Goal: Task Accomplishment & Management: Manage account settings

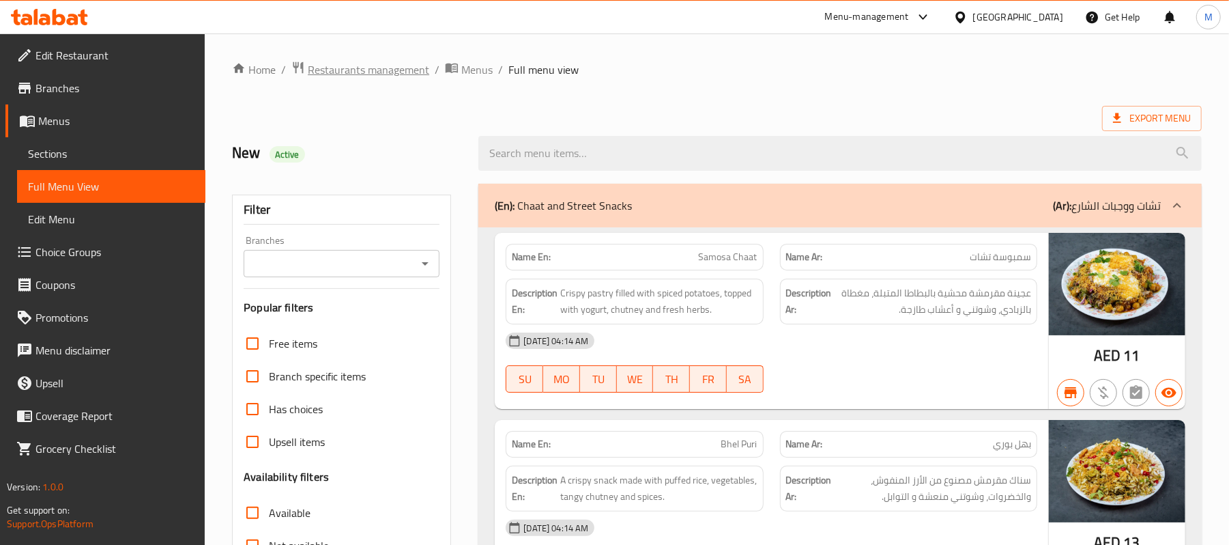
click at [380, 78] on span "Restaurants management" at bounding box center [368, 69] width 121 height 16
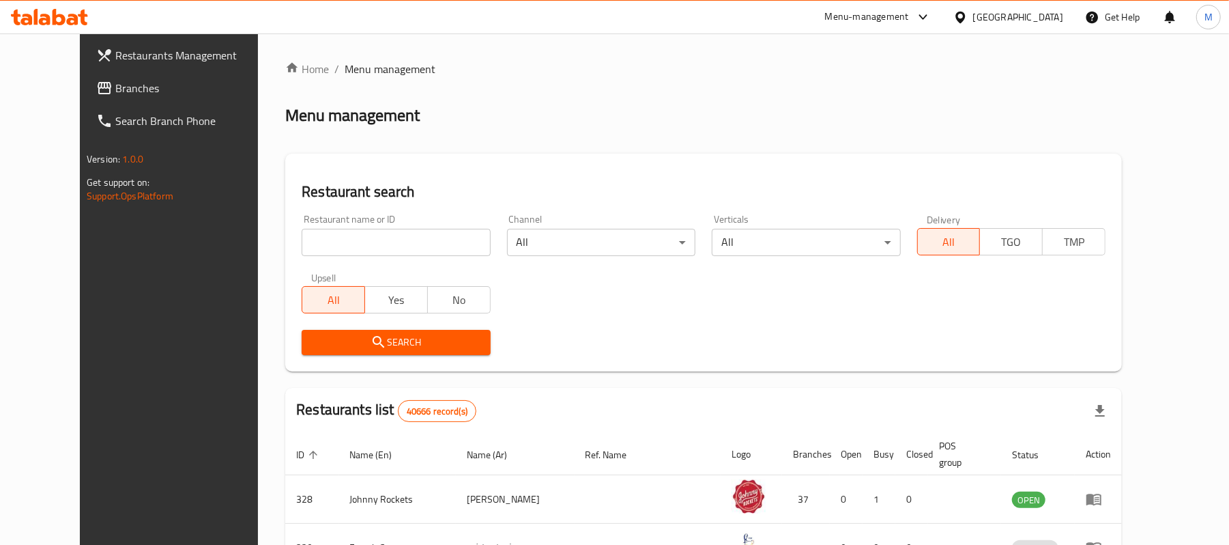
click at [371, 233] on input "search" at bounding box center [396, 242] width 188 height 27
paste input "Makank"
click button "Search" at bounding box center [396, 342] width 188 height 25
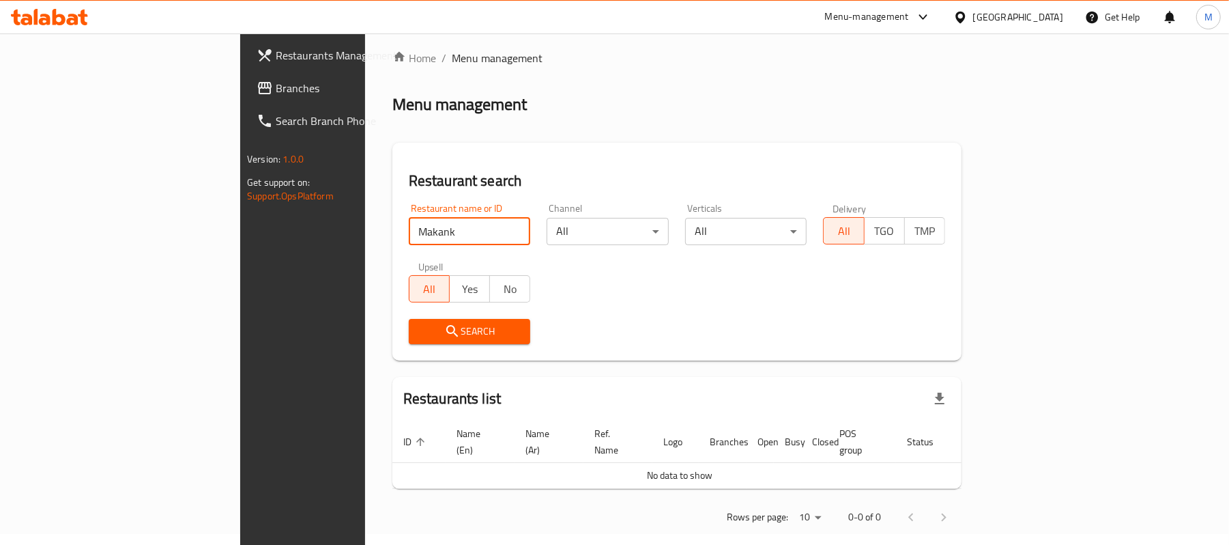
scroll to position [14, 0]
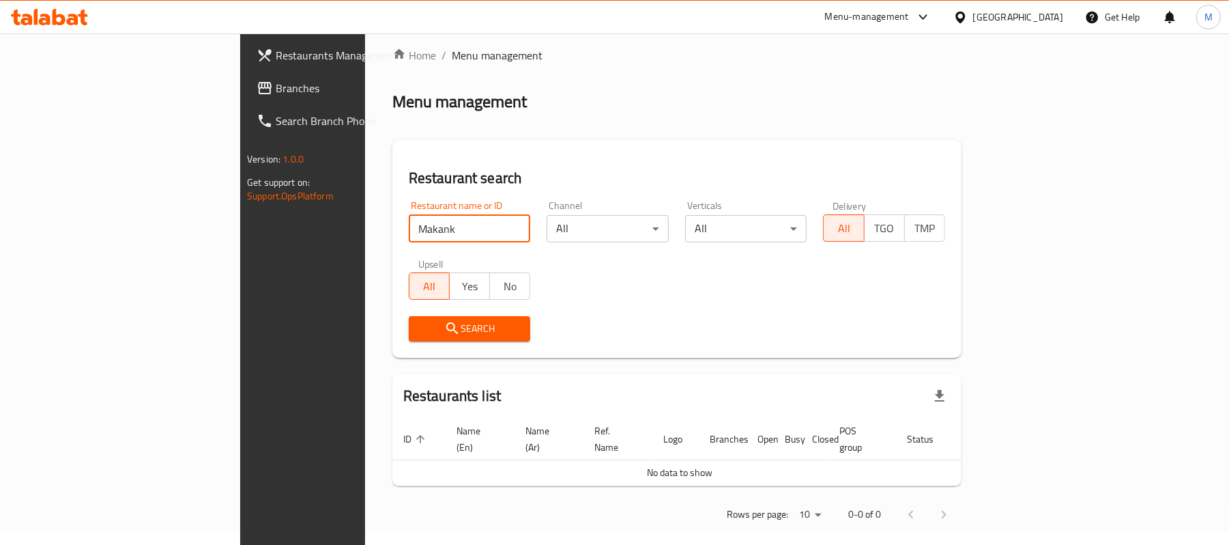
click at [409, 222] on input "Makank" at bounding box center [470, 228] width 122 height 27
paste input "701046"
click at [409, 222] on input "Makank701046" at bounding box center [470, 228] width 122 height 27
paste input "search"
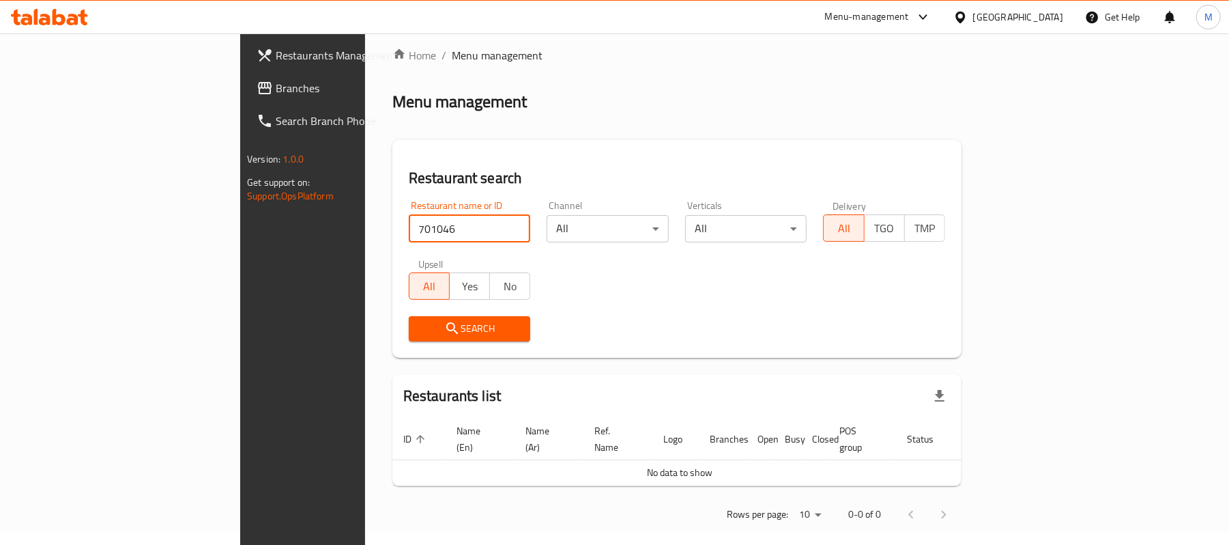
type input "701046"
click button "Search" at bounding box center [470, 328] width 122 height 25
click at [426, 230] on input "701046" at bounding box center [470, 228] width 122 height 27
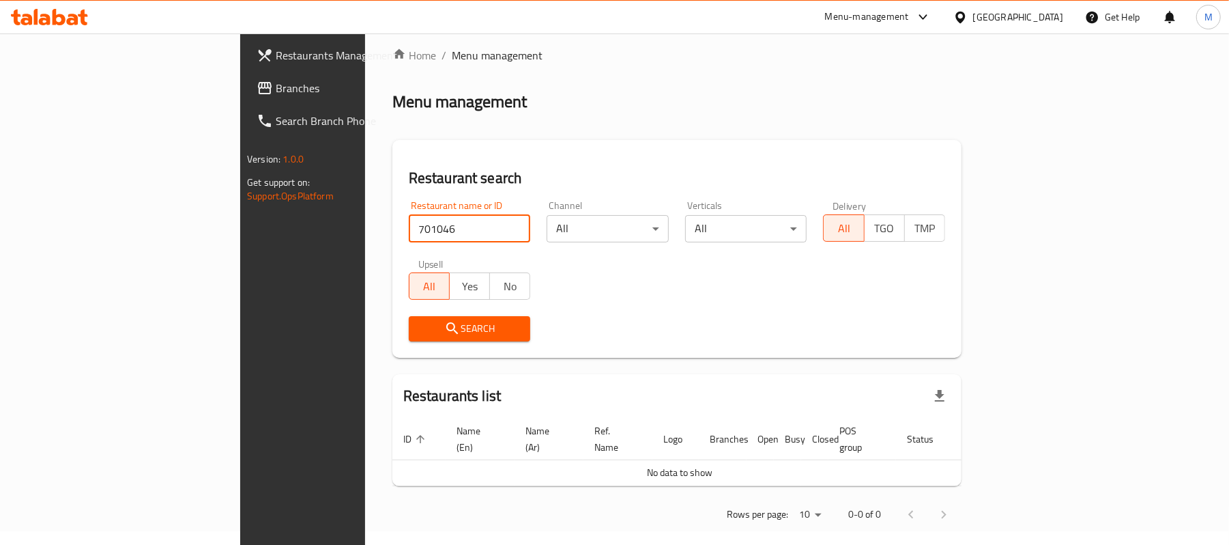
click at [1013, 22] on div "[GEOGRAPHIC_DATA]" at bounding box center [1018, 17] width 90 height 15
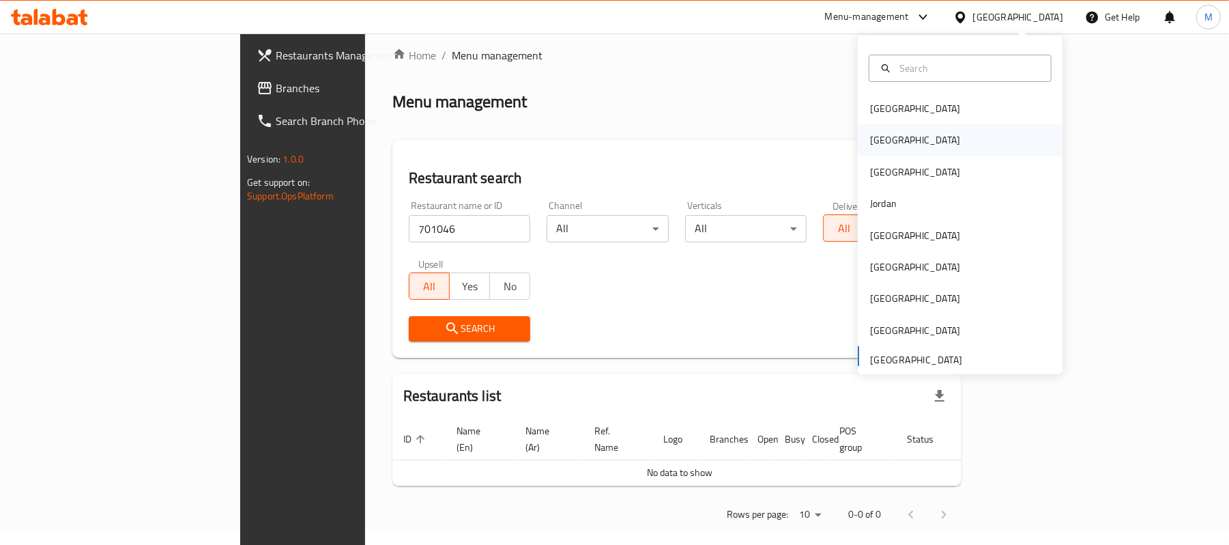
click at [914, 129] on div "[GEOGRAPHIC_DATA]" at bounding box center [960, 139] width 205 height 31
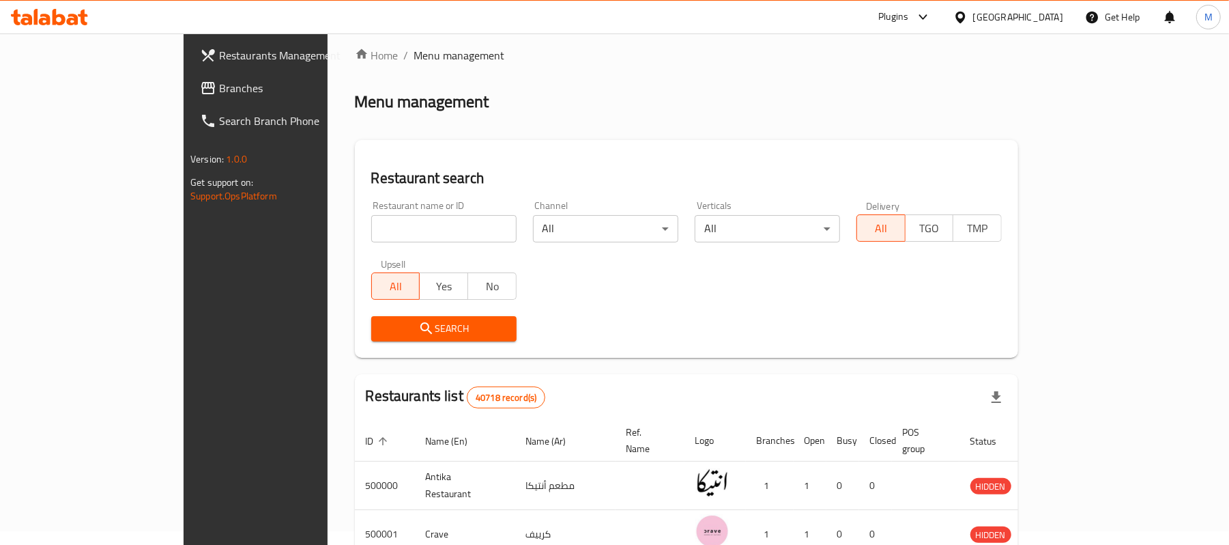
click at [390, 246] on div "Restaurant name or ID Restaurant name or ID" at bounding box center [444, 221] width 162 height 58
click at [379, 239] on input "search" at bounding box center [443, 228] width 145 height 27
paste input "701046"
type input "701046"
click button "Search" at bounding box center [443, 328] width 145 height 25
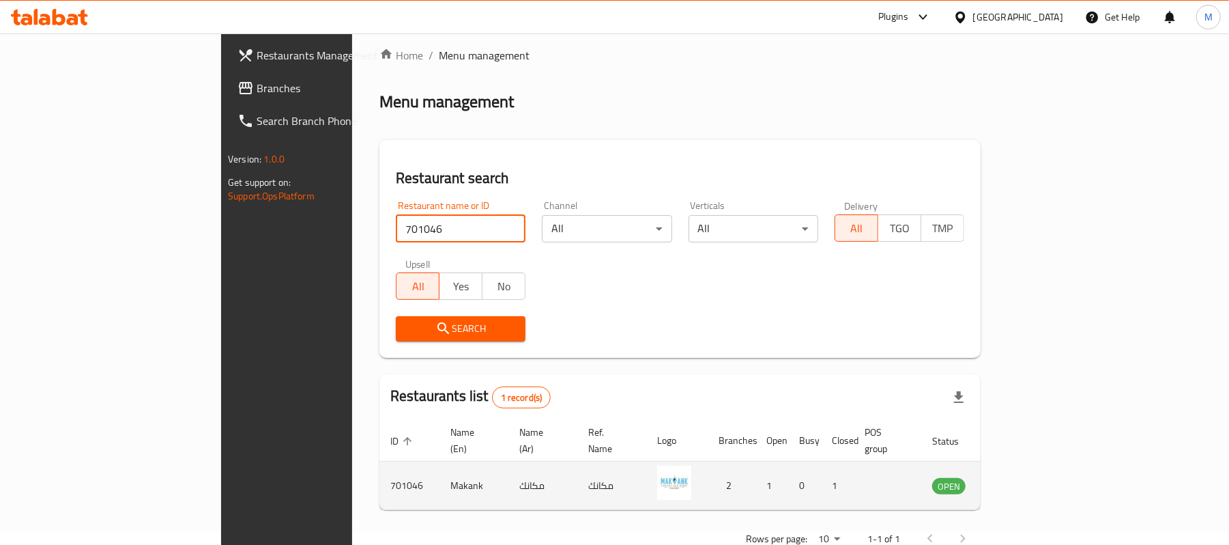
click at [1020, 477] on icon "enhanced table" at bounding box center [1012, 485] width 16 height 16
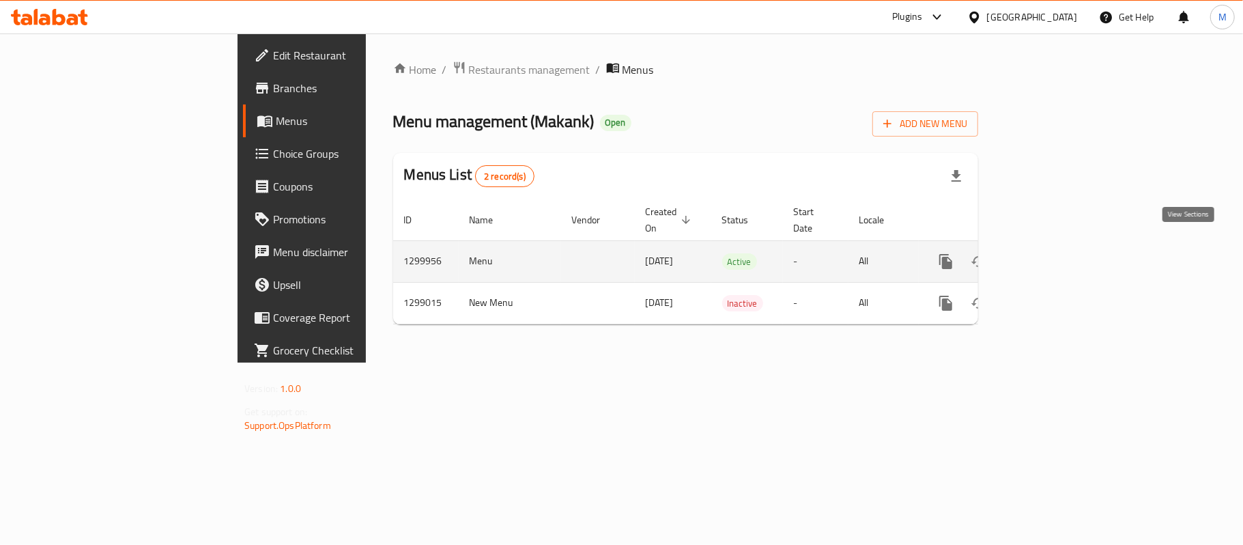
click at [1052, 253] on icon "enhanced table" at bounding box center [1044, 261] width 16 height 16
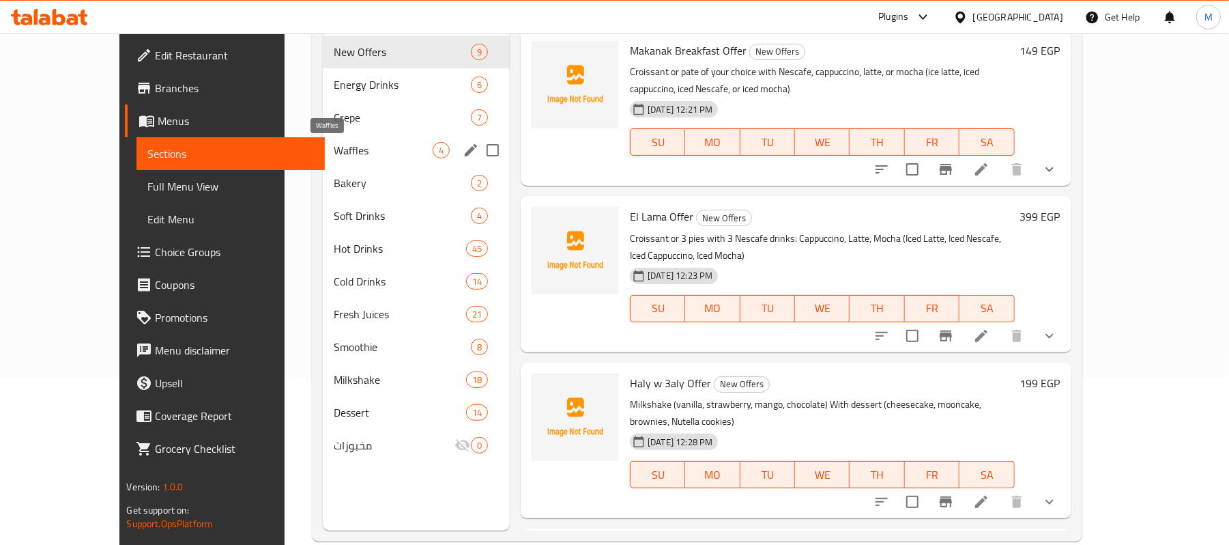
scroll to position [182, 0]
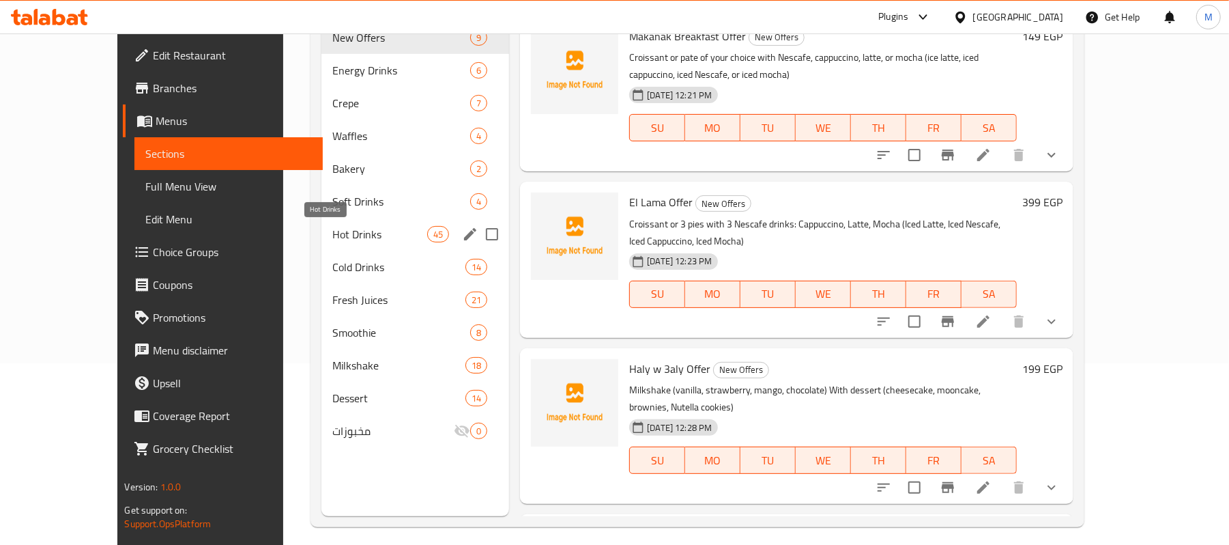
click at [344, 231] on span "Hot Drinks" at bounding box center [379, 234] width 95 height 16
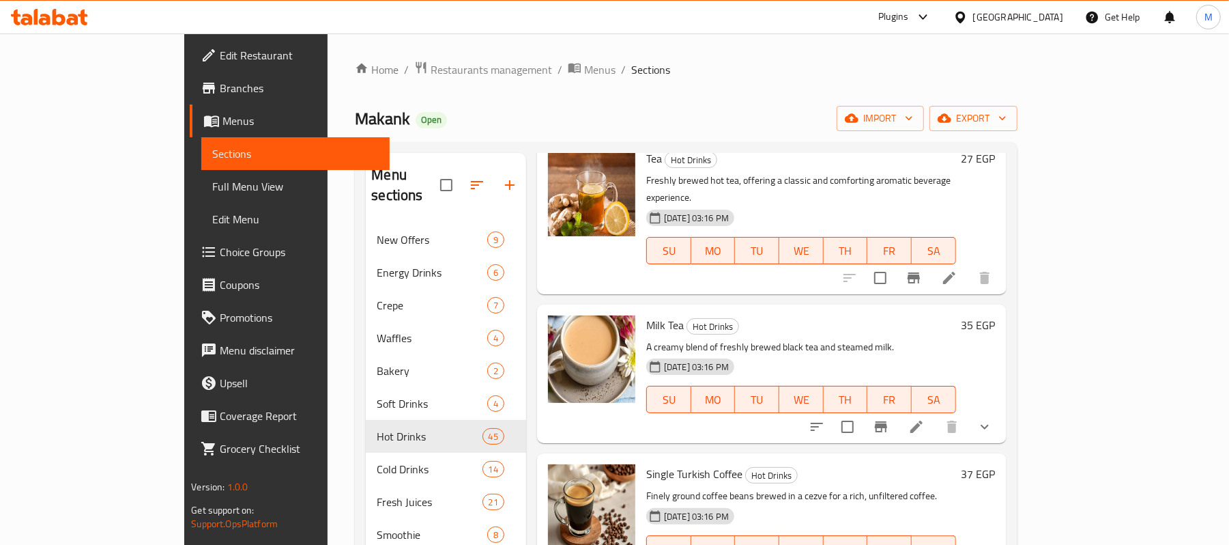
scroll to position [364, 0]
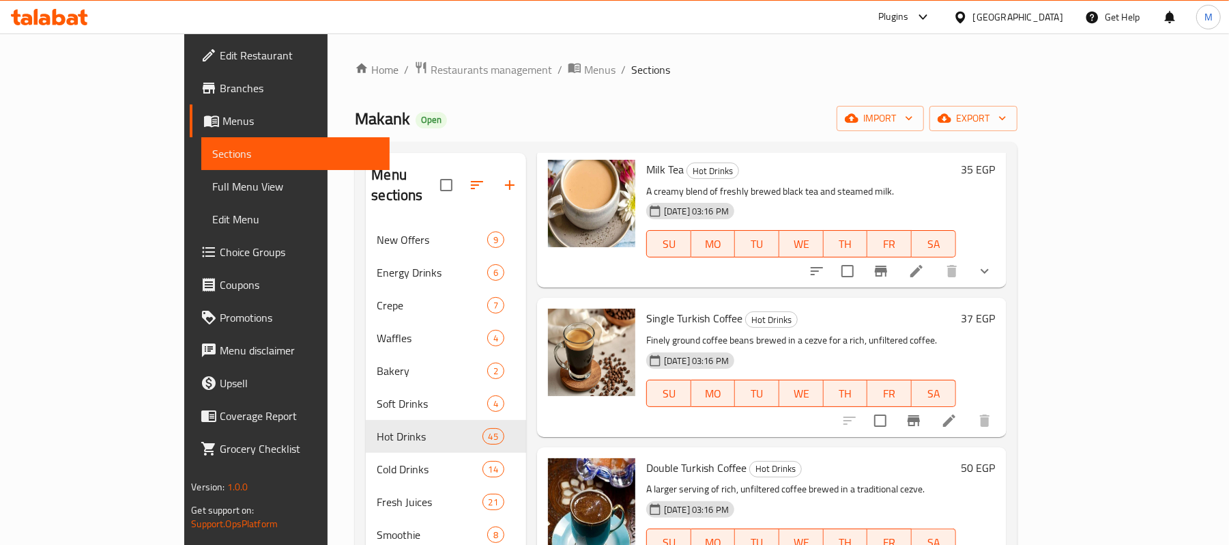
click at [526, 255] on div "Menu items Add Sort Manage items Cinamon Ginger Milk Hot Drinks [DATE] 06:32 AM…" at bounding box center [766, 425] width 480 height 545
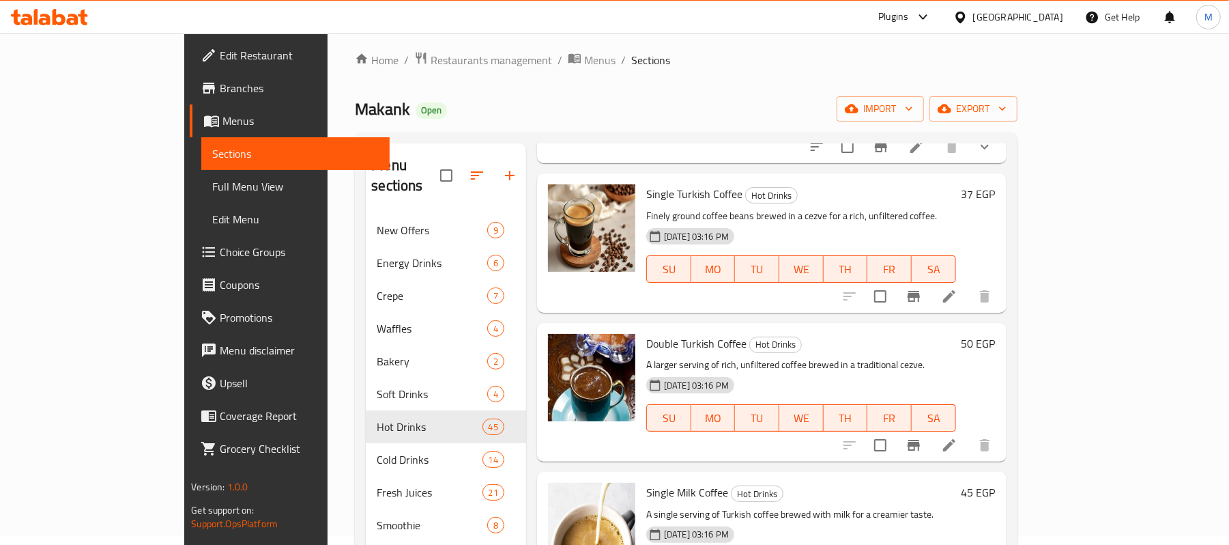
scroll to position [0, 0]
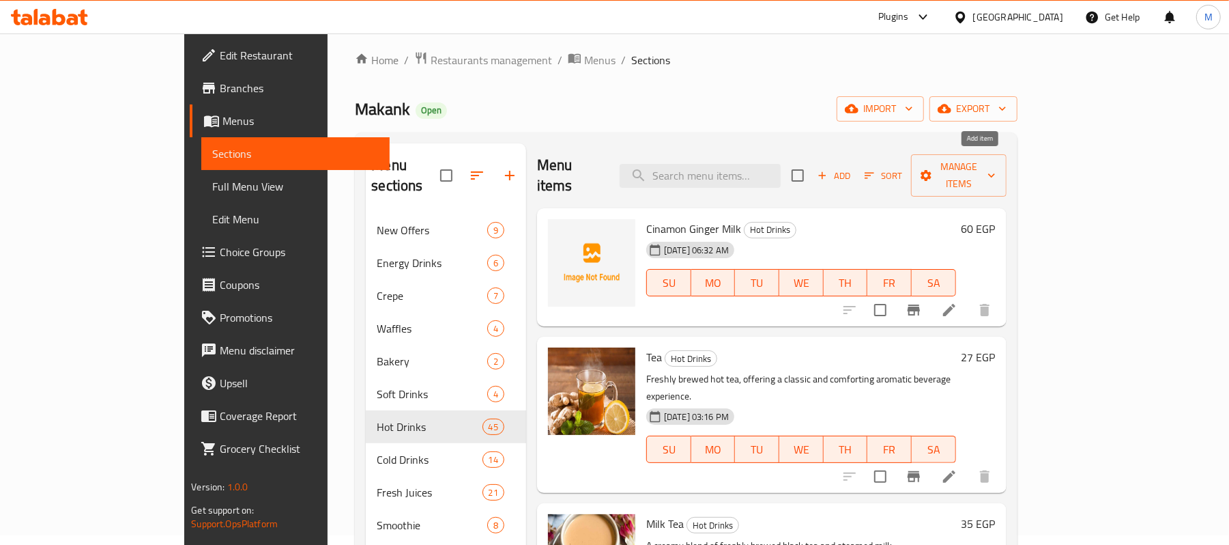
click at [852, 171] on span "Add" at bounding box center [833, 176] width 37 height 16
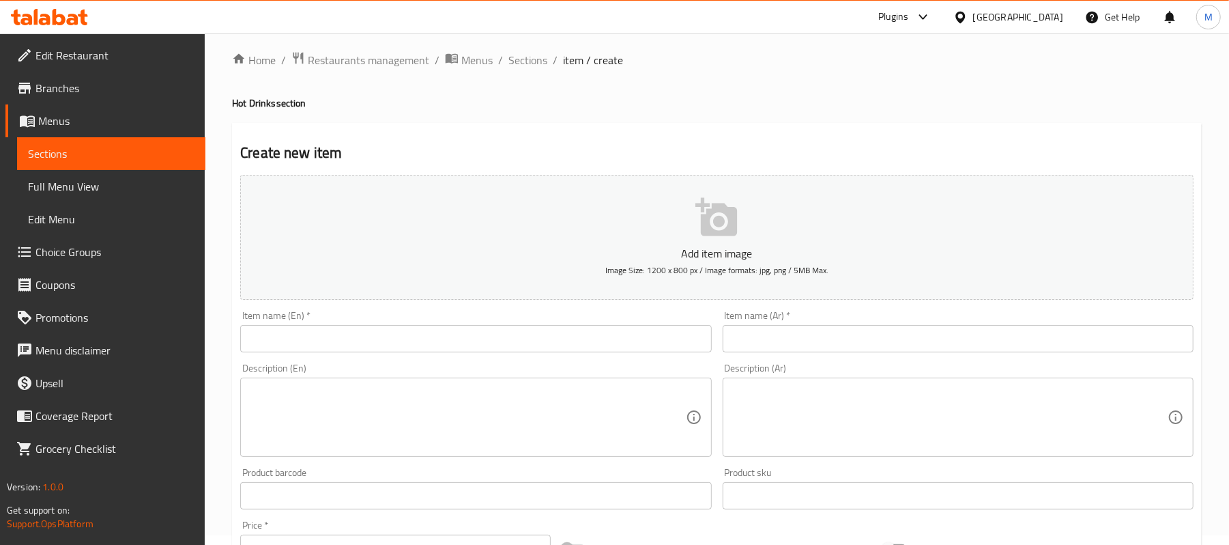
click at [770, 326] on input "text" at bounding box center [958, 338] width 471 height 27
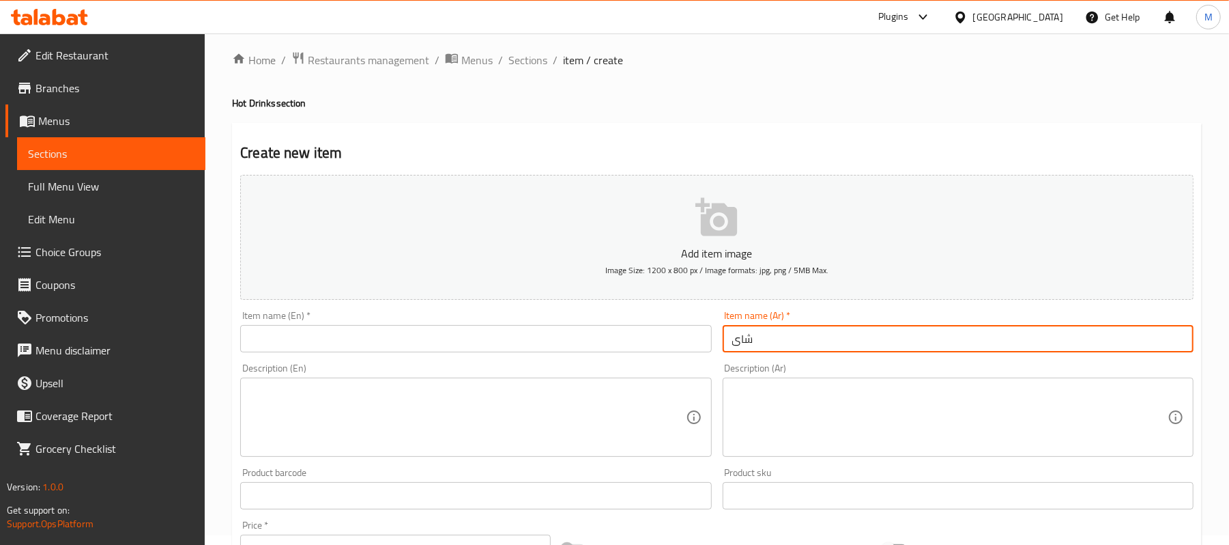
type input "شاى بالنكهات"
click at [554, 344] on input "text" at bounding box center [475, 338] width 471 height 27
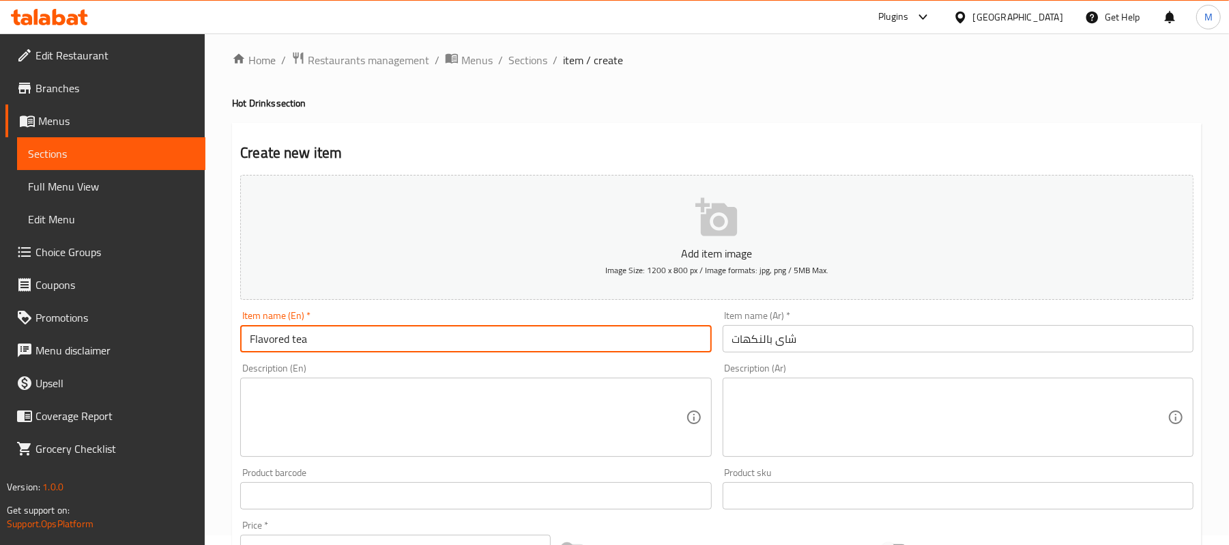
type input "Flavored tea"
click at [328, 402] on textarea at bounding box center [467, 417] width 435 height 65
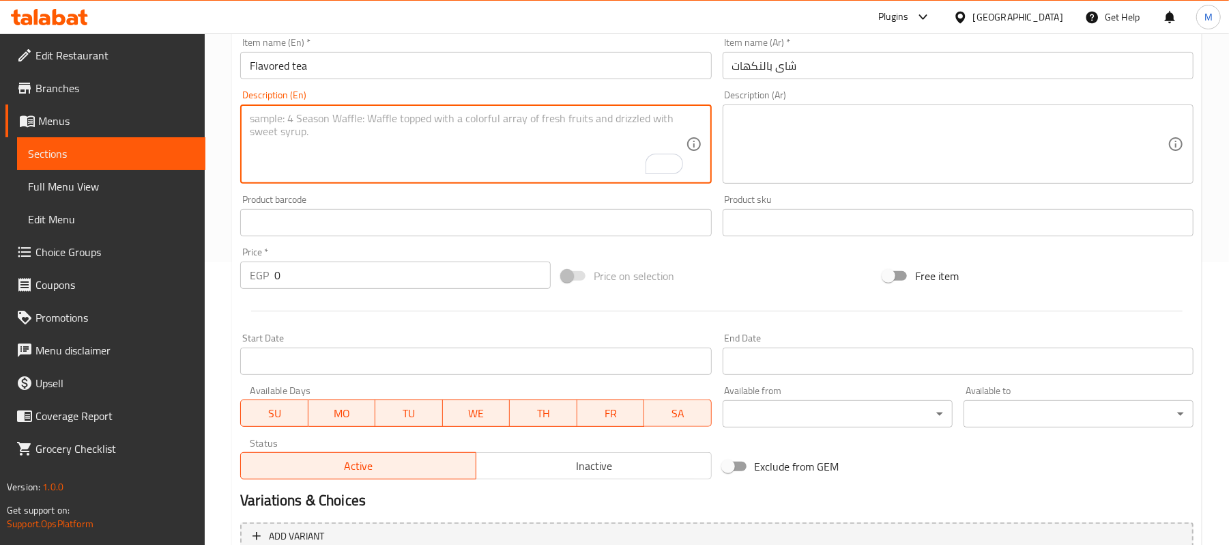
scroll to position [418, 0]
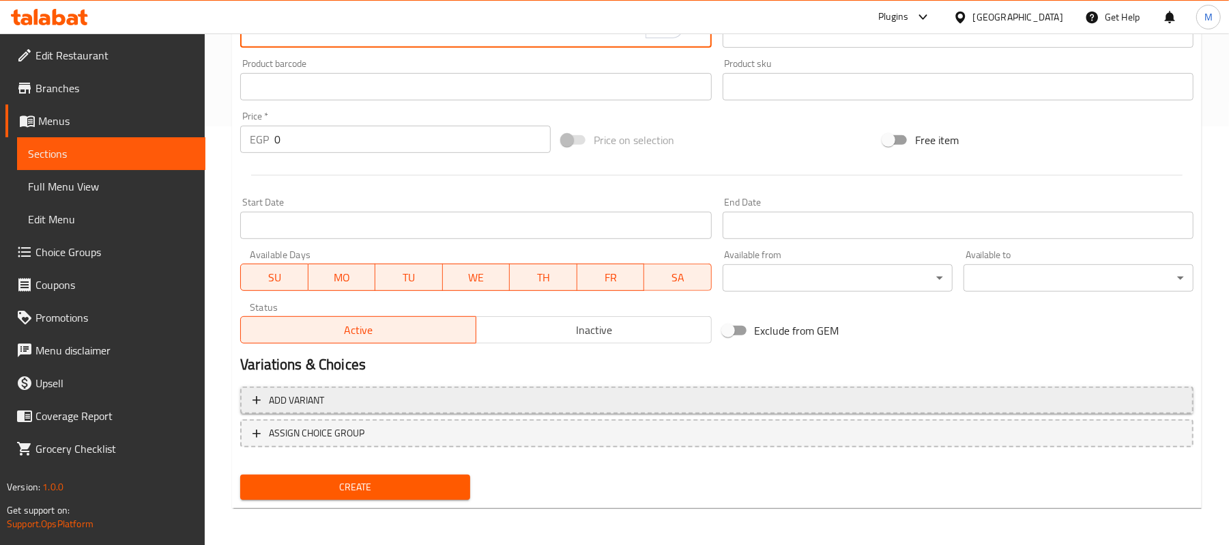
click at [388, 402] on span "Add variant" at bounding box center [716, 400] width 929 height 17
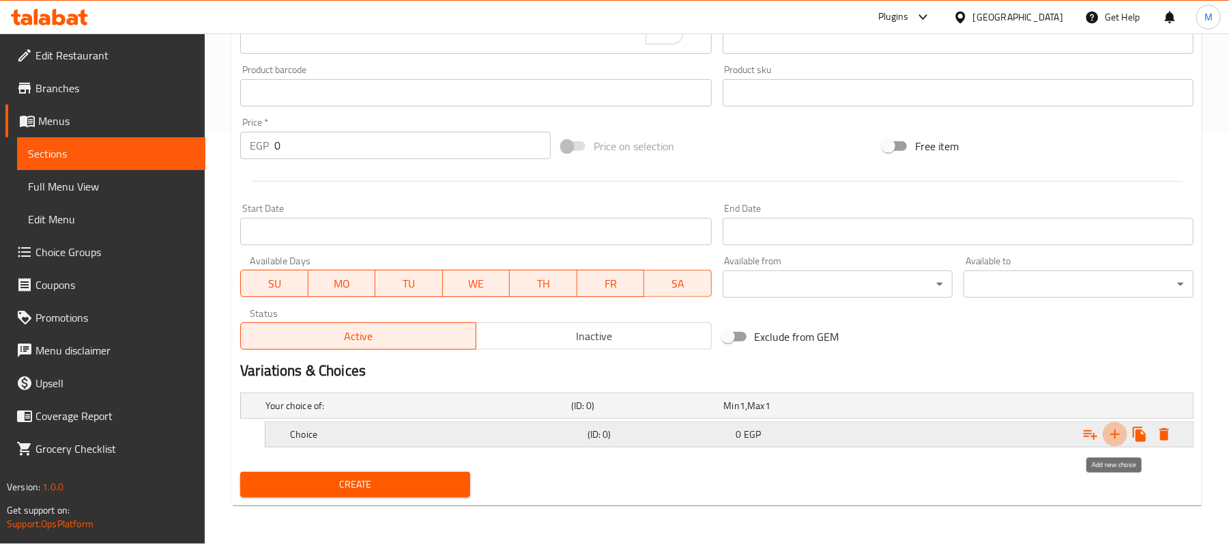
click at [1114, 437] on icon "Expand" at bounding box center [1115, 434] width 10 height 10
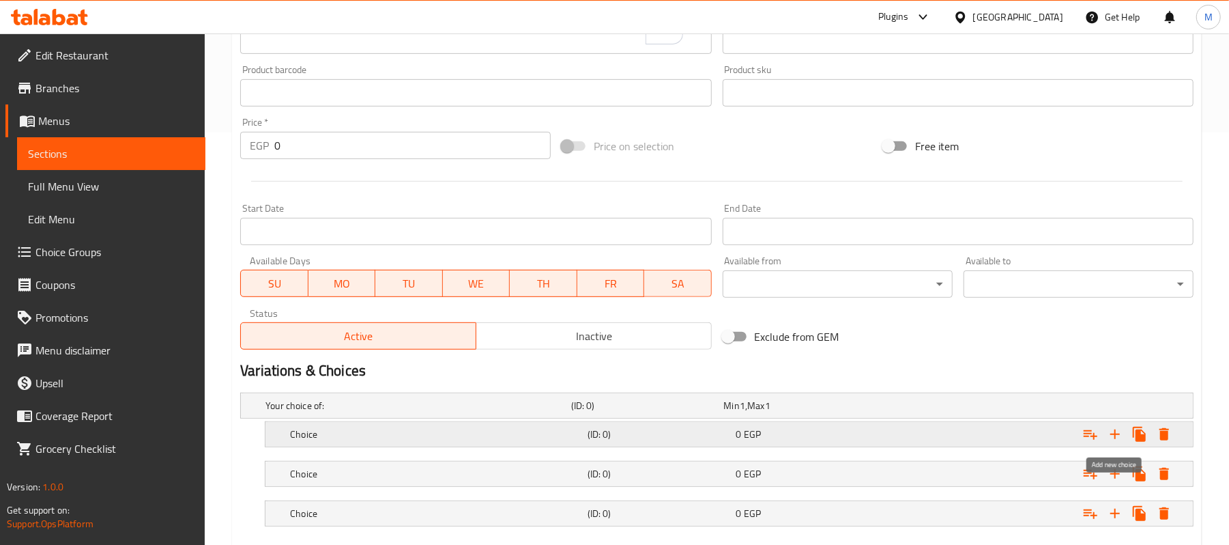
click at [1114, 437] on icon "Expand" at bounding box center [1115, 434] width 10 height 10
drag, startPoint x: 487, startPoint y: 429, endPoint x: 484, endPoint y: 437, distance: 8.9
click at [487, 412] on h5 "Choice" at bounding box center [415, 406] width 300 height 14
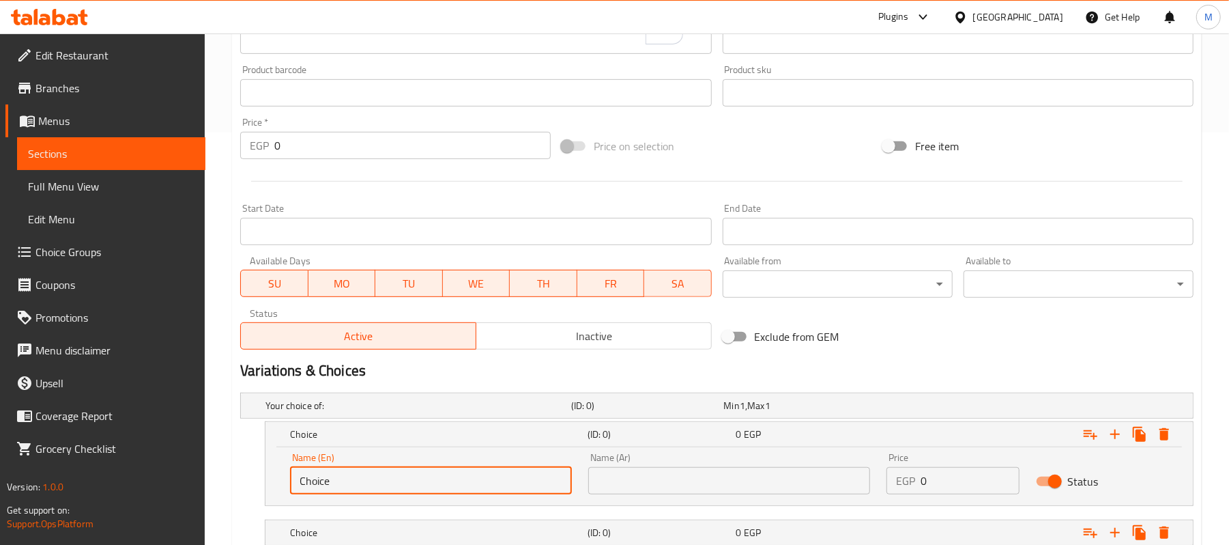
click at [429, 487] on input "Choice" at bounding box center [431, 480] width 282 height 27
paste input "mango"
type input "mango"
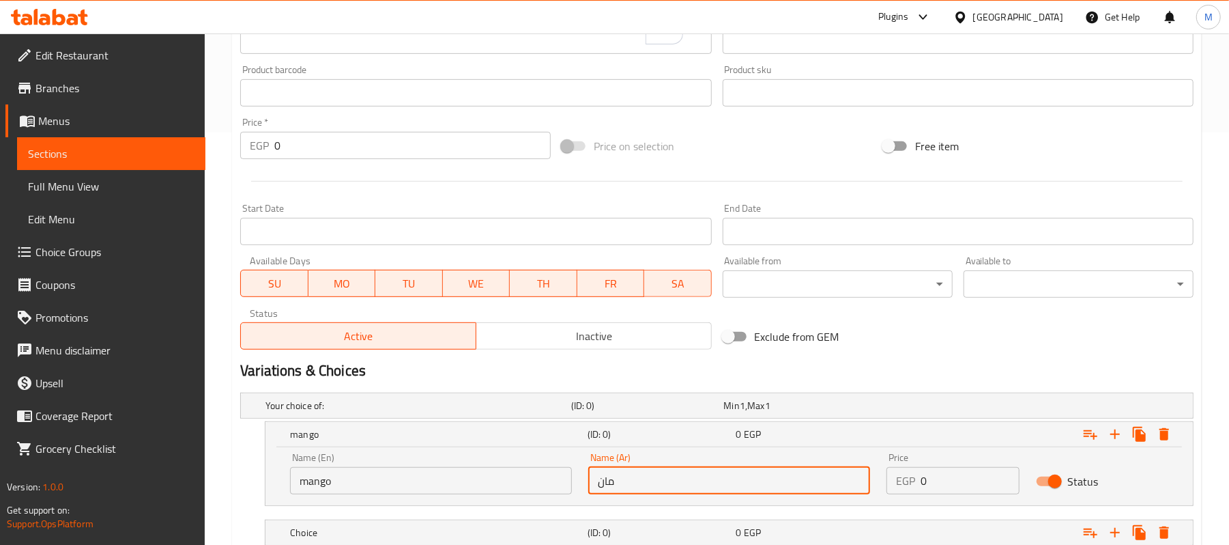
type input "مانجو"
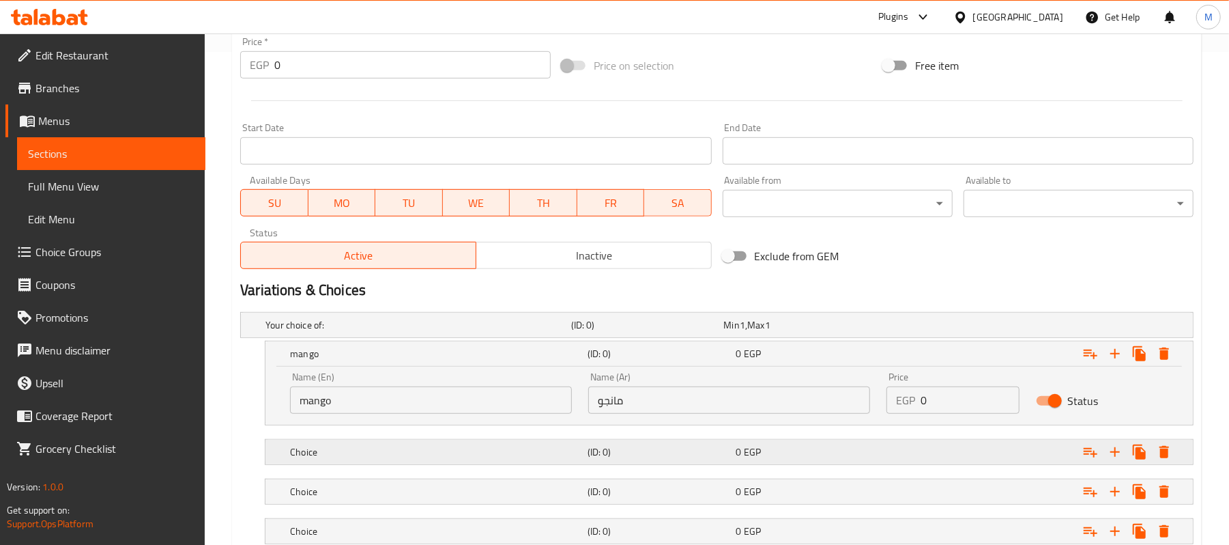
scroll to position [590, 0]
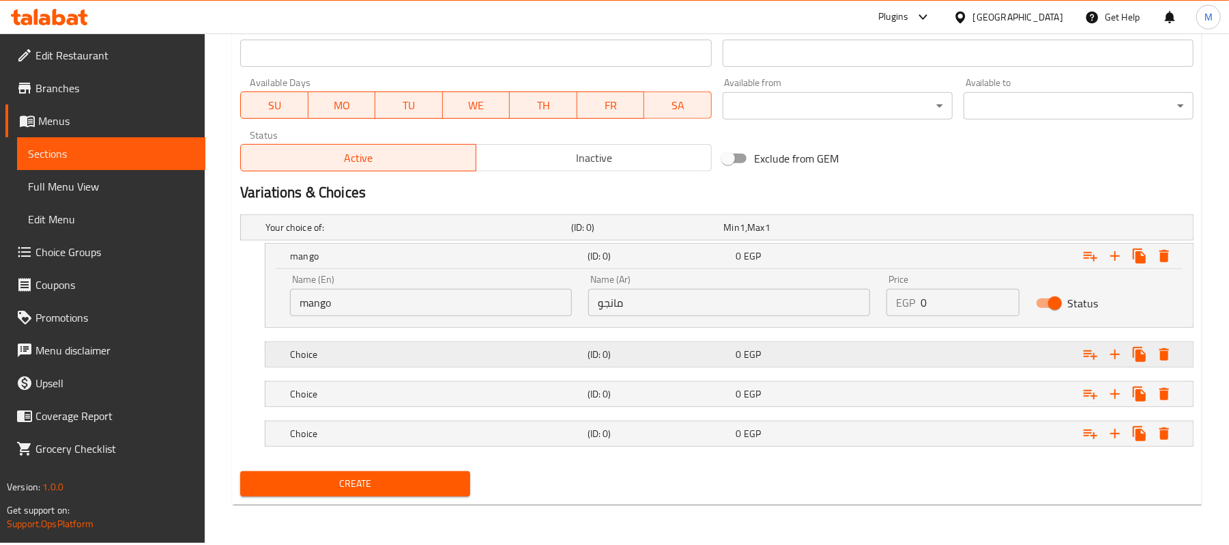
click at [375, 234] on h5 "Choice" at bounding box center [415, 227] width 300 height 14
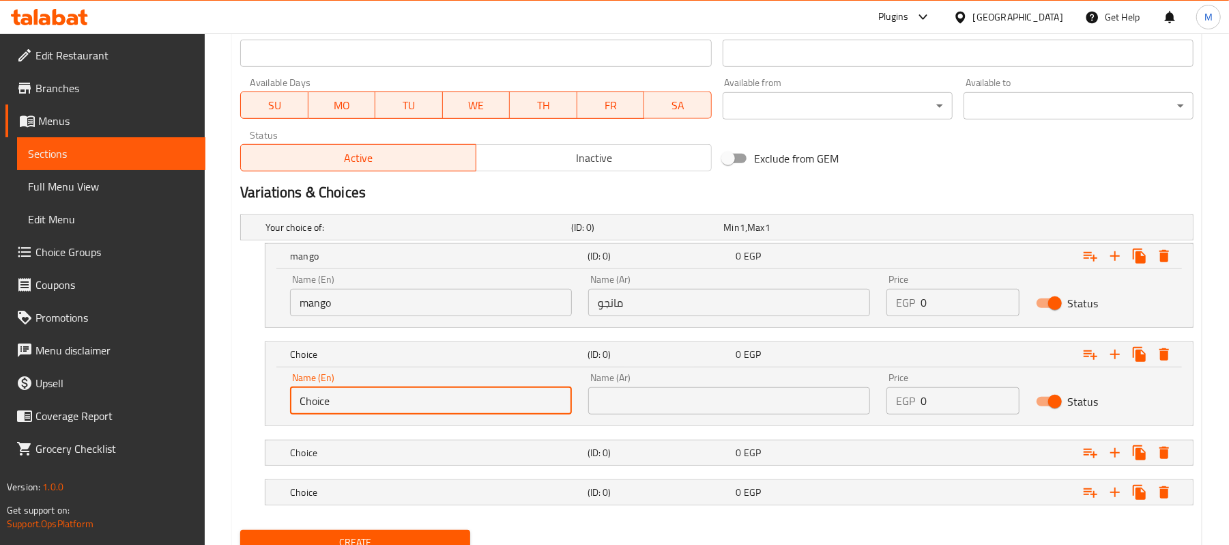
click at [377, 407] on input "Choice" at bounding box center [431, 400] width 282 height 27
paste input "strawberry"
click at [377, 407] on input "Choice" at bounding box center [431, 400] width 282 height 27
type input "strawberry"
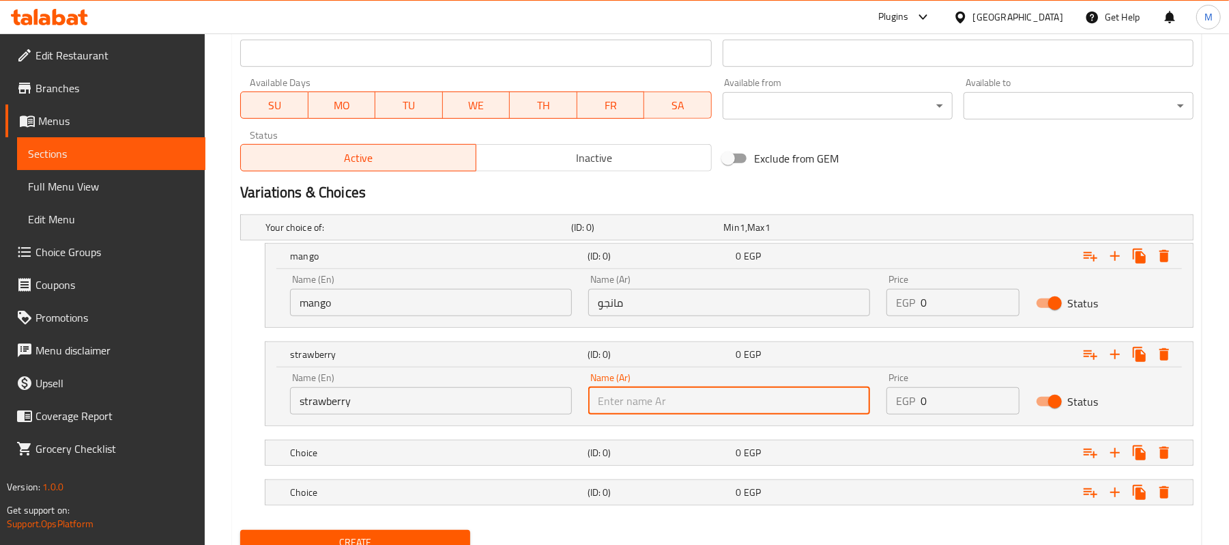
type input "t"
type input "فراولة"
click at [478, 234] on h5 "Choice" at bounding box center [415, 227] width 300 height 14
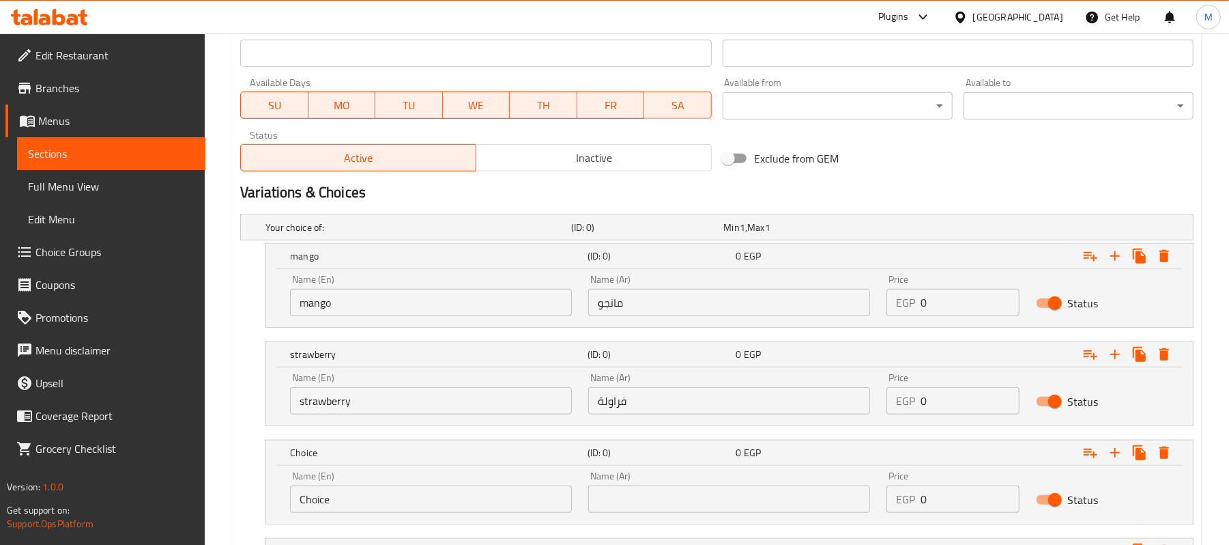
click at [410, 489] on input "Choice" at bounding box center [431, 498] width 282 height 27
click at [408, 495] on input "Choice" at bounding box center [431, 498] width 282 height 27
paste input "vanilla"
type input "vanilla"
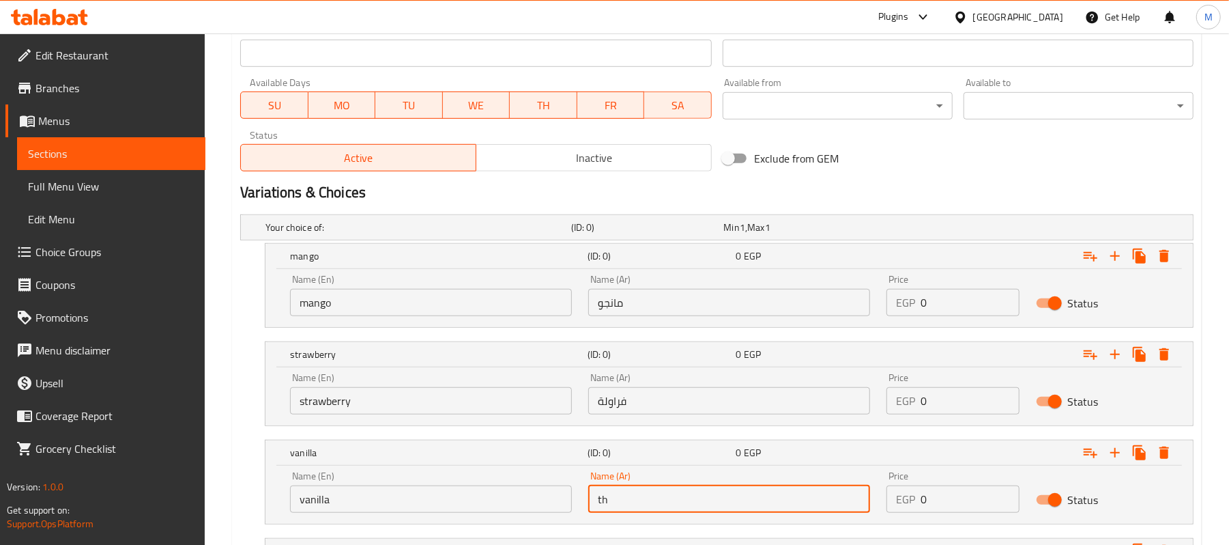
type input "t"
type input "فانيليا"
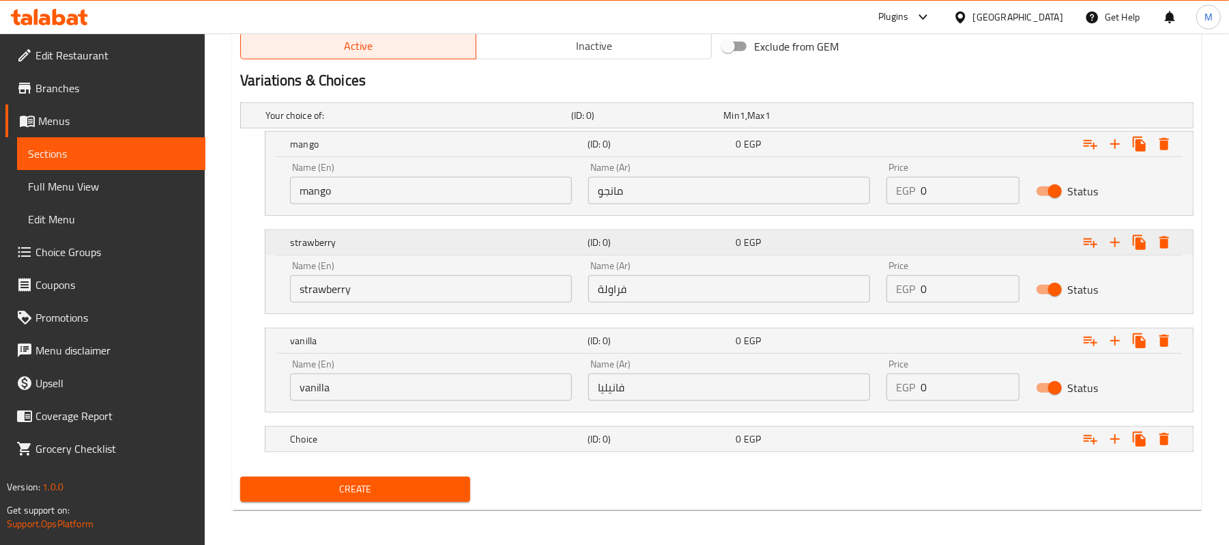
scroll to position [708, 0]
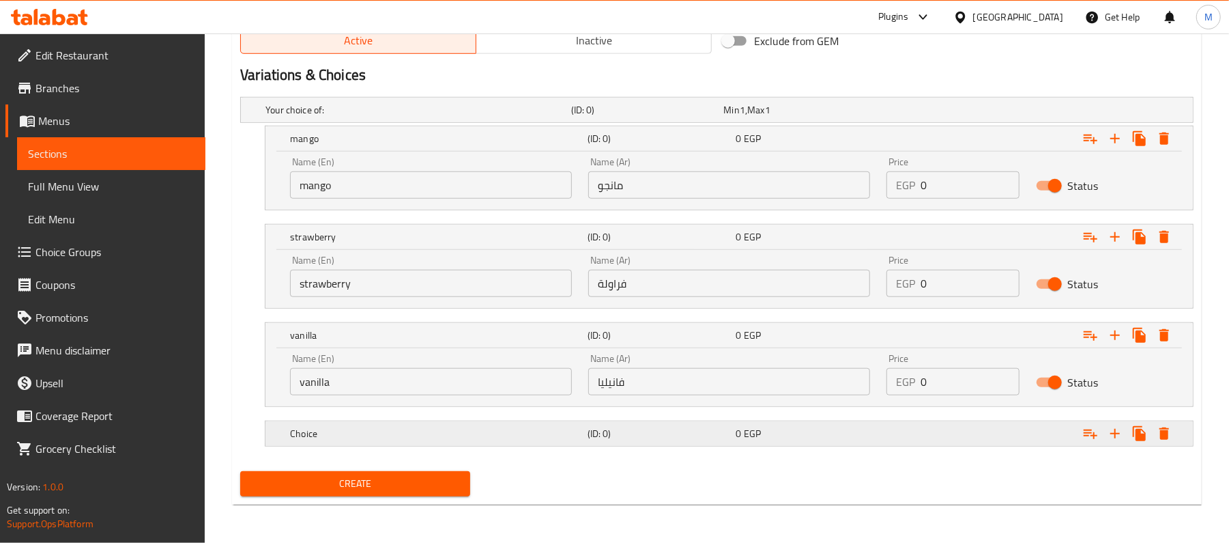
click at [369, 117] on h5 "Choice" at bounding box center [415, 110] width 300 height 14
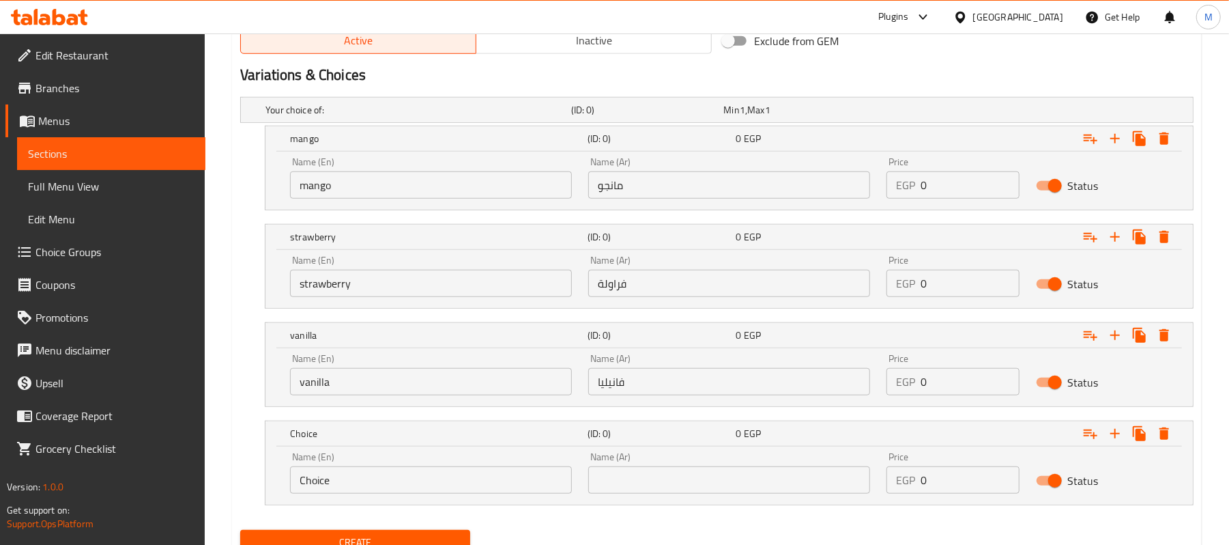
click at [394, 457] on div "Name (En) Choice Name (En)" at bounding box center [431, 473] width 282 height 42
click at [400, 479] on input "Choice" at bounding box center [431, 479] width 282 height 27
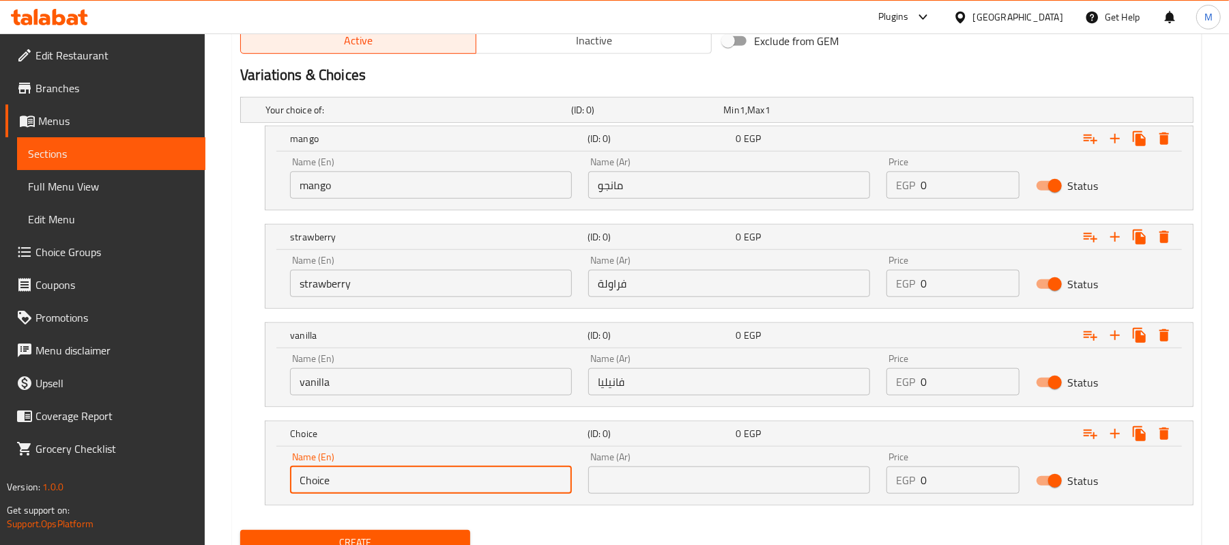
click at [400, 479] on input "Choice" at bounding box center [431, 479] width 282 height 27
paste input "guava"
type input "guava"
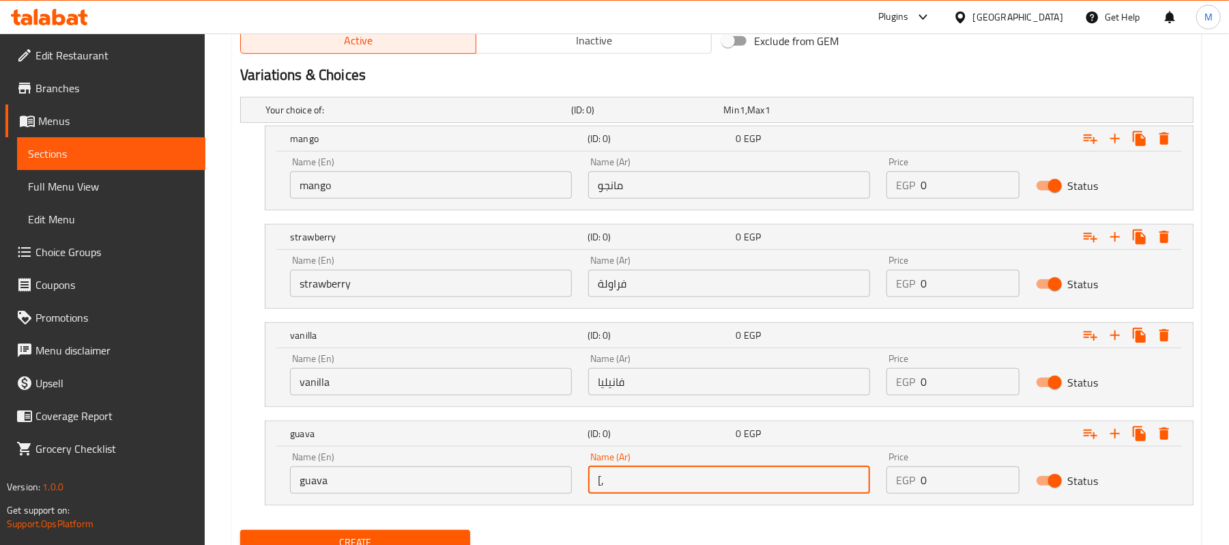
type input "["
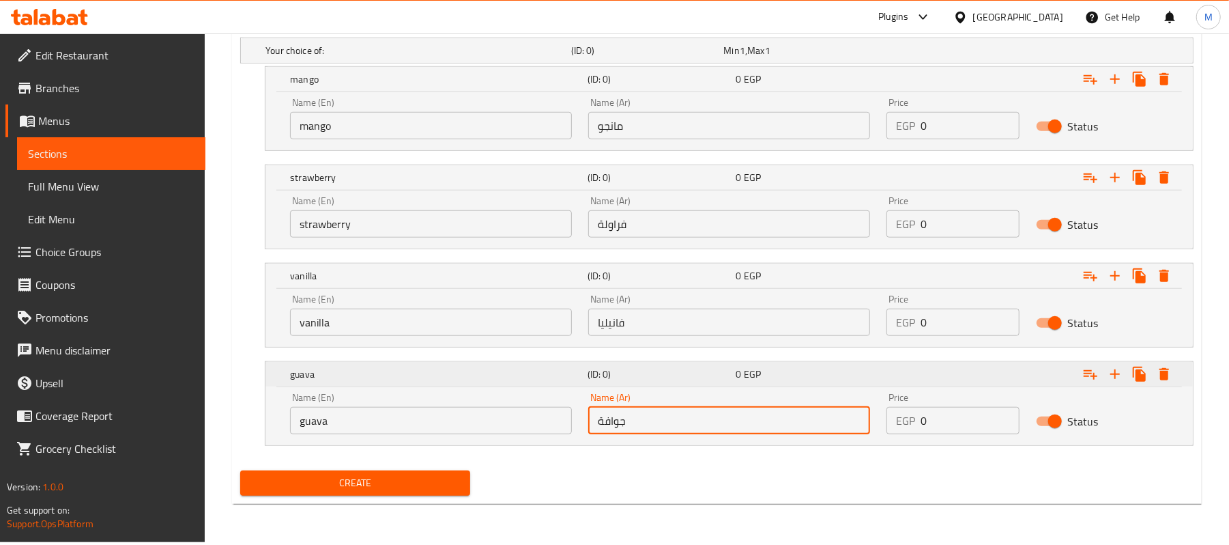
type input "جوافة"
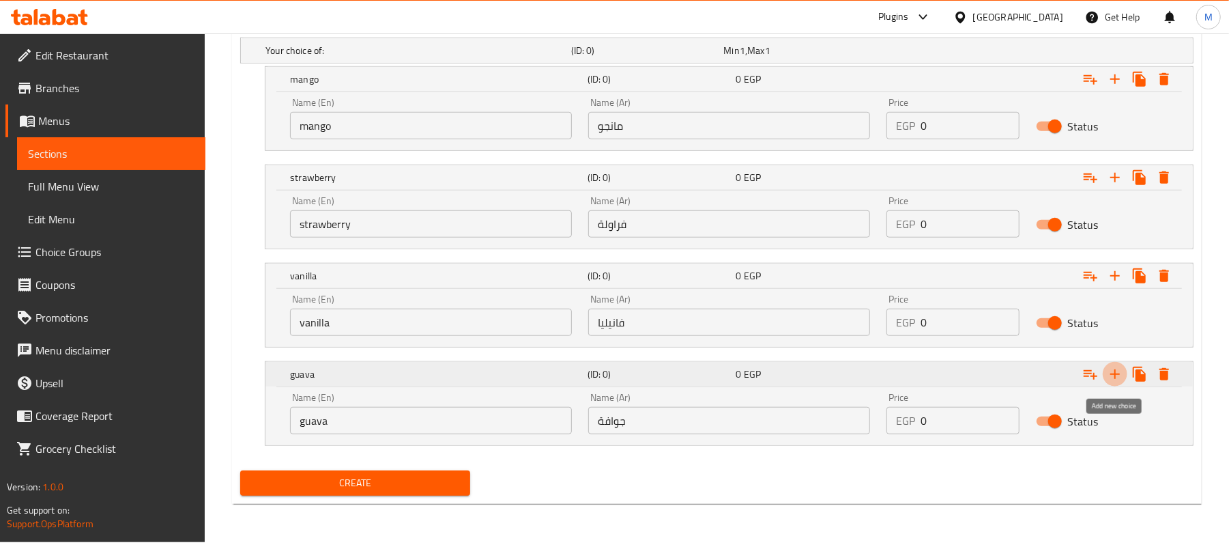
click at [1114, 382] on icon "Expand" at bounding box center [1115, 374] width 16 height 16
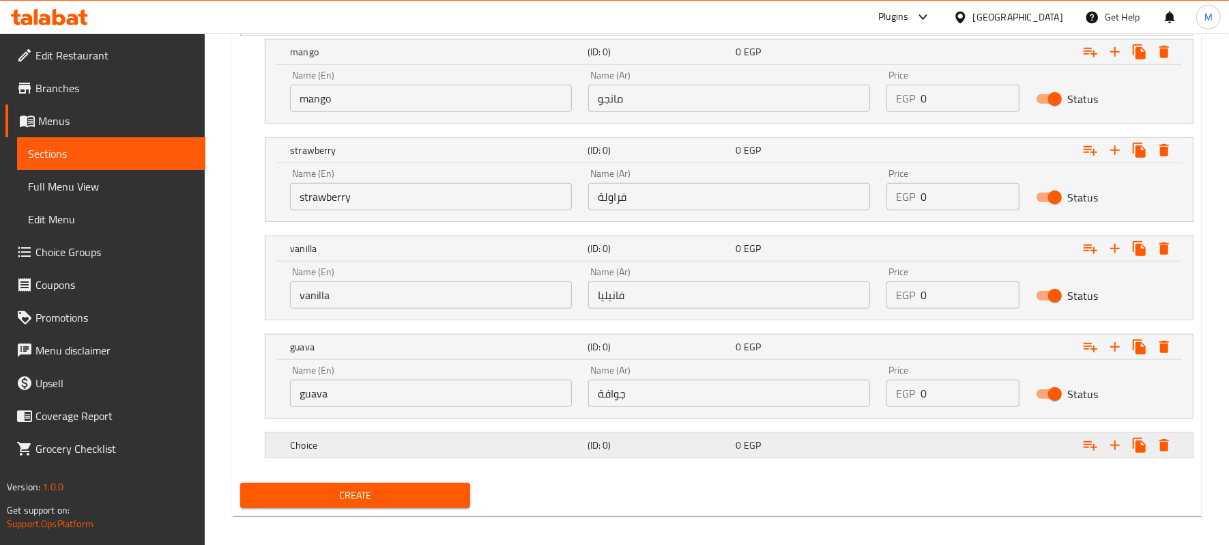
scroll to position [807, 0]
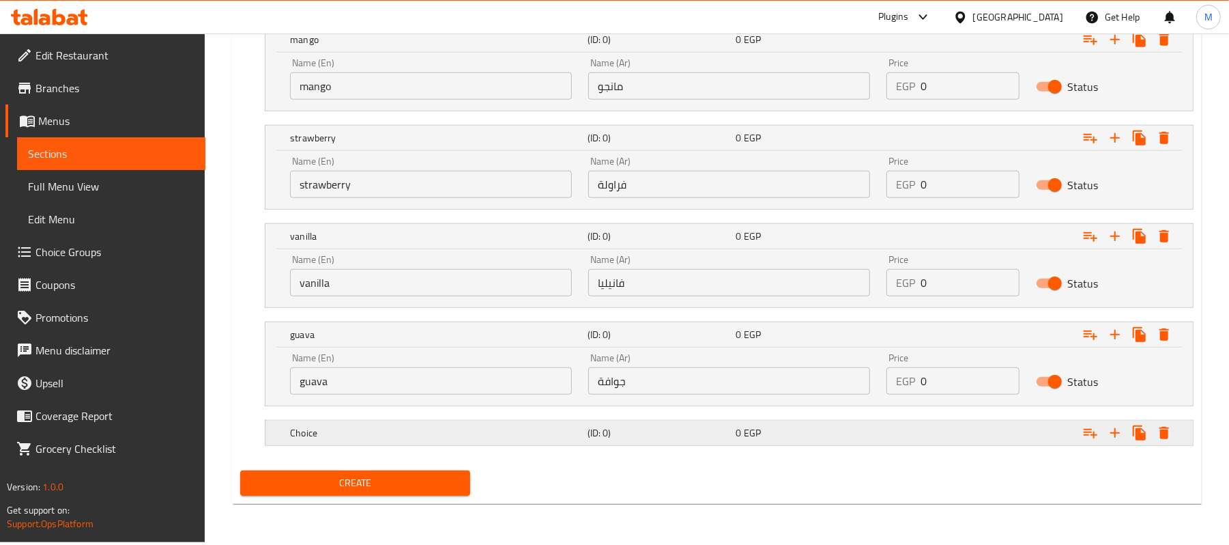
click at [392, 18] on h5 "Choice" at bounding box center [415, 11] width 300 height 14
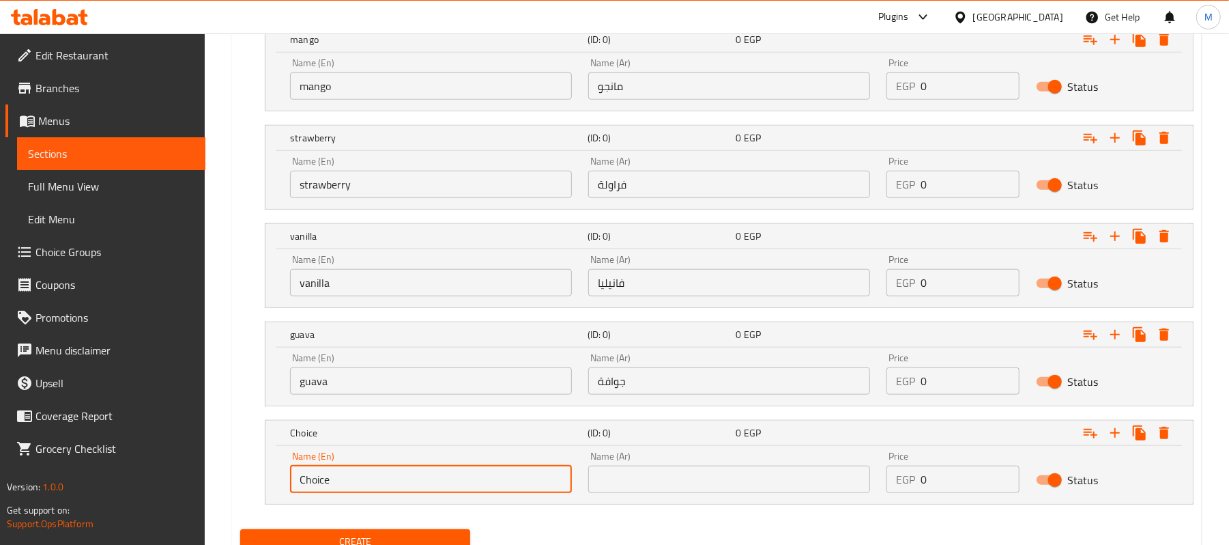
click at [374, 479] on input "Choice" at bounding box center [431, 478] width 282 height 27
click at [418, 489] on input "Choice" at bounding box center [431, 478] width 282 height 27
paste input "blueberry"
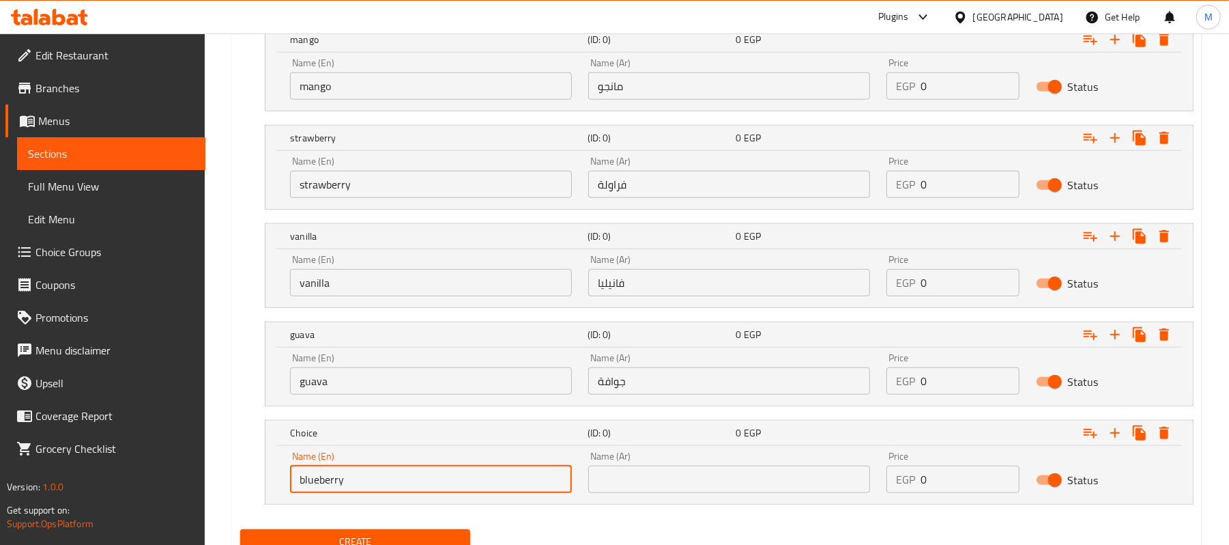
click at [418, 489] on input "blueberry" at bounding box center [431, 478] width 282 height 27
type input "blueberry"
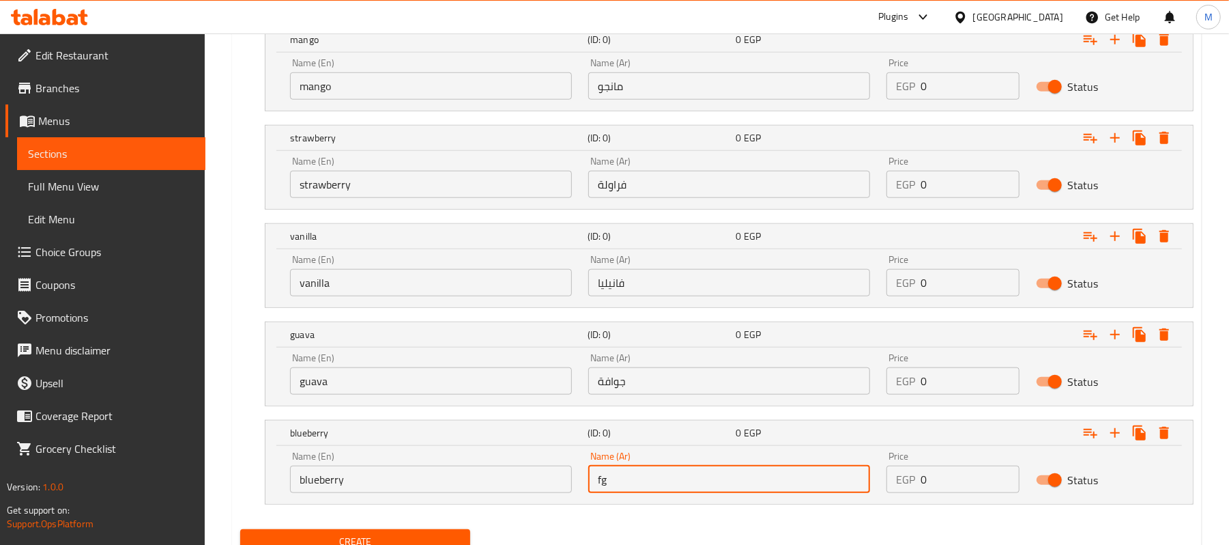
type input "f"
type input "بلوبيرى"
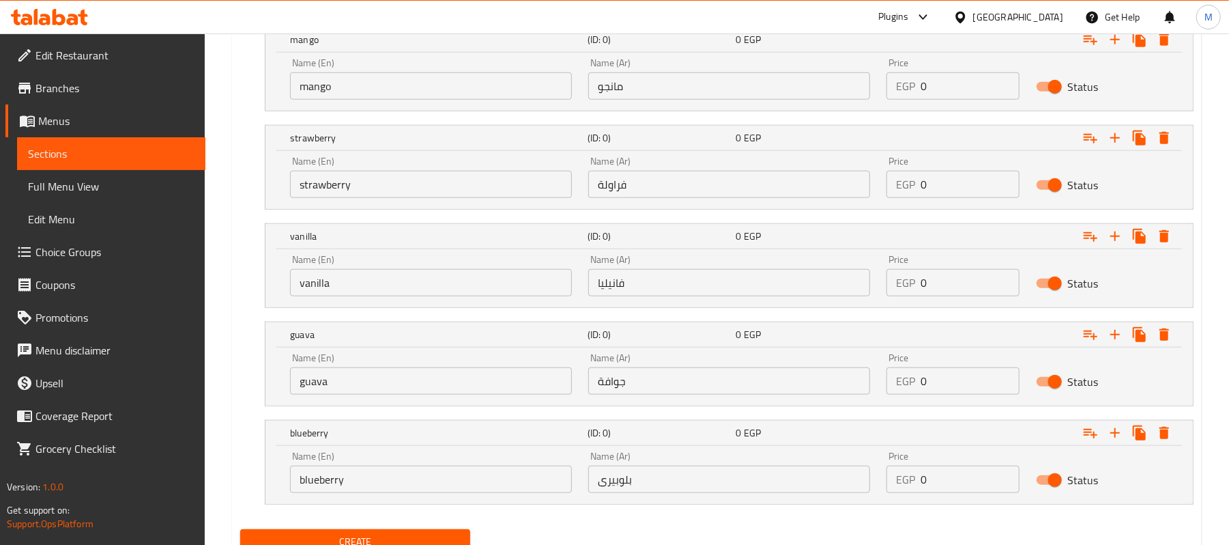
click at [957, 459] on div "Price EGP 0 Price" at bounding box center [952, 472] width 132 height 42
click at [981, 500] on div "Price EGP 0 Price" at bounding box center [952, 472] width 149 height 58
click at [973, 492] on input "0" at bounding box center [970, 478] width 98 height 27
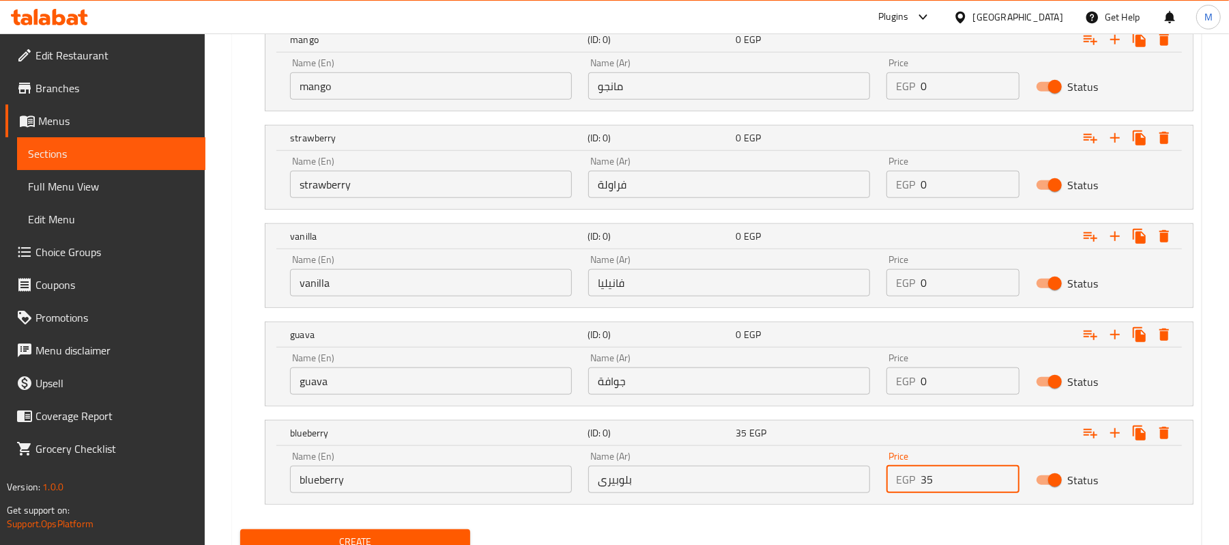
click at [973, 492] on input "35" at bounding box center [970, 478] width 98 height 27
type input "35"
click at [937, 383] on input "0" at bounding box center [970, 380] width 98 height 27
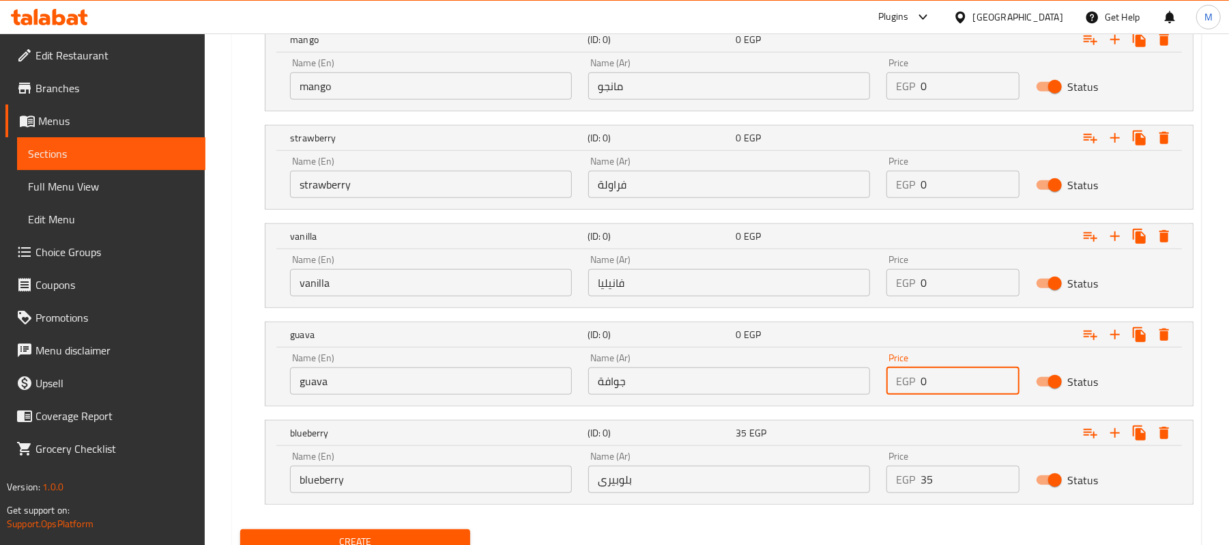
paste input "35"
click at [937, 383] on input "0" at bounding box center [970, 380] width 98 height 27
click at [937, 383] on input "035" at bounding box center [970, 380] width 98 height 27
paste input "number"
type input "35"
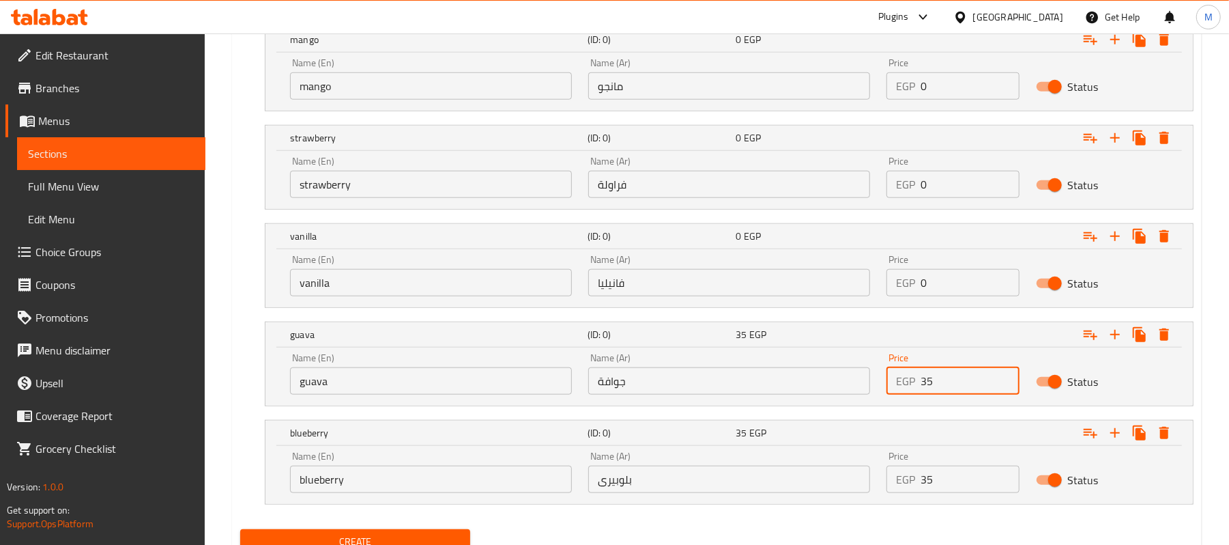
click at [947, 293] on input "0" at bounding box center [970, 282] width 98 height 27
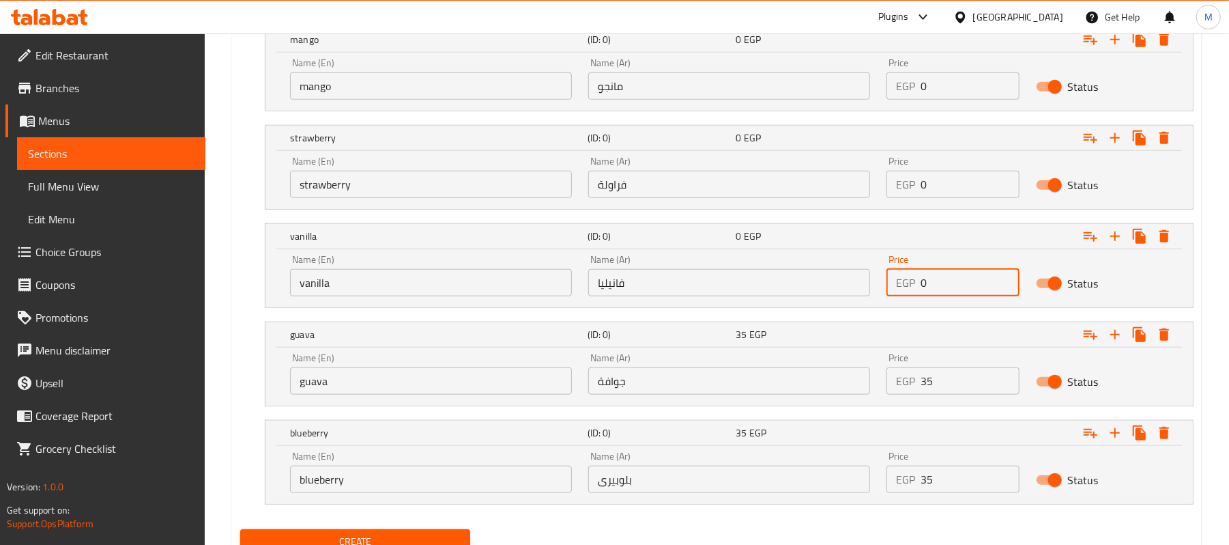
click at [947, 293] on input "0" at bounding box center [970, 282] width 98 height 27
paste input "35"
type input "35"
click at [948, 203] on div "Price EGP 0 Price" at bounding box center [952, 177] width 149 height 58
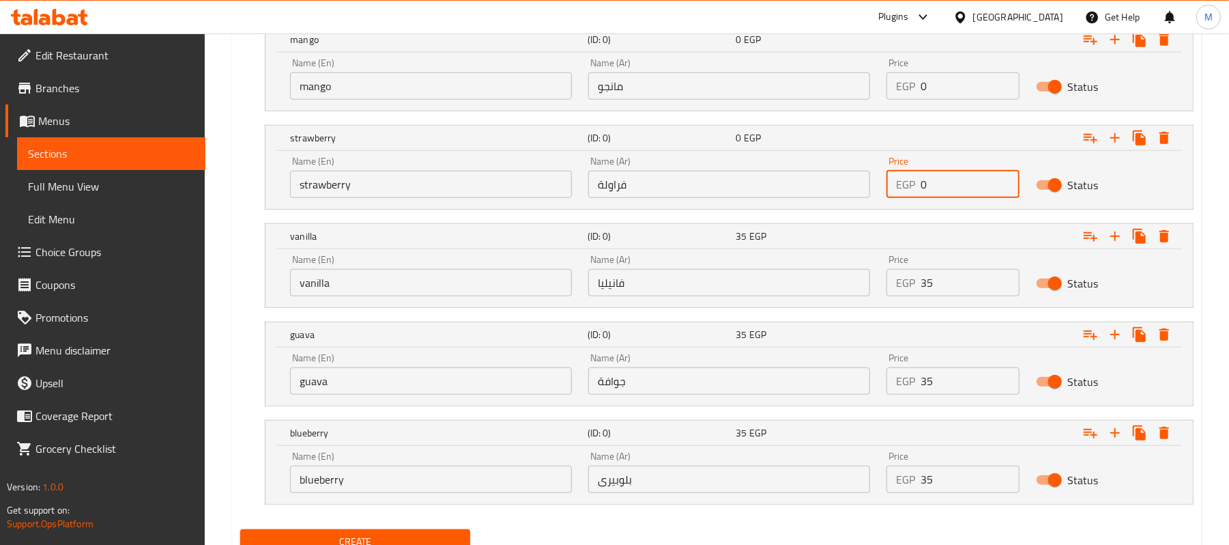
click at [956, 188] on input "0" at bounding box center [970, 184] width 98 height 27
paste input "35"
type input "35"
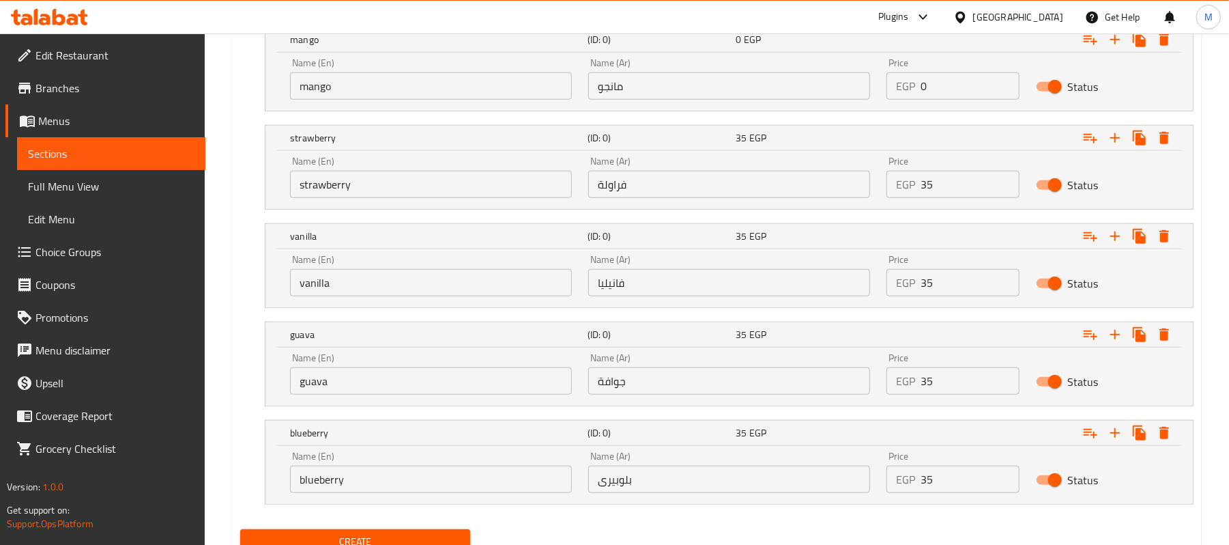
click at [953, 102] on div "Price EGP 0 Price" at bounding box center [952, 79] width 149 height 58
click at [958, 91] on input "0" at bounding box center [970, 85] width 98 height 27
paste input "35"
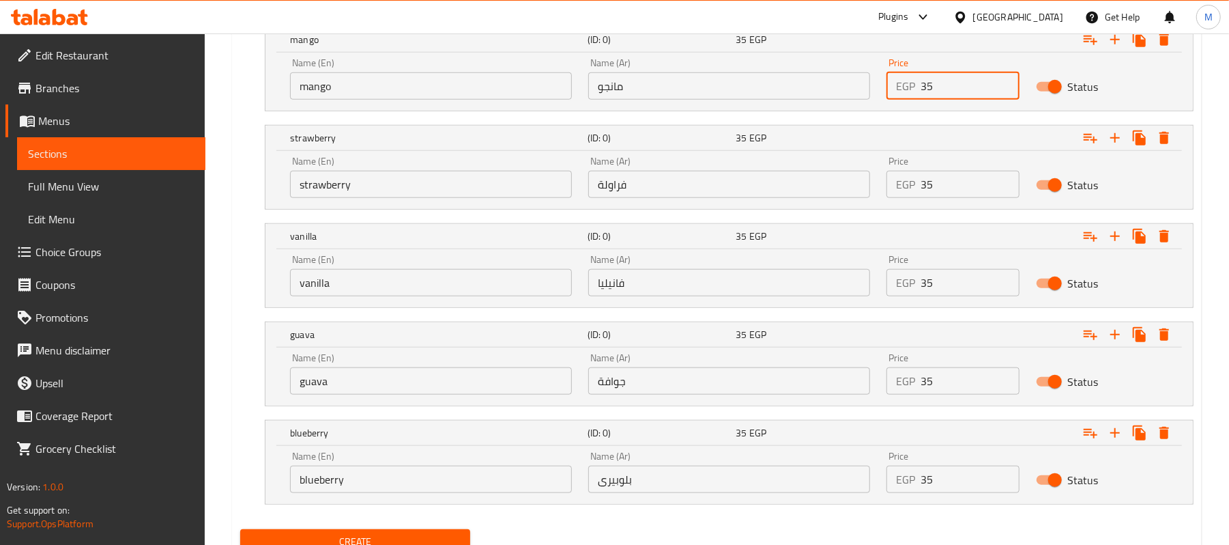
type input "35"
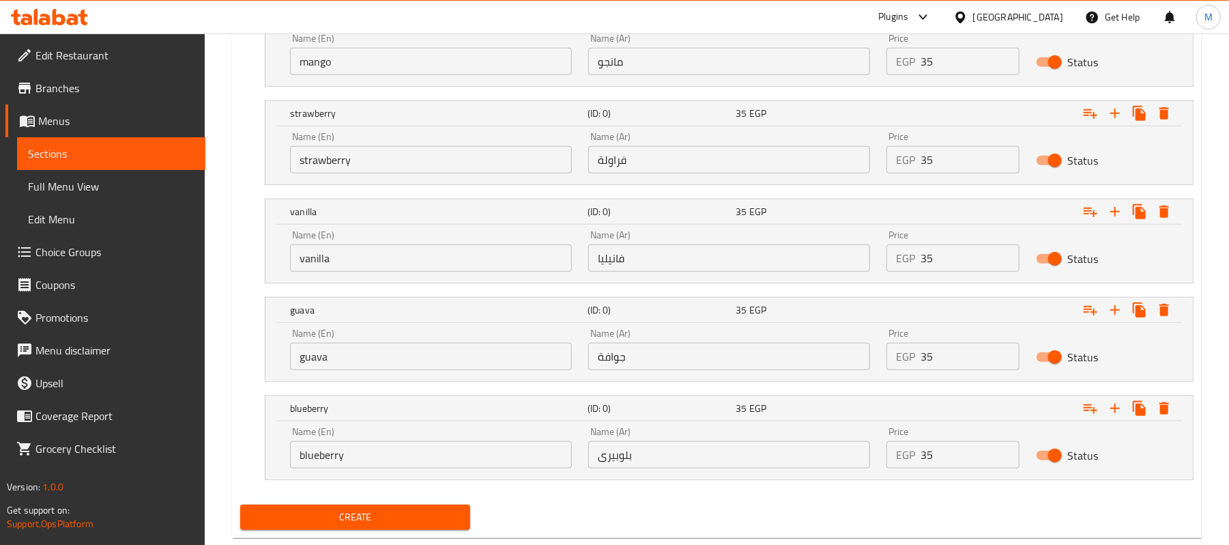
scroll to position [865, 0]
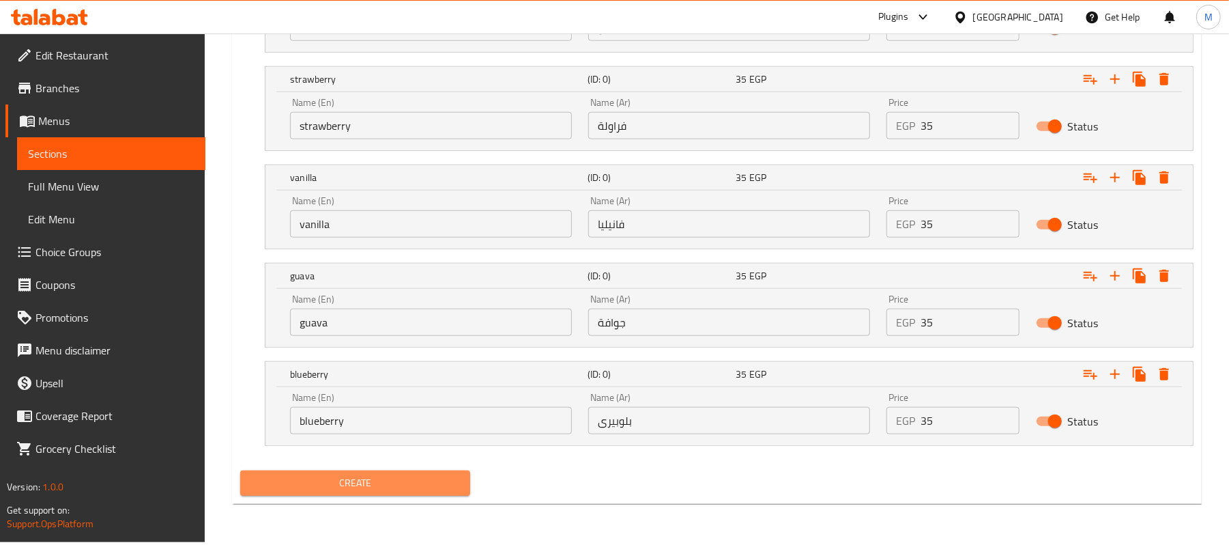
click at [385, 495] on button "Create" at bounding box center [355, 482] width 230 height 25
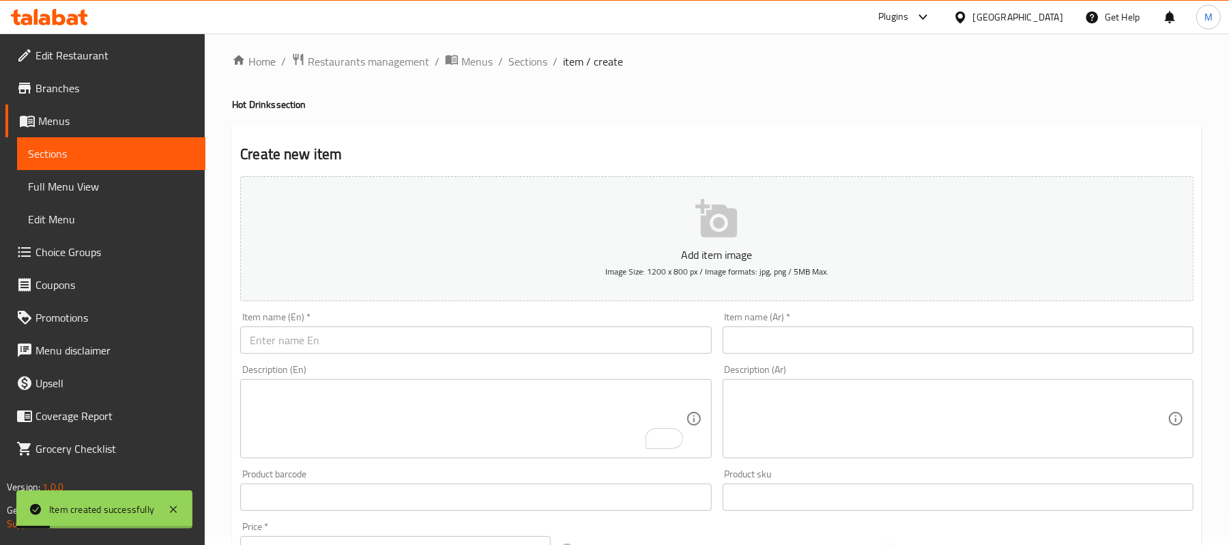
scroll to position [0, 0]
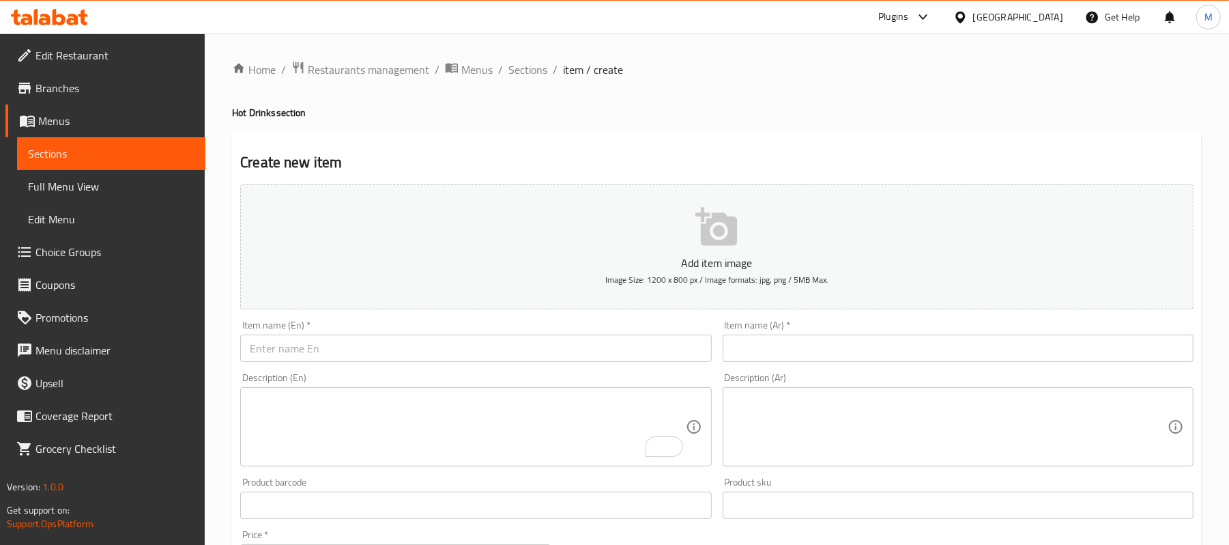
drag, startPoint x: 776, startPoint y: 334, endPoint x: 793, endPoint y: 369, distance: 38.8
click at [787, 345] on div "Item name (Ar)   * Item name (Ar) *" at bounding box center [958, 341] width 471 height 42
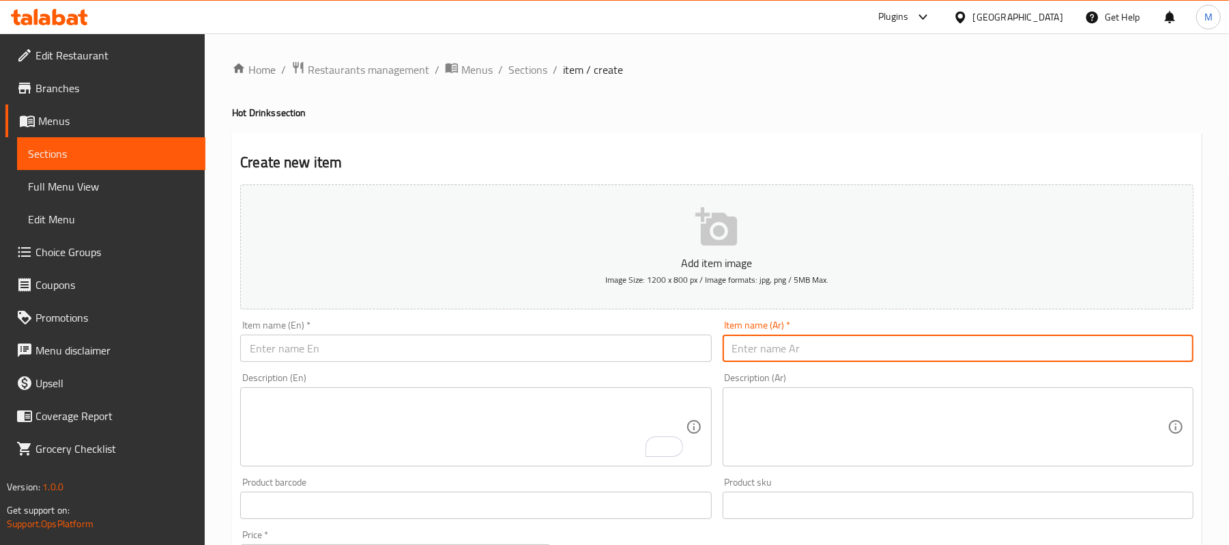
click at [802, 362] on input "text" at bounding box center [958, 347] width 471 height 27
type input "l"
type input "ك"
type input "موهيتو فليفر"
click at [666, 345] on input "text" at bounding box center [475, 347] width 471 height 27
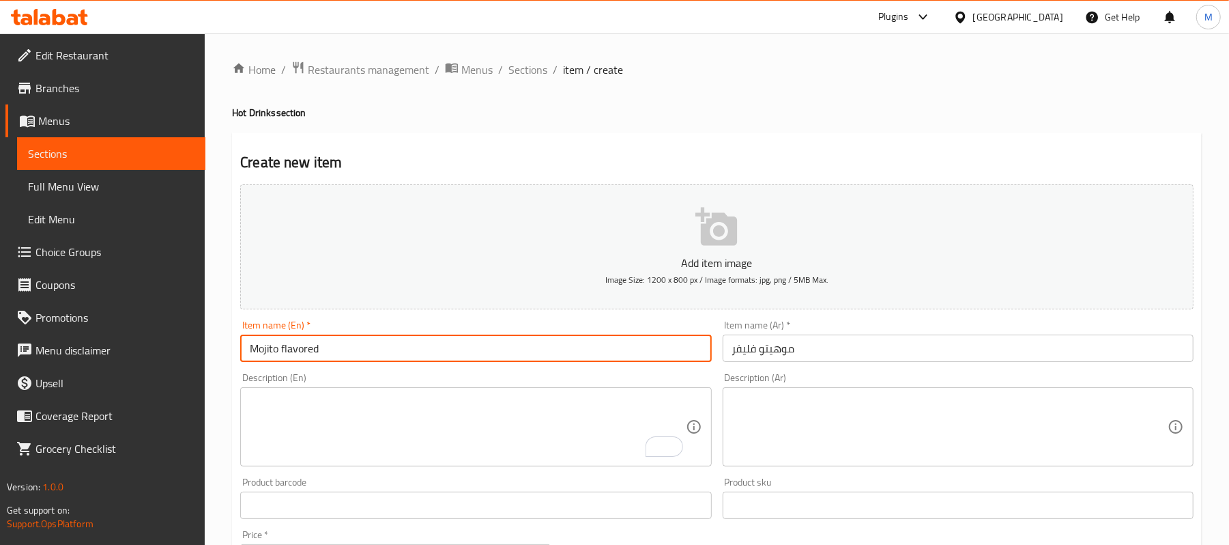
type input "Mojito flavored"
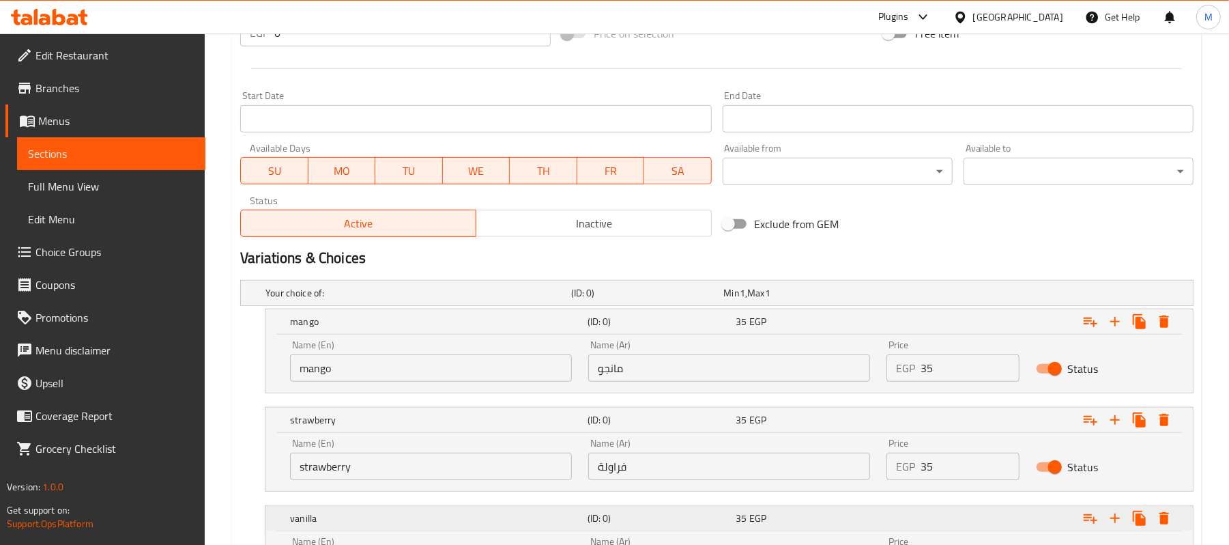
scroll to position [637, 0]
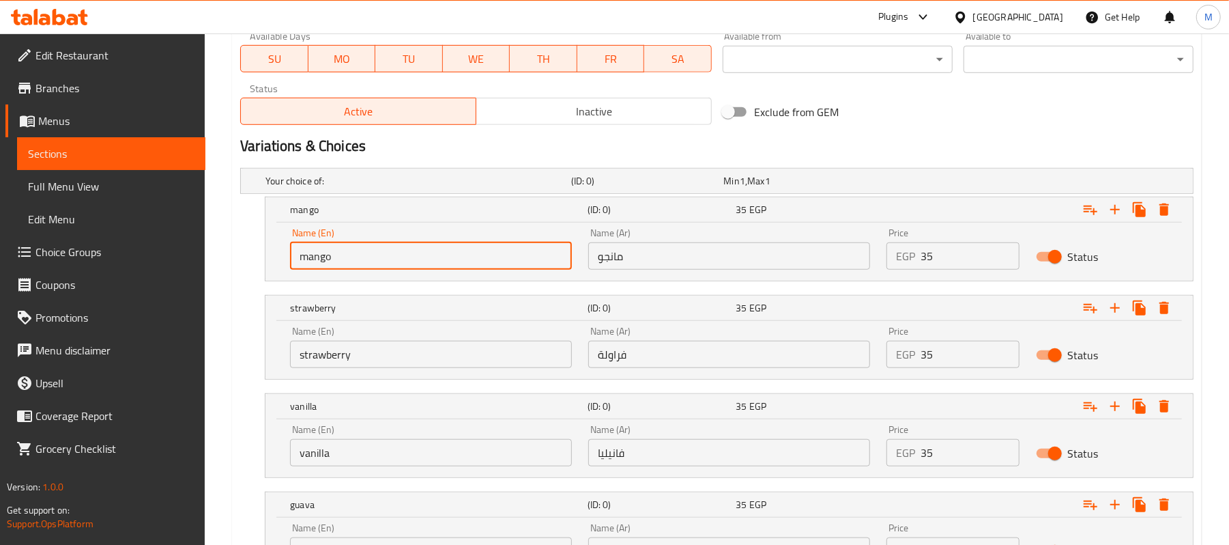
click at [465, 246] on input "mango" at bounding box center [431, 255] width 282 height 27
paste input "peach"
click at [465, 246] on input "peach" at bounding box center [431, 255] width 282 height 27
type input "peach"
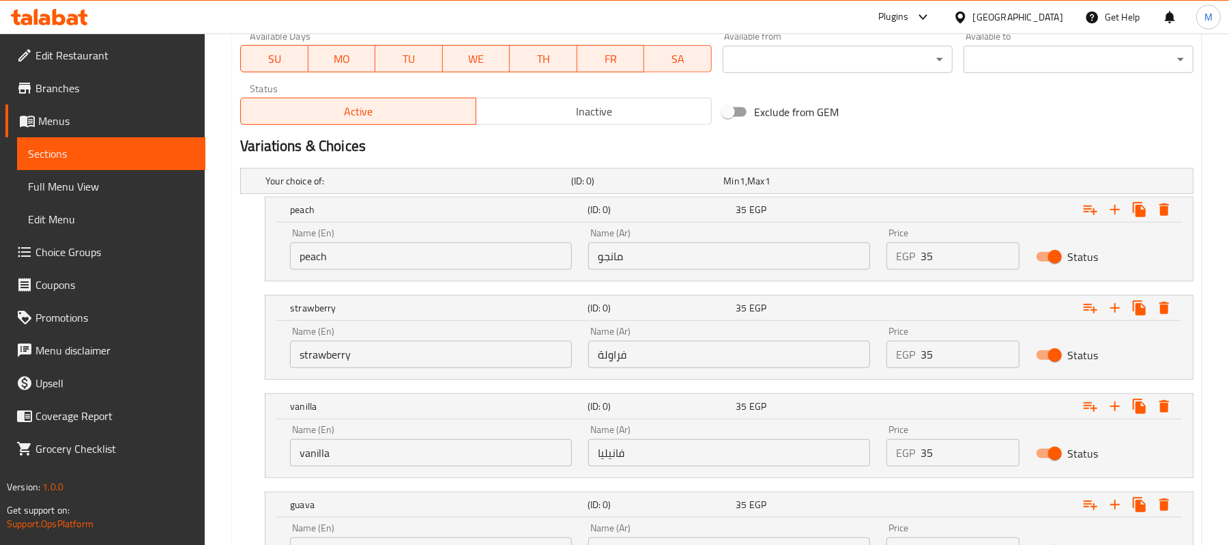
click at [386, 356] on input "strawberry" at bounding box center [431, 354] width 282 height 27
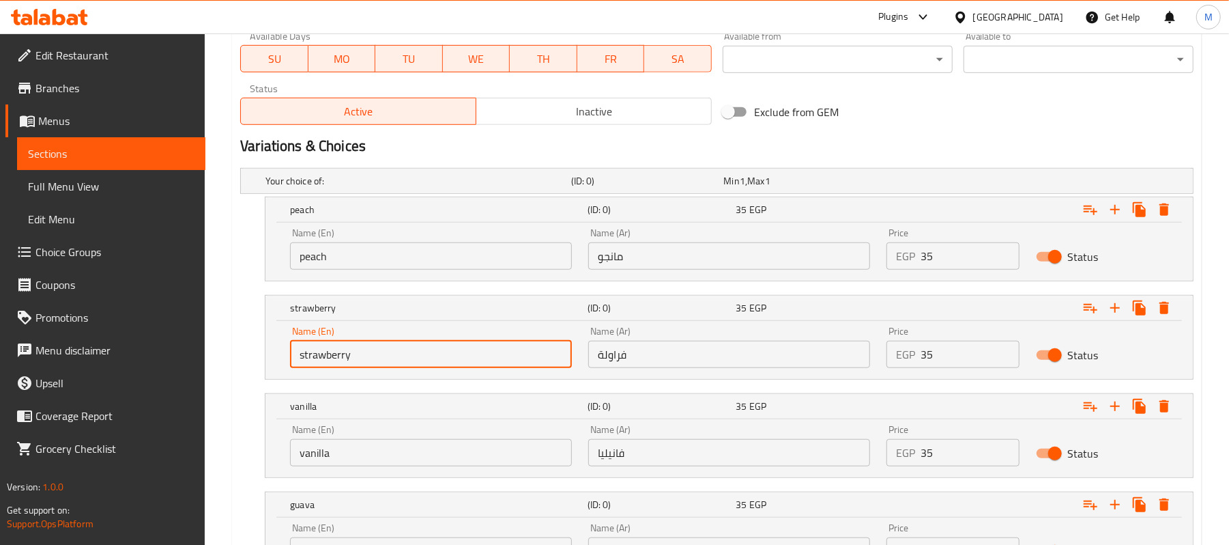
click at [386, 356] on input "strawberry" at bounding box center [431, 354] width 282 height 27
paste input "vanillia"
click at [386, 356] on input "vanillia" at bounding box center [431, 354] width 282 height 27
type input "vanillia"
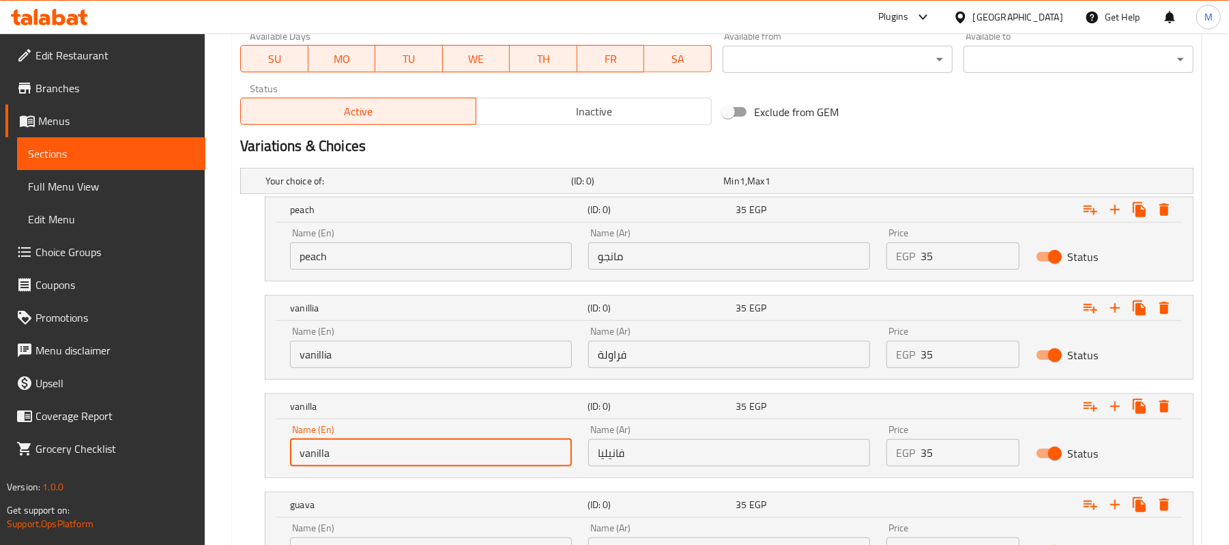
click at [394, 441] on input "vanilla" at bounding box center [431, 452] width 282 height 27
click at [394, 459] on input "vanilla" at bounding box center [431, 452] width 282 height 27
click at [394, 459] on input "Choice" at bounding box center [431, 452] width 282 height 27
paste input "grapes"
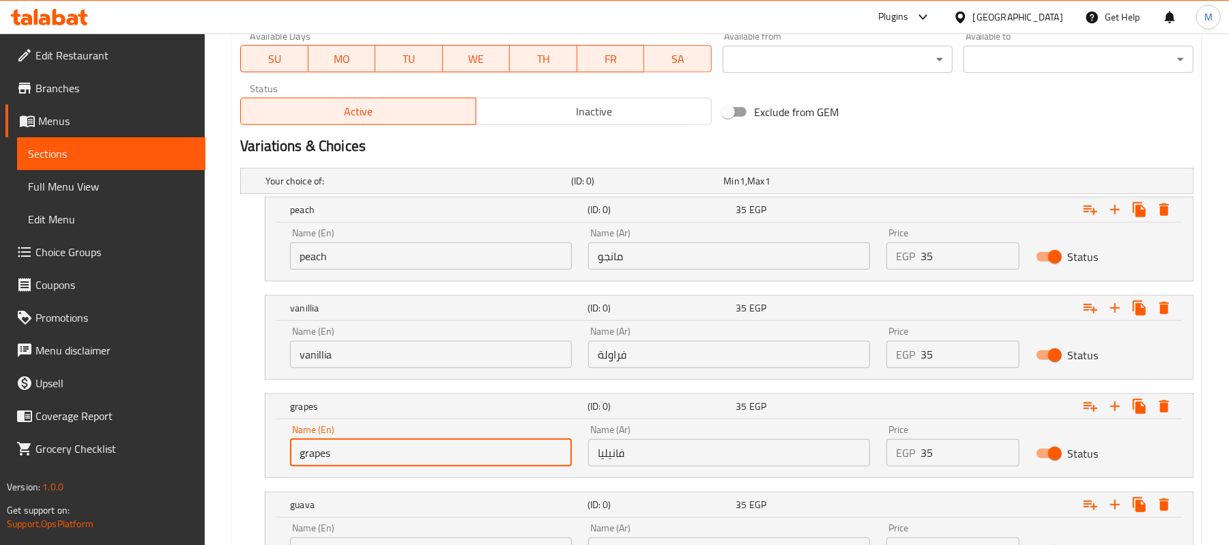
type input "grapes"
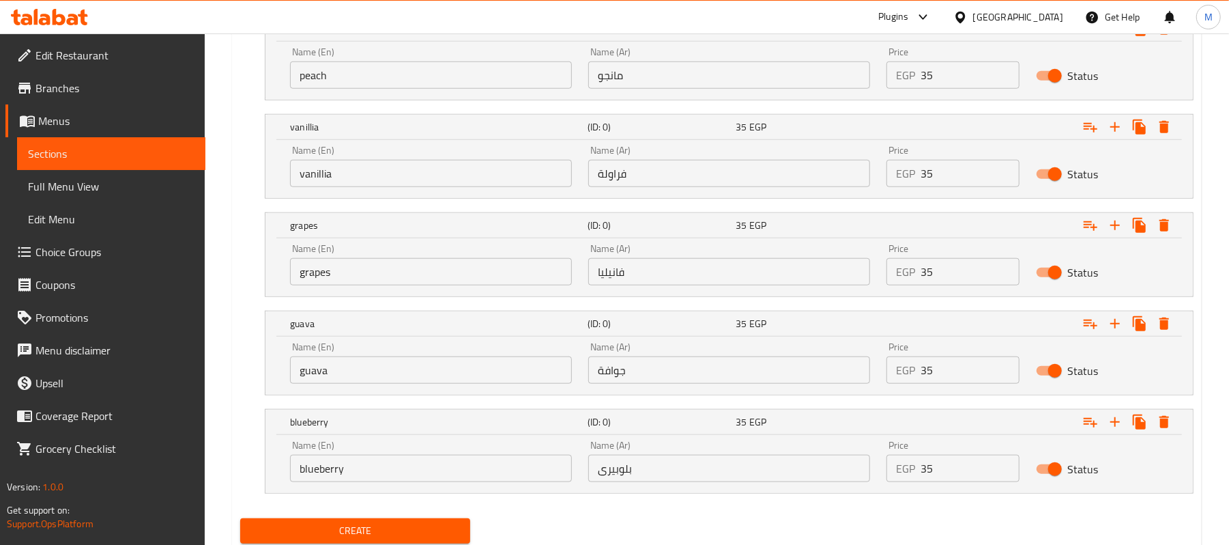
scroll to position [819, 0]
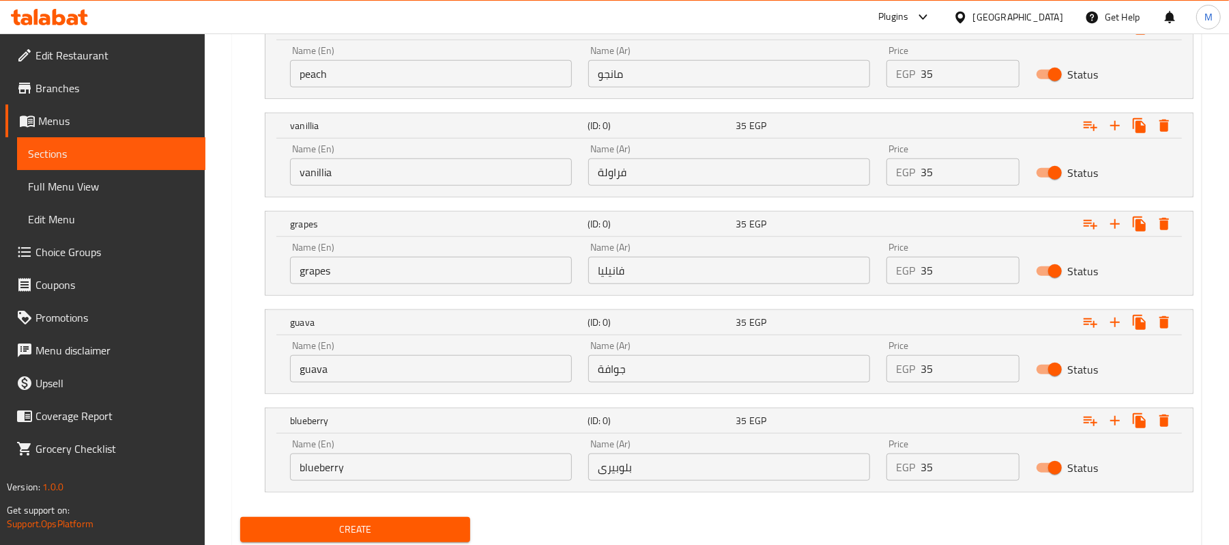
click at [393, 382] on input "guava" at bounding box center [431, 368] width 282 height 27
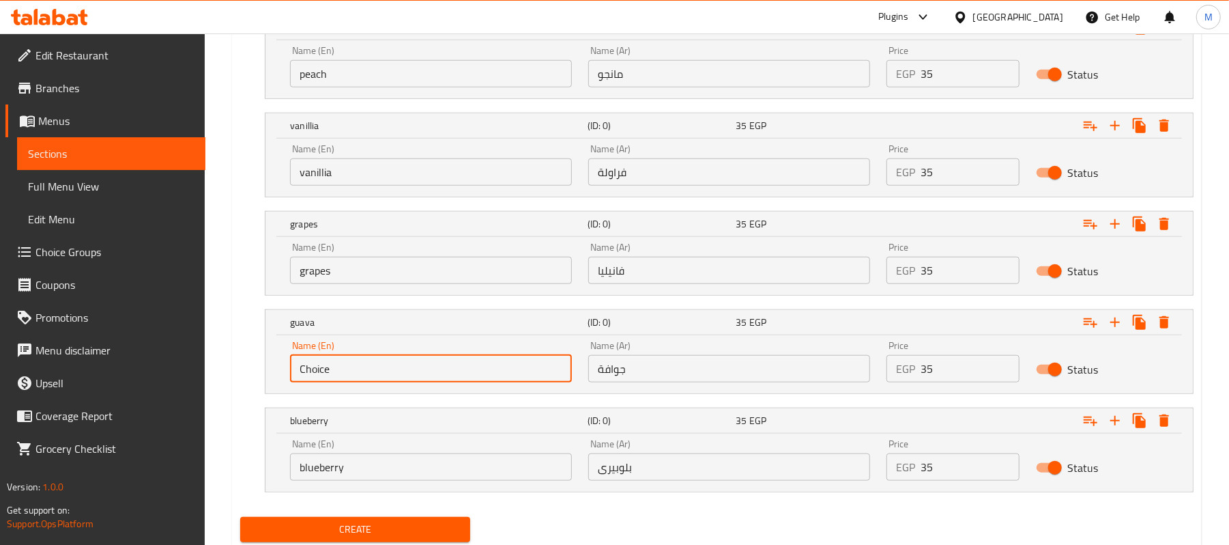
paste input "mango"
click at [393, 382] on input "Choicemango" at bounding box center [431, 368] width 282 height 27
paste input "text"
click at [393, 382] on input "Choicemango" at bounding box center [431, 368] width 282 height 27
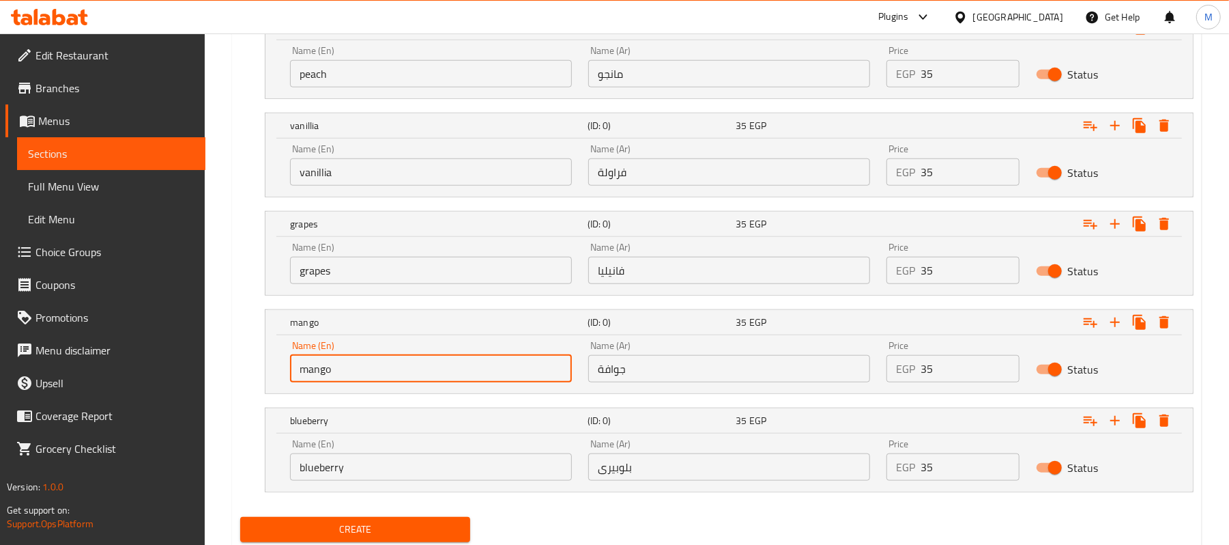
type input "mango"
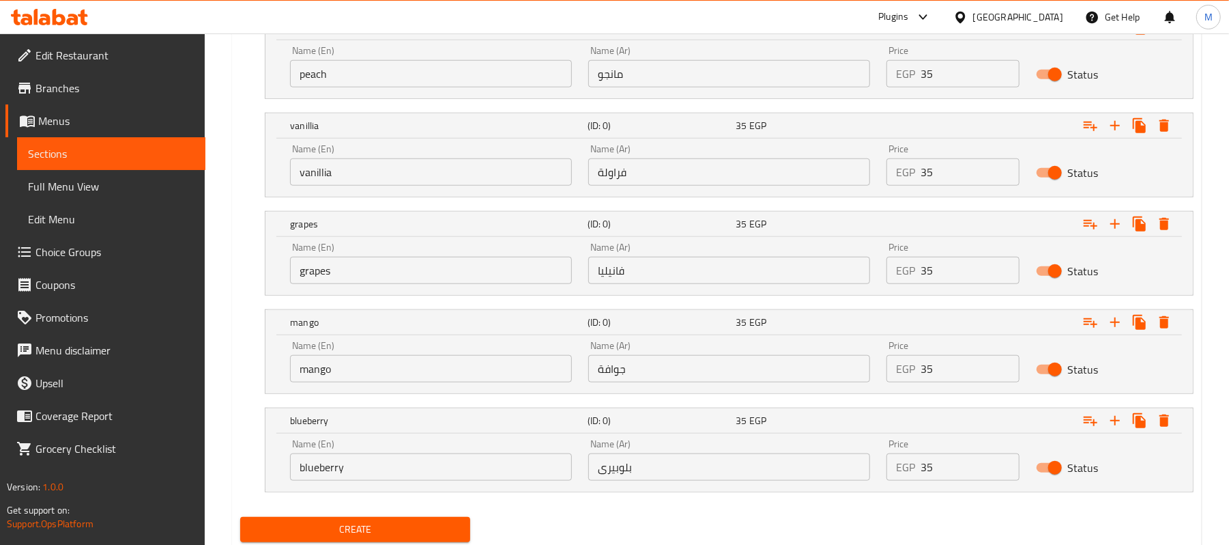
click at [394, 461] on input "blueberry" at bounding box center [431, 466] width 282 height 27
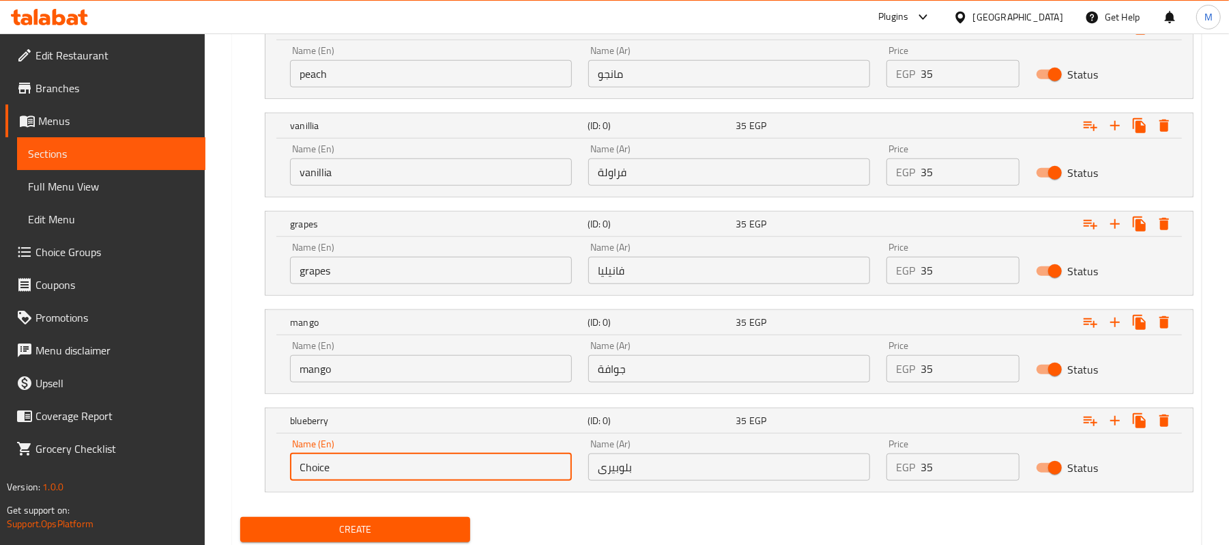
click at [394, 461] on input "Choice" at bounding box center [431, 466] width 282 height 27
paste input "blueberry"
click at [394, 461] on input "blueberry" at bounding box center [431, 466] width 282 height 27
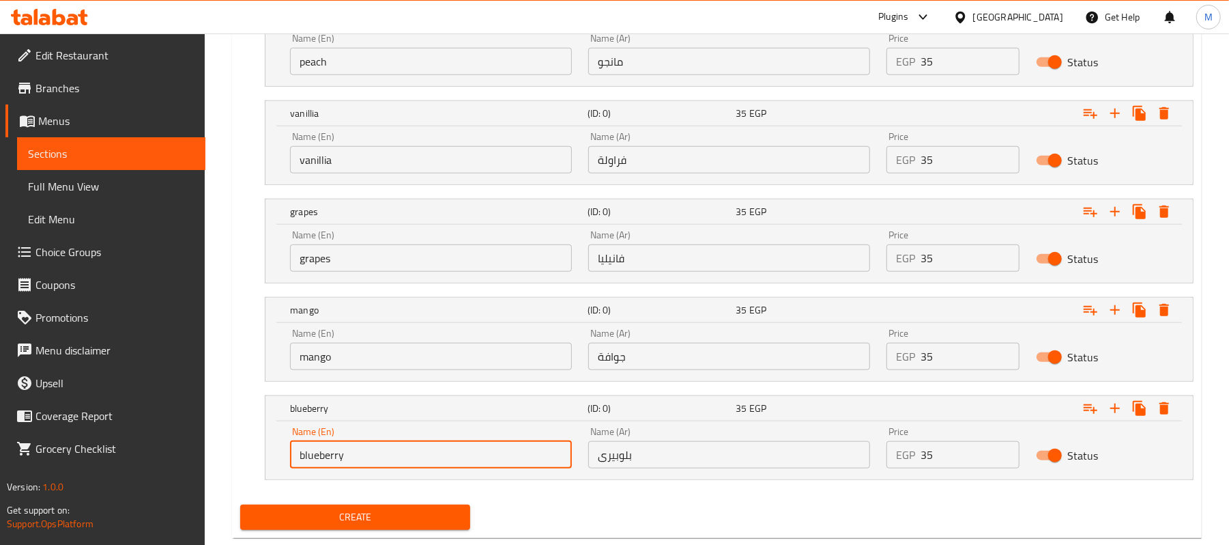
scroll to position [865, 0]
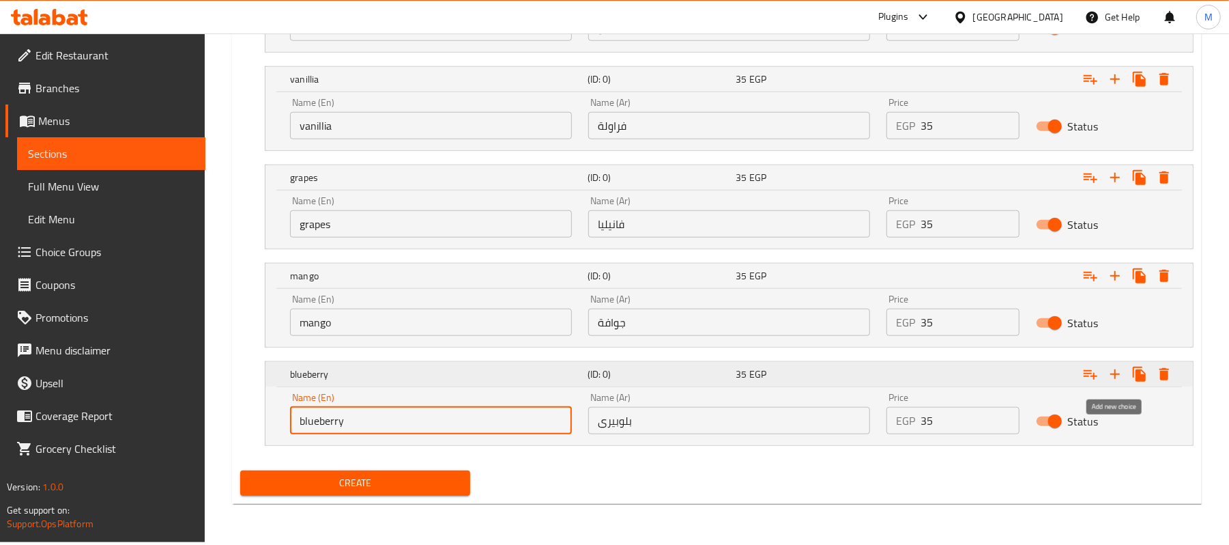
type input "blueberry"
click at [1107, 379] on icon "Expand" at bounding box center [1115, 374] width 16 height 16
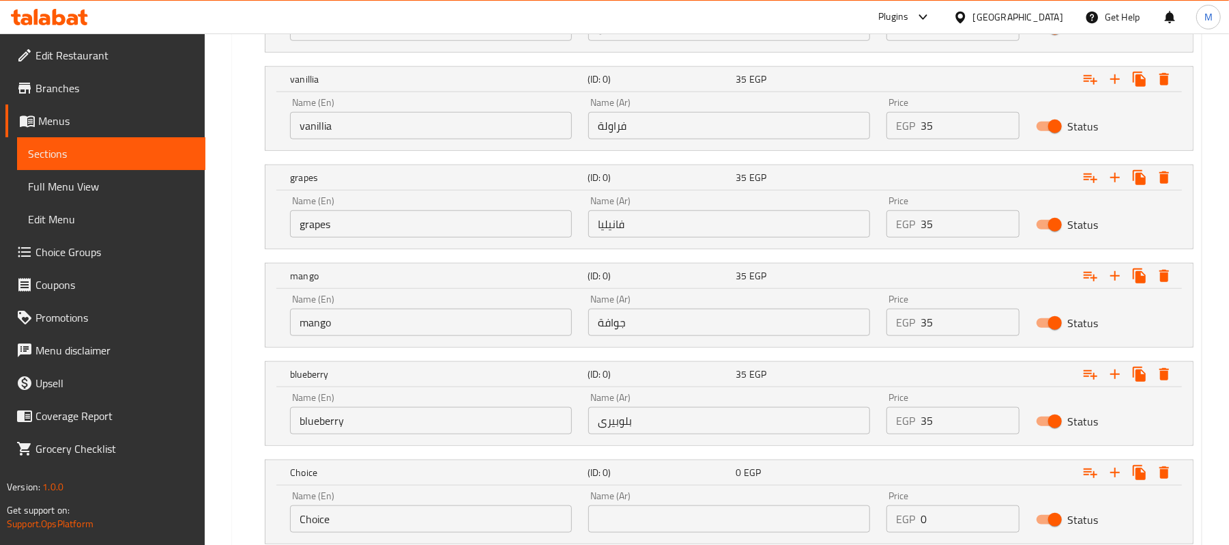
click at [404, 523] on input "Choice" at bounding box center [431, 518] width 282 height 27
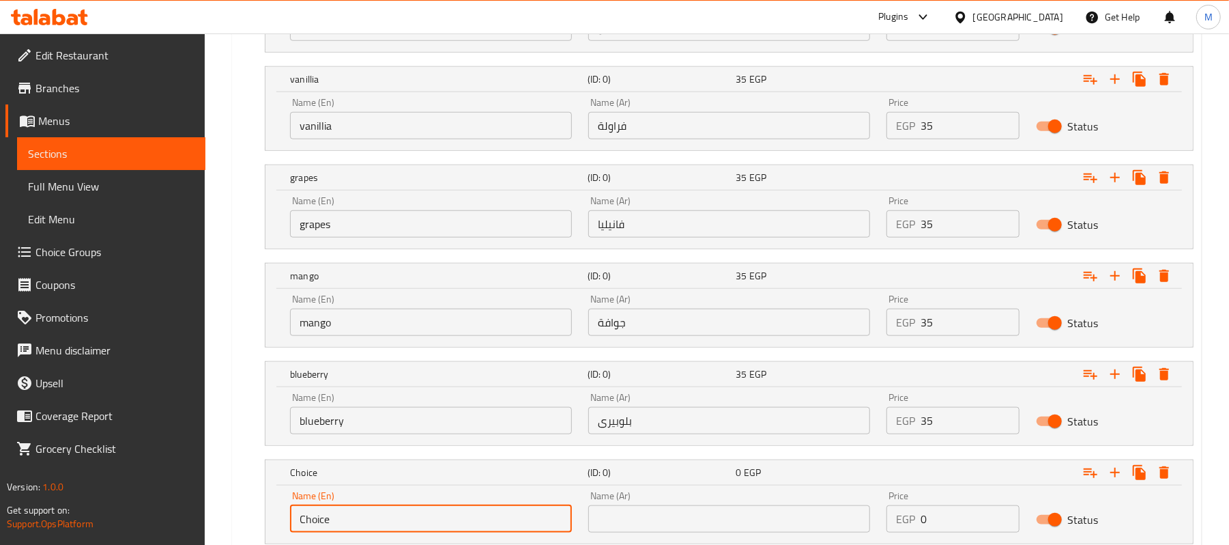
click at [404, 523] on input "Choice" at bounding box center [431, 518] width 282 height 27
paste input "strawberry"
click at [404, 523] on input "Choice" at bounding box center [431, 518] width 282 height 27
type input "strawberry"
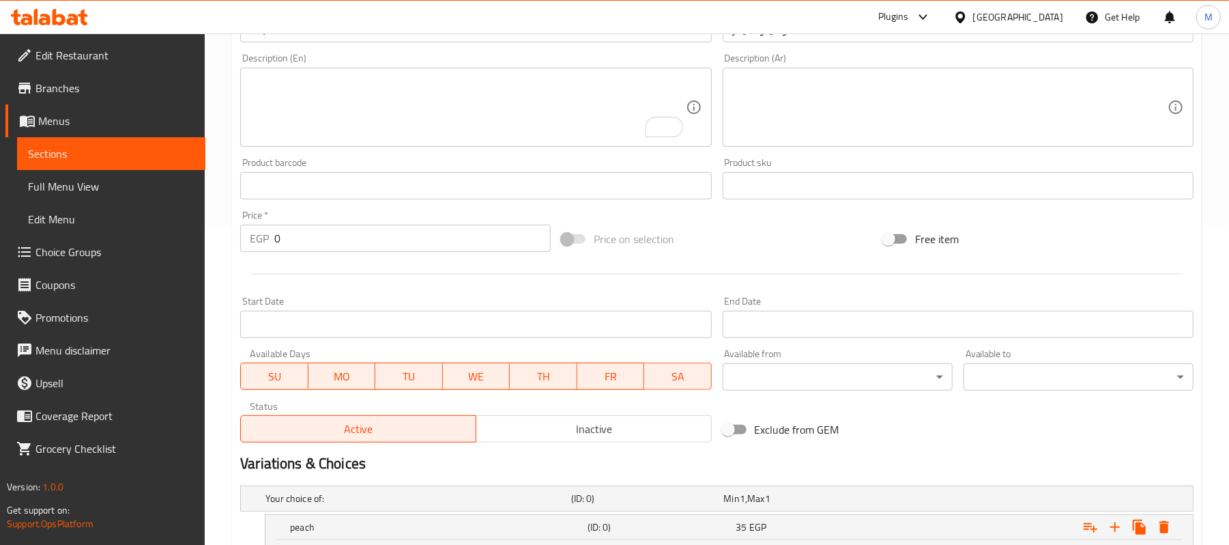
scroll to position [228, 0]
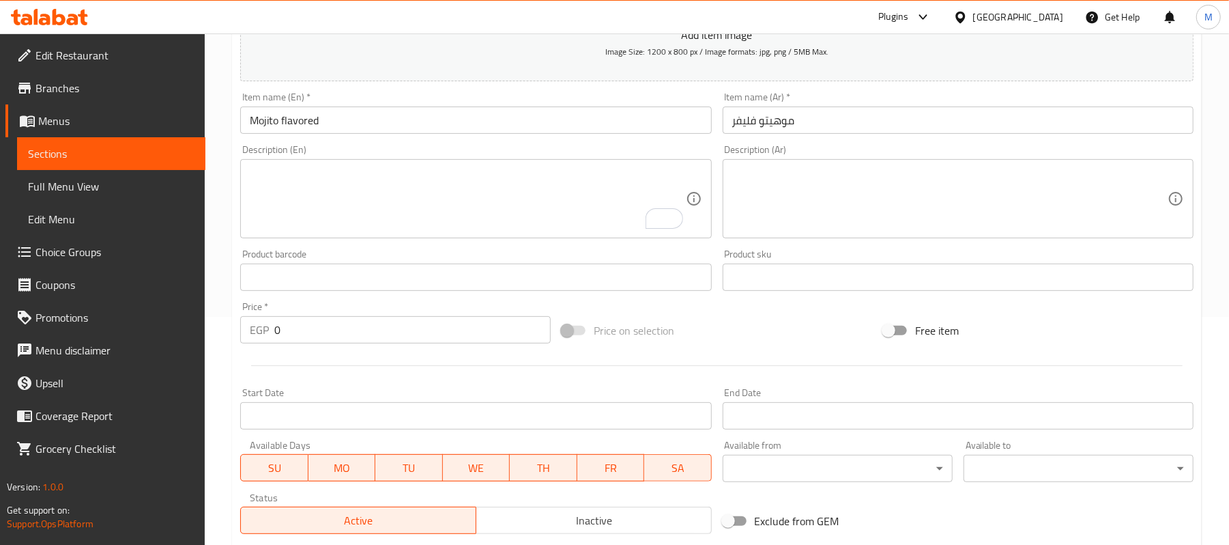
type input "فراولة"
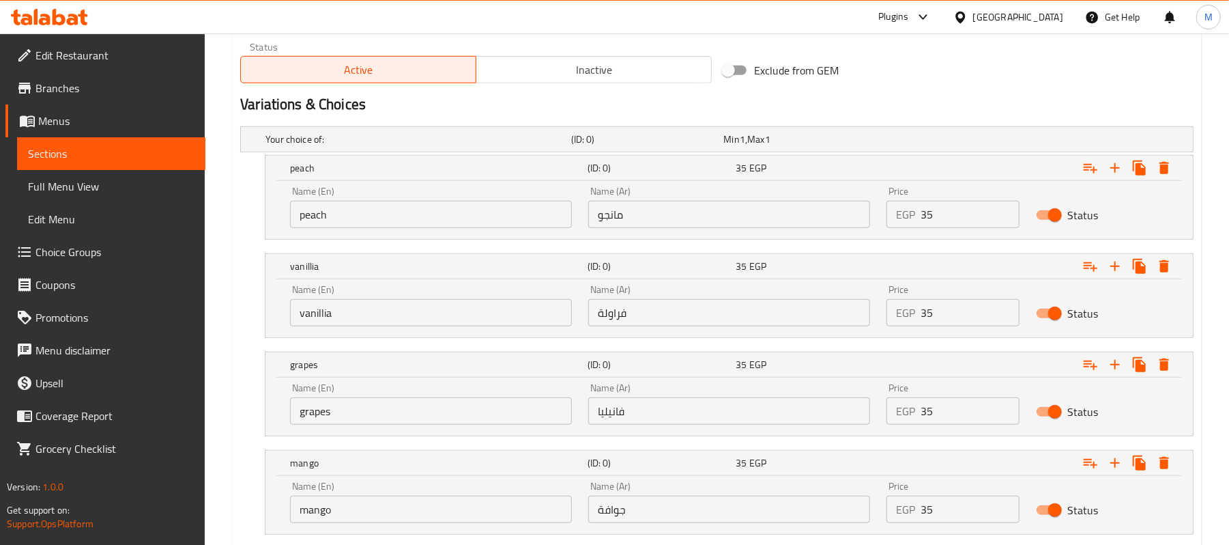
scroll to position [683, 0]
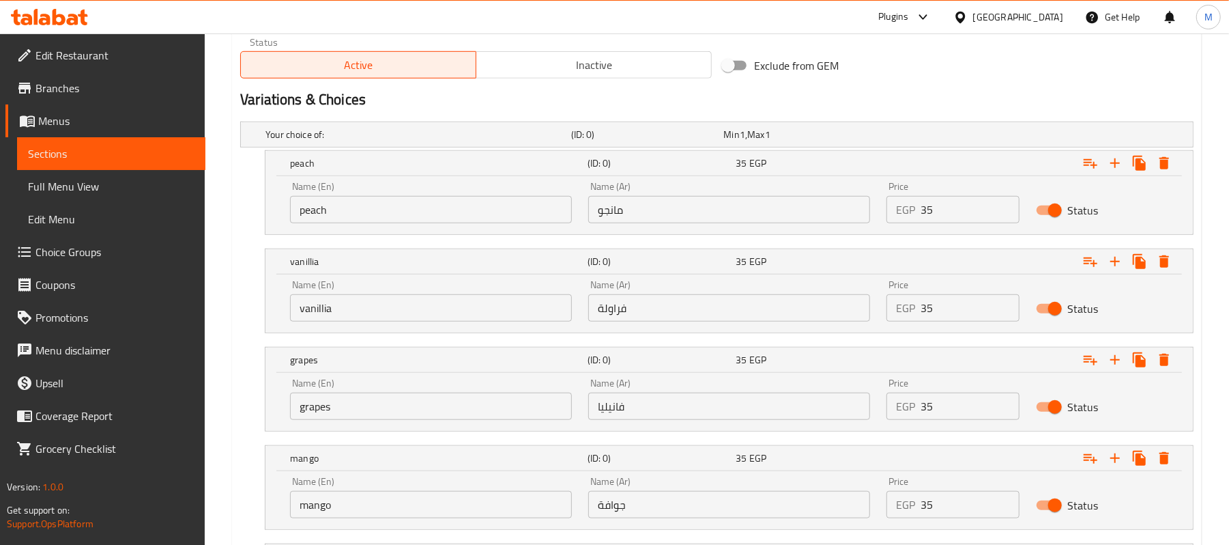
click at [970, 222] on input "35" at bounding box center [970, 209] width 98 height 27
type input "90"
click at [802, 218] on input "مانجو" at bounding box center [729, 209] width 282 height 27
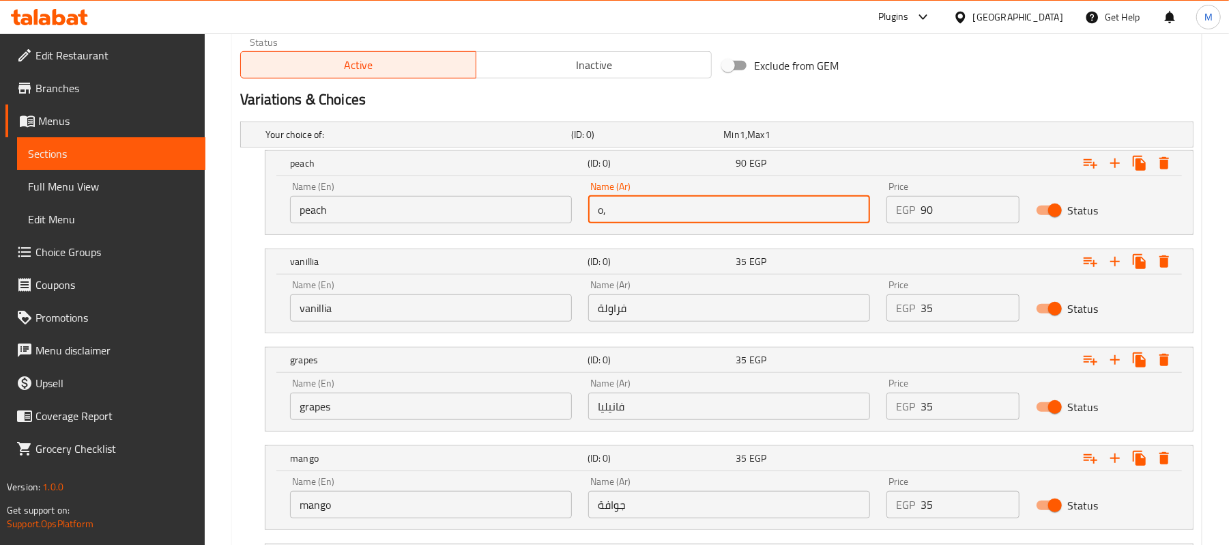
type input "o"
type input "خوخ"
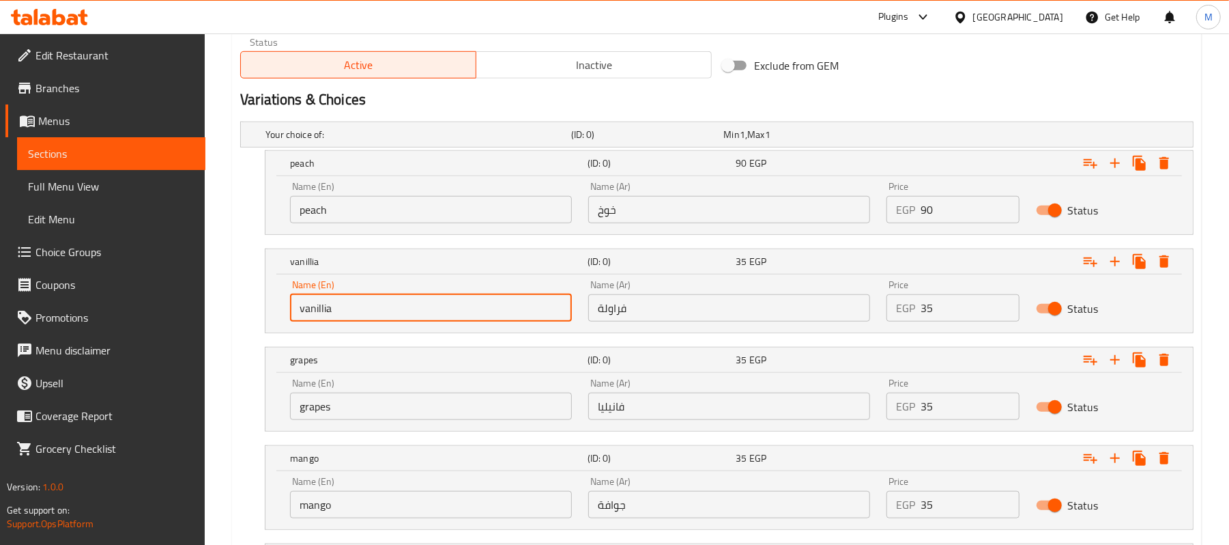
click at [364, 299] on input "vanillia" at bounding box center [431, 307] width 282 height 27
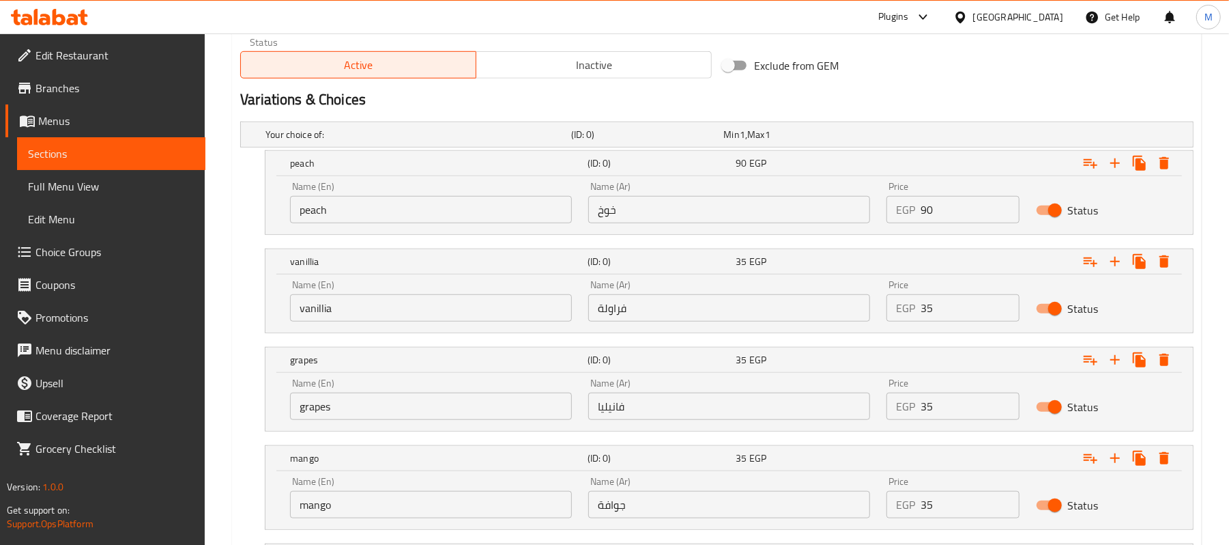
click at [605, 325] on div "Name (Ar) فراولة Name (Ar)" at bounding box center [729, 301] width 298 height 58
click at [606, 314] on input "فراولة" at bounding box center [729, 307] width 282 height 27
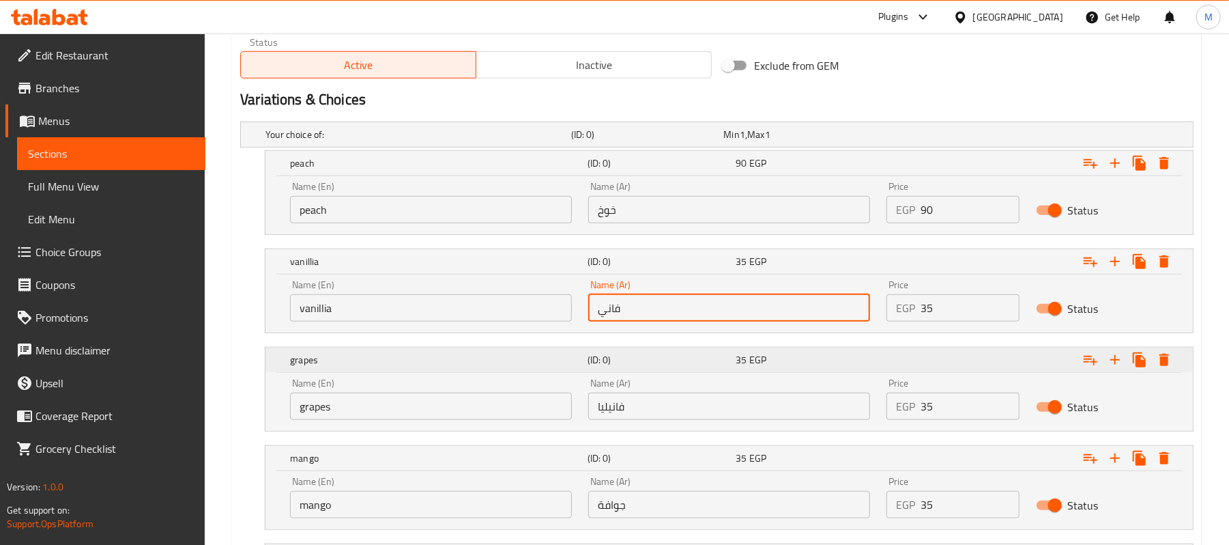
type input "فانيليا"
click at [426, 419] on input "grapes" at bounding box center [431, 405] width 282 height 27
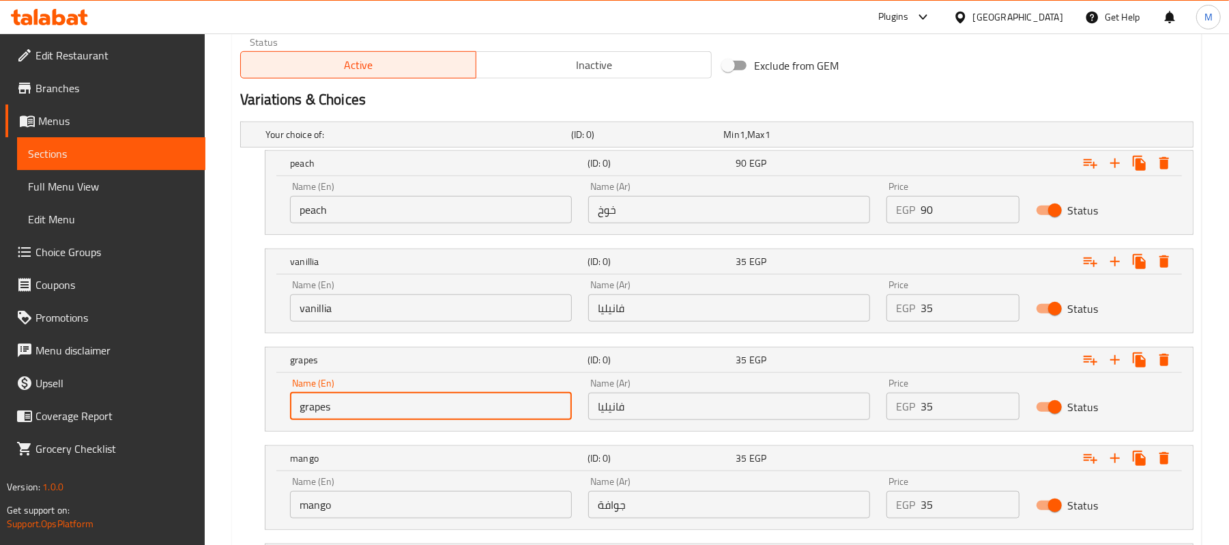
click at [424, 418] on input "grapes" at bounding box center [431, 405] width 282 height 27
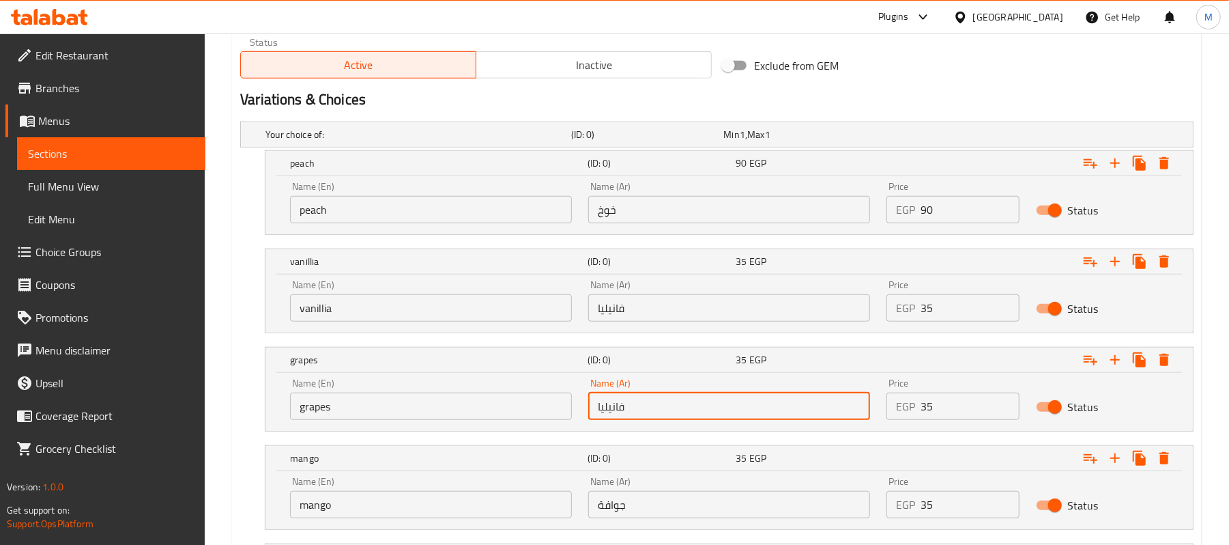
click at [661, 420] on input "فانيليا" at bounding box center [729, 405] width 282 height 27
paste input "العنب"
type input "العنب"
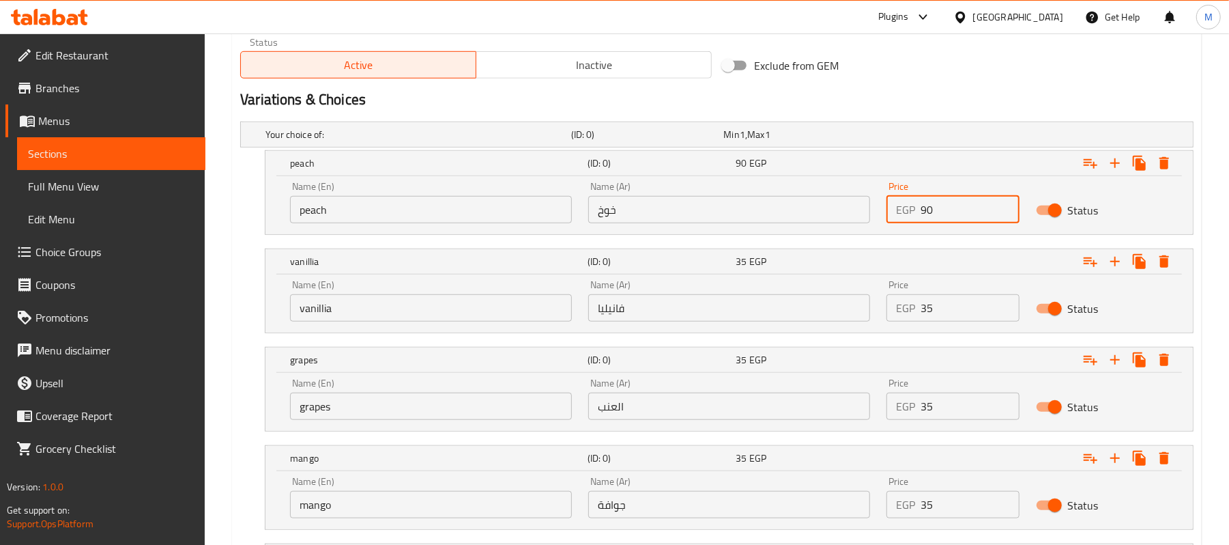
click at [967, 214] on input "90" at bounding box center [970, 209] width 98 height 27
click at [953, 290] on div "Price EGP 35 Price" at bounding box center [952, 301] width 132 height 42
click at [954, 310] on input "35" at bounding box center [970, 307] width 98 height 27
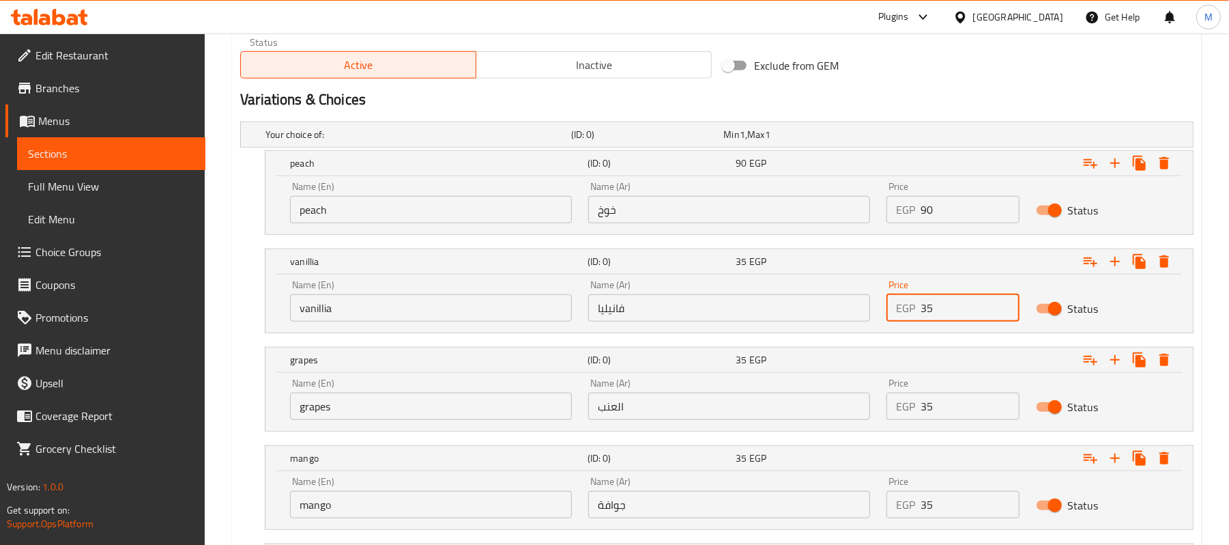
click at [954, 310] on input "35" at bounding box center [970, 307] width 98 height 27
paste input "9"
click at [954, 310] on input "0" at bounding box center [970, 307] width 98 height 27
type input "90"
click at [931, 383] on div "Price EGP 35 Price" at bounding box center [952, 399] width 132 height 42
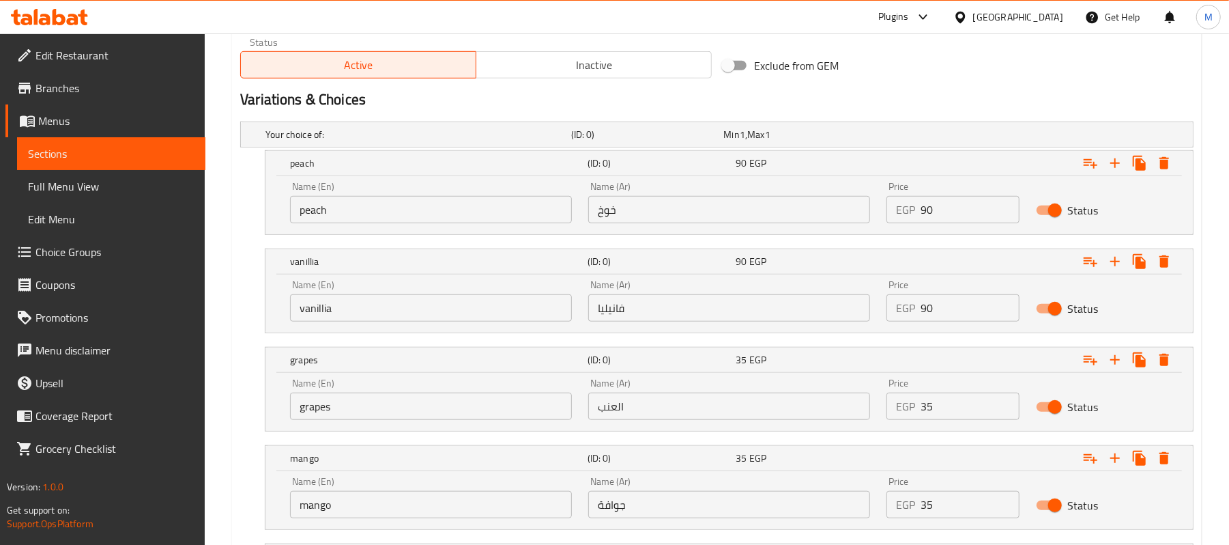
click at [939, 405] on input "35" at bounding box center [970, 405] width 98 height 27
click at [939, 405] on input "0" at bounding box center [970, 405] width 98 height 27
paste input "9"
type input "90"
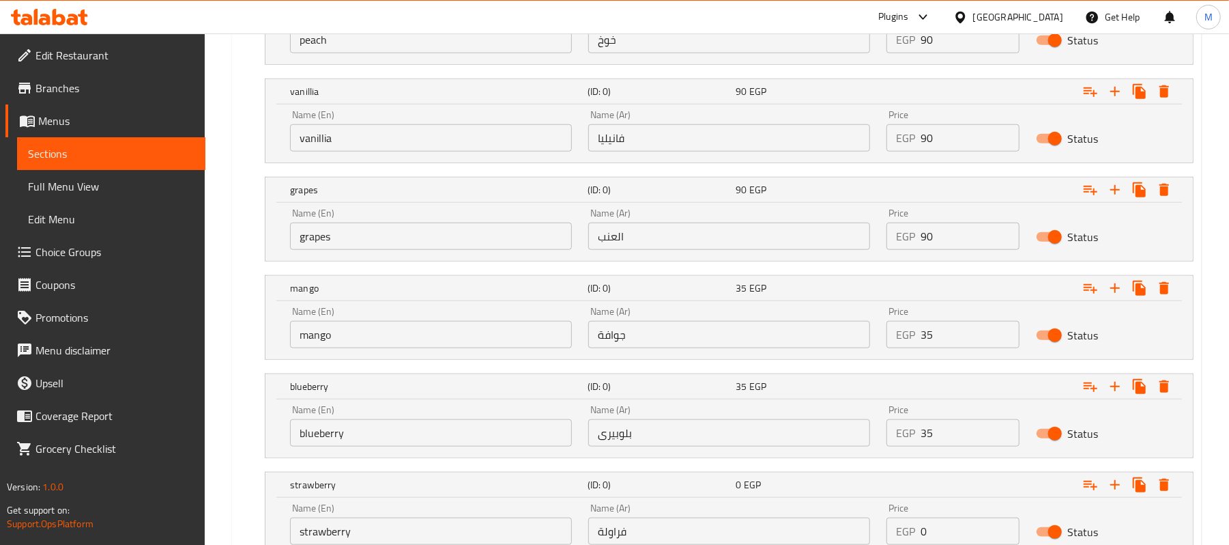
scroll to position [865, 0]
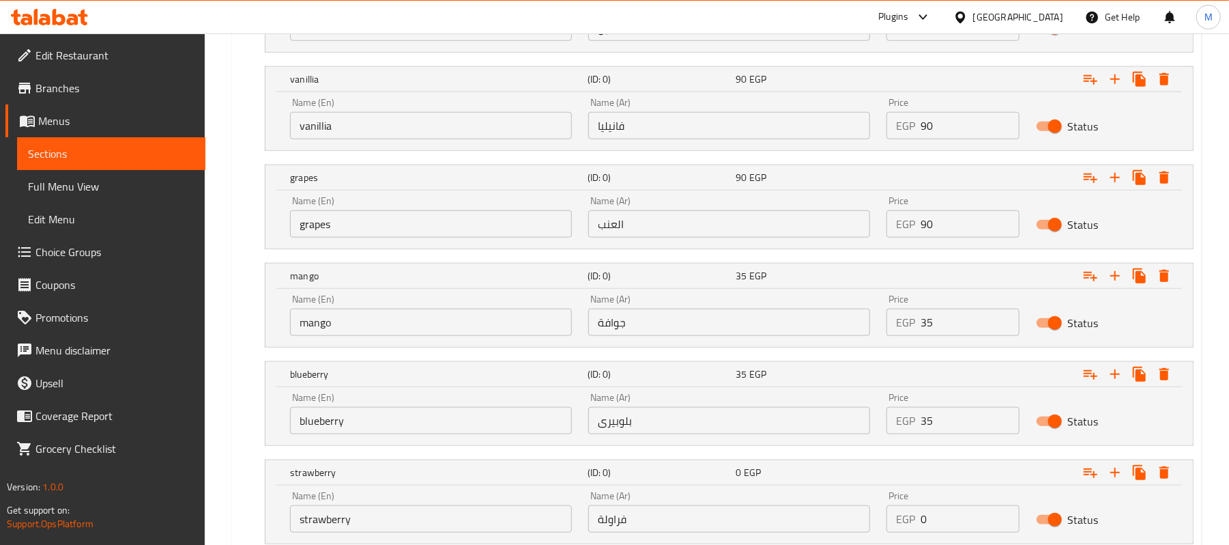
click at [948, 230] on input "90" at bounding box center [970, 223] width 98 height 27
click at [925, 325] on input "35" at bounding box center [970, 321] width 98 height 27
paste input "90"
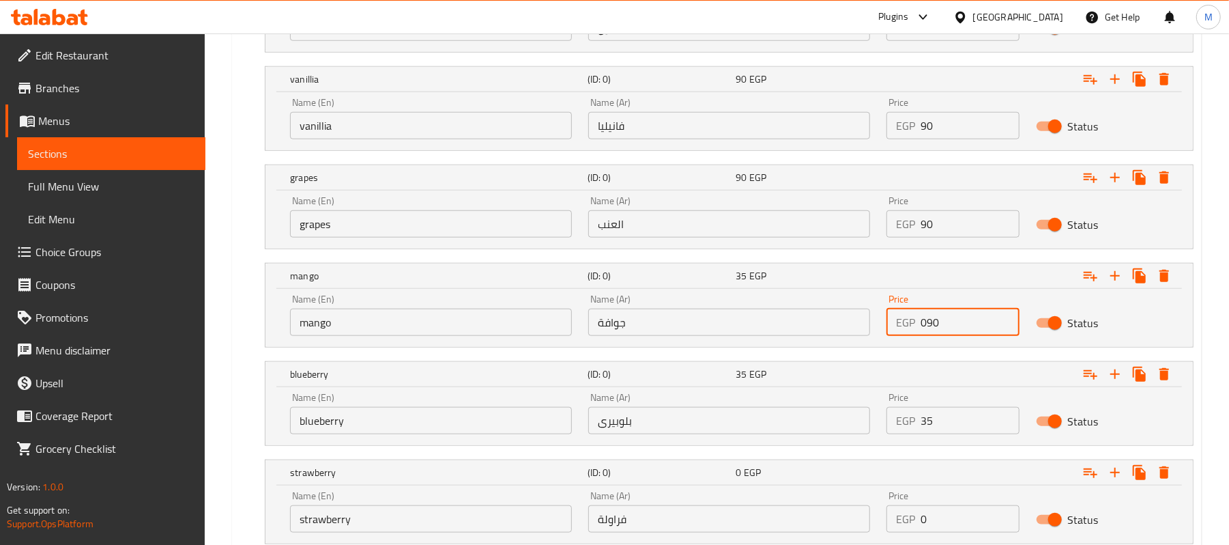
click at [925, 325] on input "090" at bounding box center [970, 321] width 98 height 27
paste input "number"
type input "90"
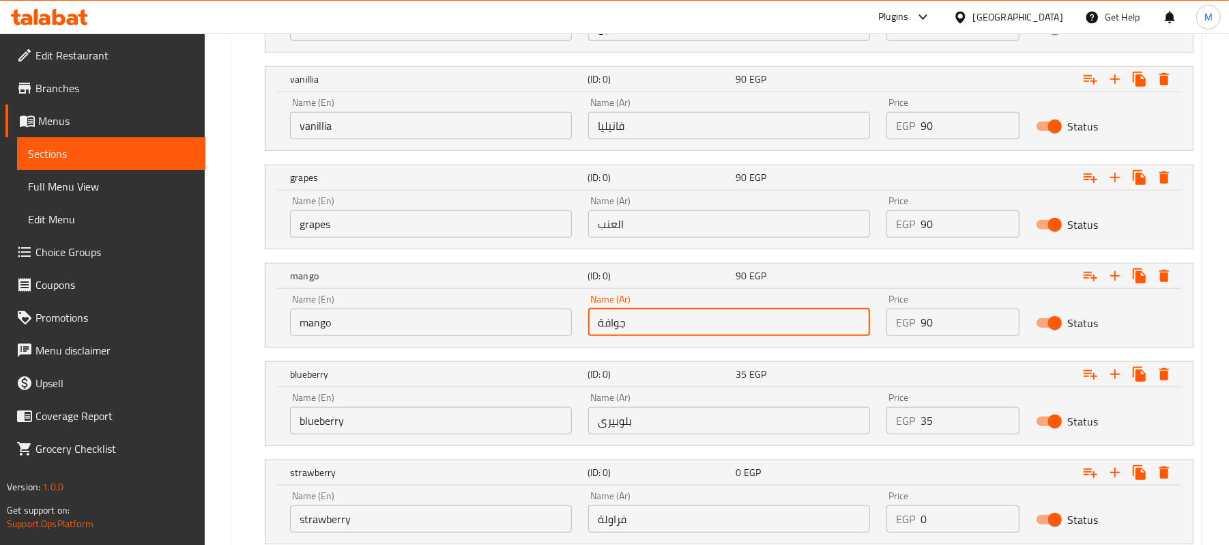
click at [733, 315] on input "جوافة" at bounding box center [729, 321] width 282 height 27
type input "مانجو"
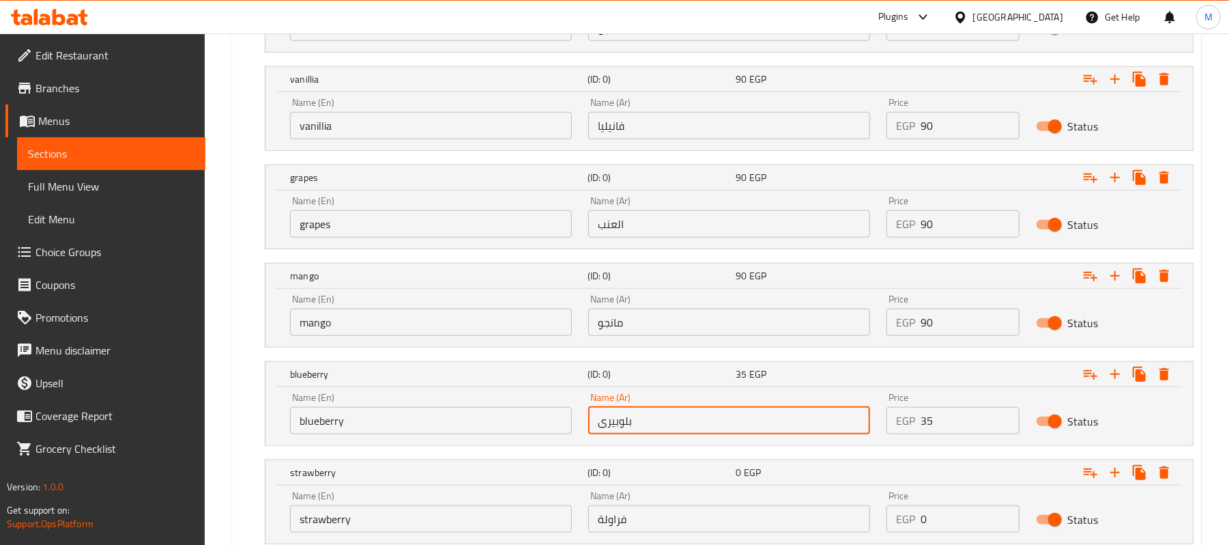
click at [634, 415] on input "بلوبيرى" at bounding box center [729, 420] width 282 height 27
click at [962, 420] on input "35" at bounding box center [970, 420] width 98 height 27
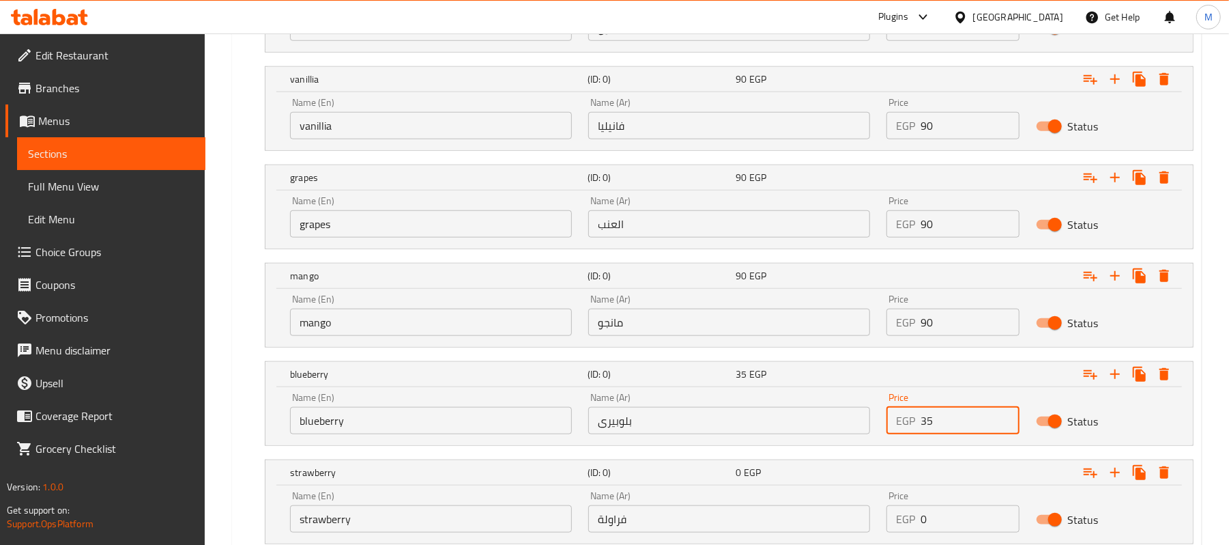
click at [962, 420] on input "35" at bounding box center [970, 420] width 98 height 27
type input "90"
click at [815, 421] on input "بلوبيرى" at bounding box center [729, 420] width 282 height 27
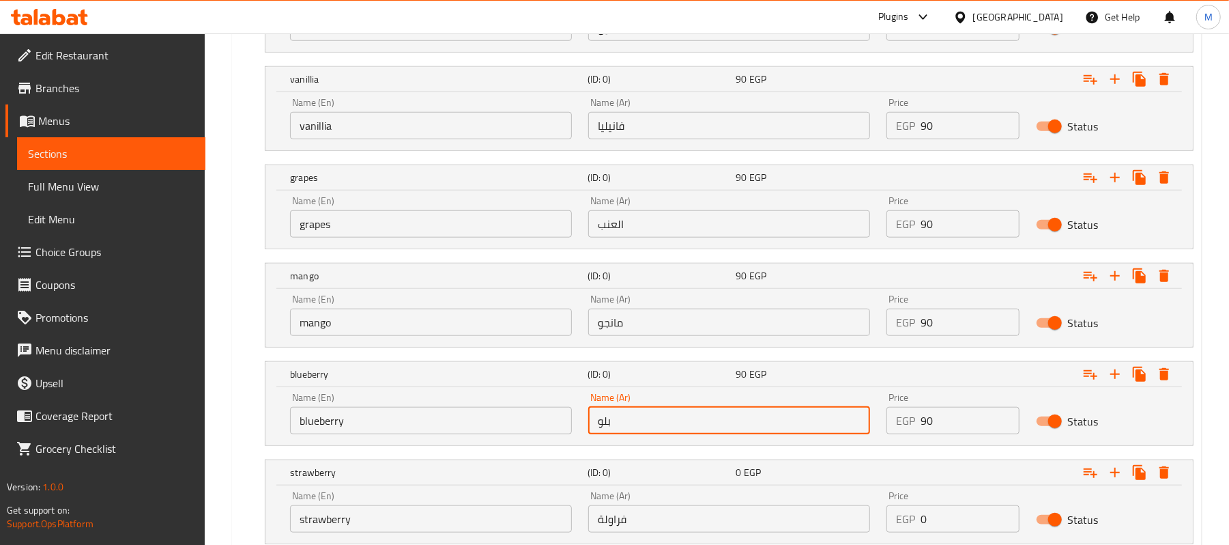
type input "بلوبيرى"
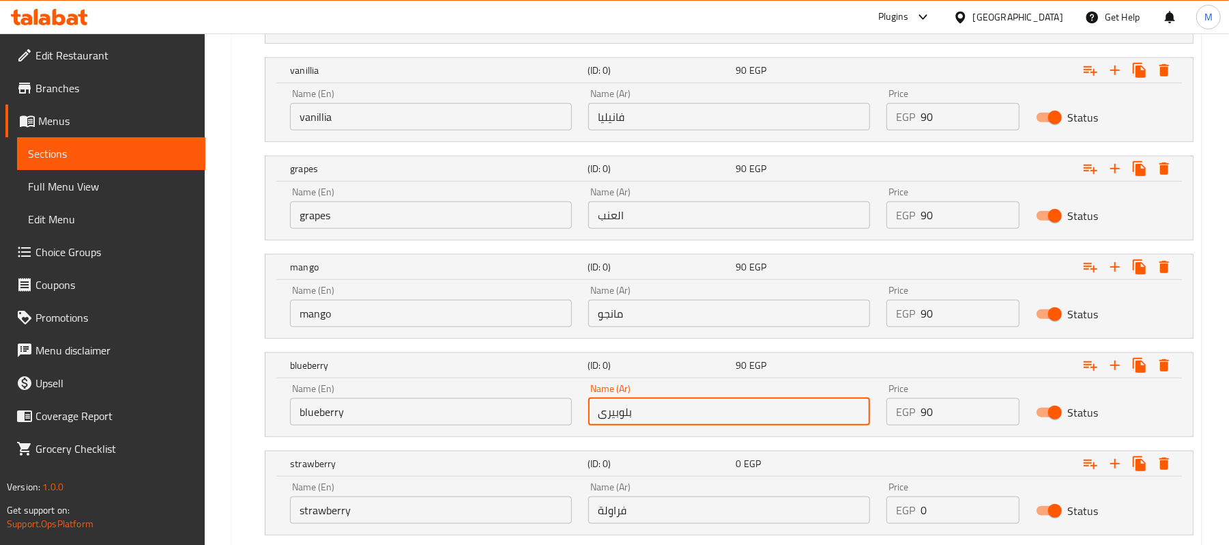
scroll to position [873, 0]
click at [955, 412] on input "90" at bounding box center [970, 412] width 98 height 27
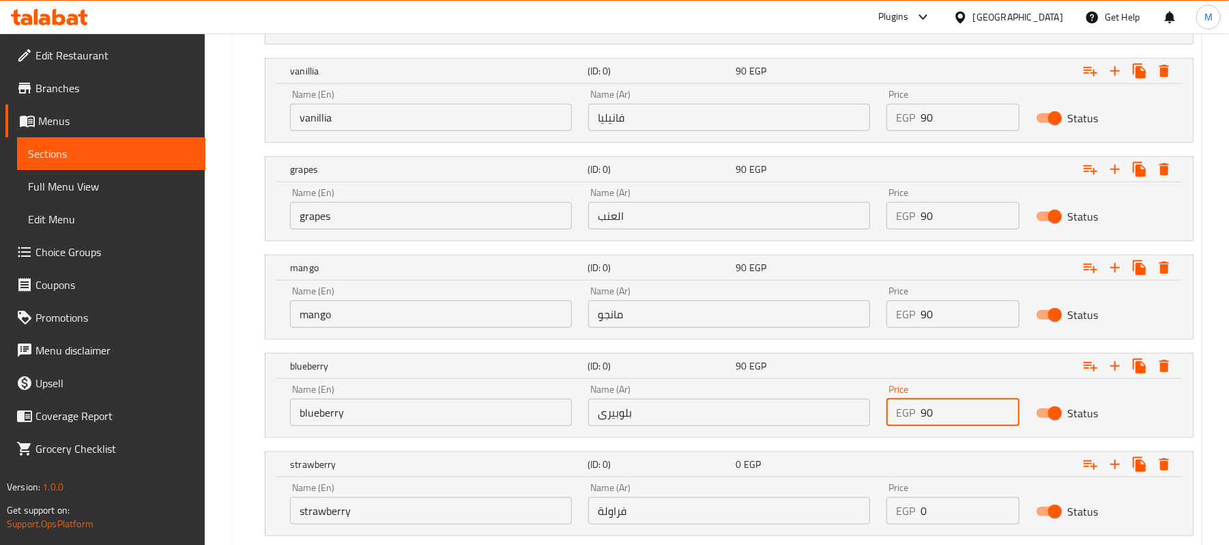
click at [955, 412] on input "90" at bounding box center [970, 412] width 98 height 27
click at [940, 517] on input "0" at bounding box center [970, 510] width 98 height 27
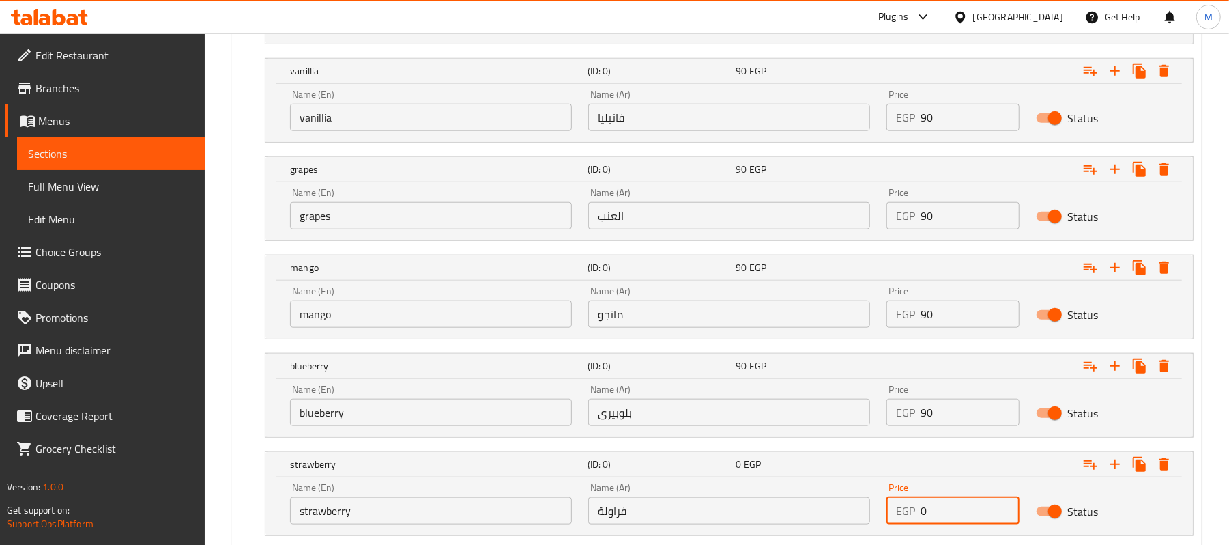
paste input "9"
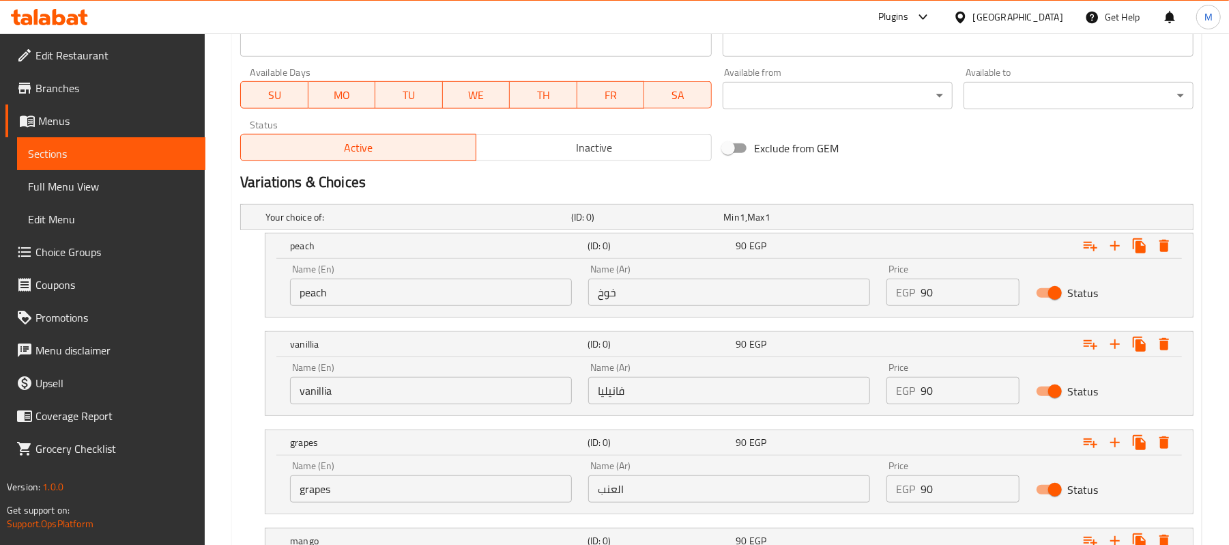
scroll to position [964, 0]
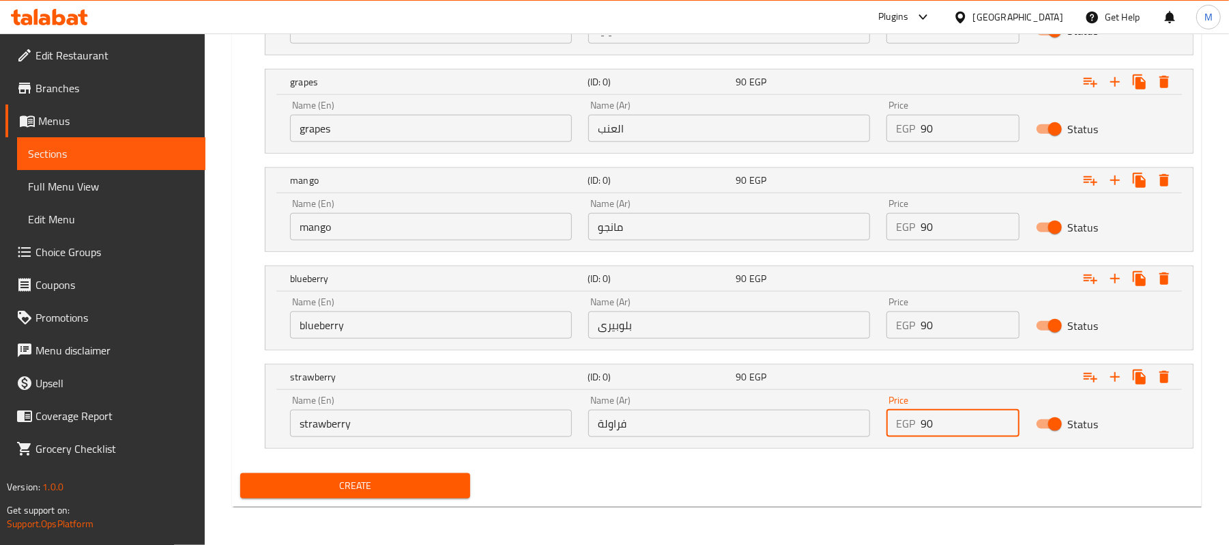
type input "90"
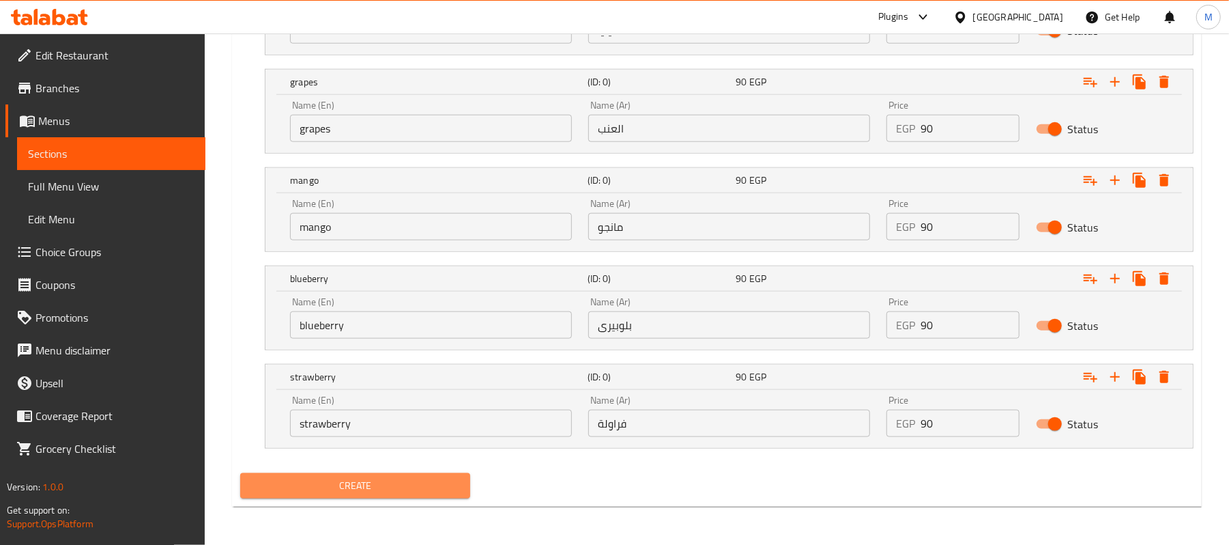
click at [344, 475] on button "Create" at bounding box center [355, 485] width 230 height 25
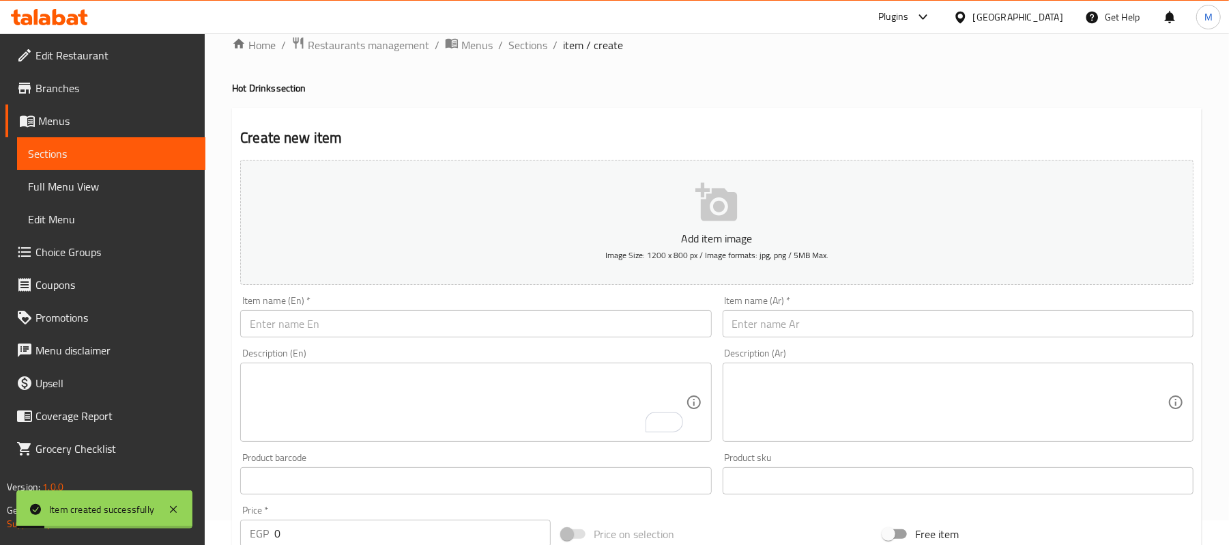
scroll to position [0, 0]
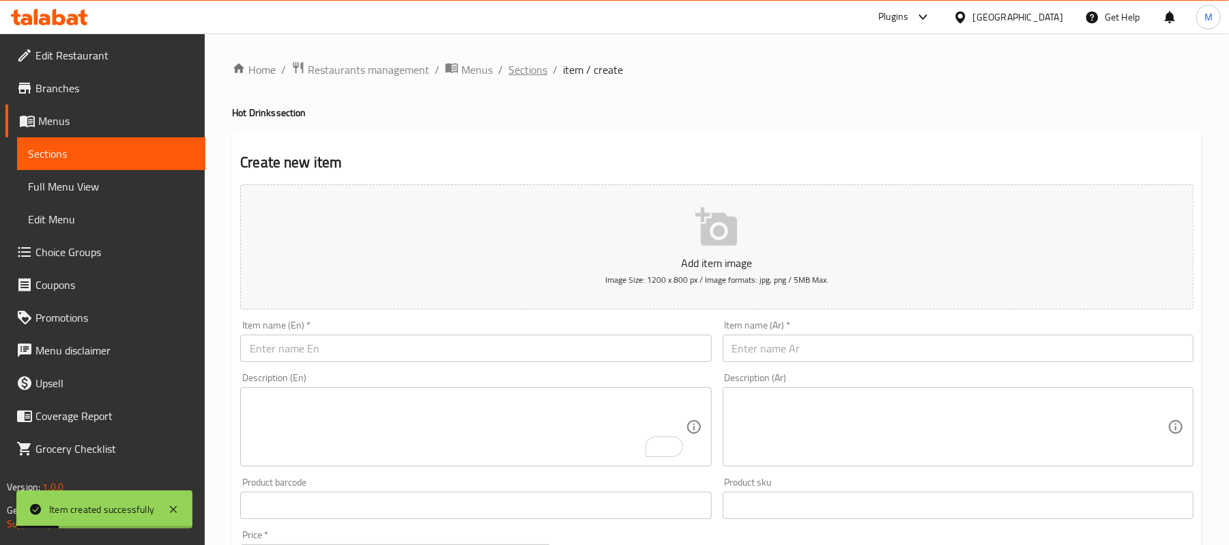
click at [533, 75] on span "Sections" at bounding box center [527, 69] width 39 height 16
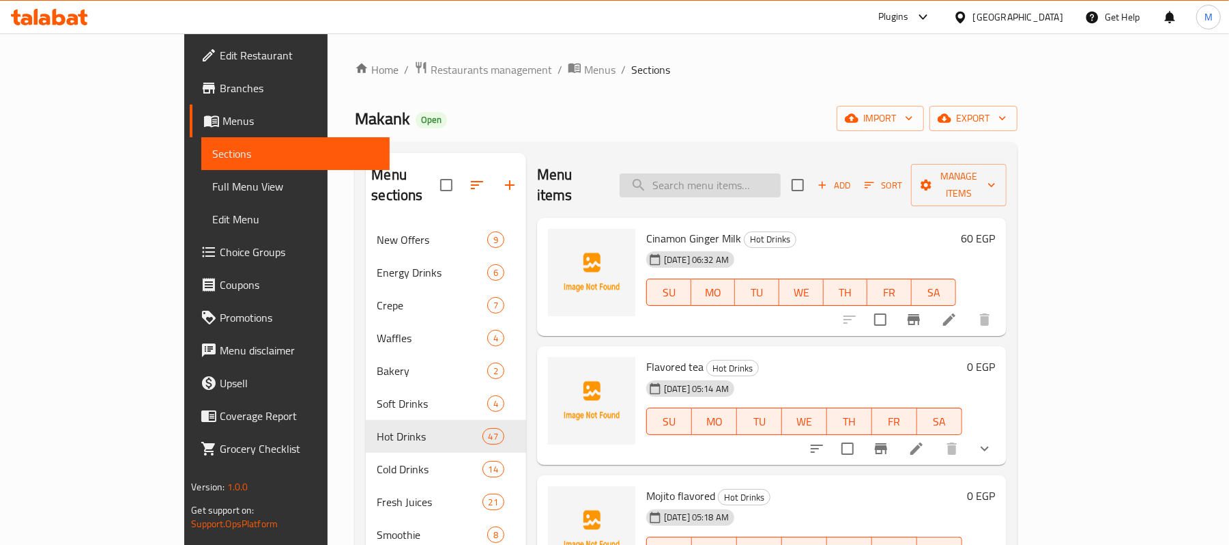
click at [751, 173] on input "search" at bounding box center [700, 185] width 161 height 24
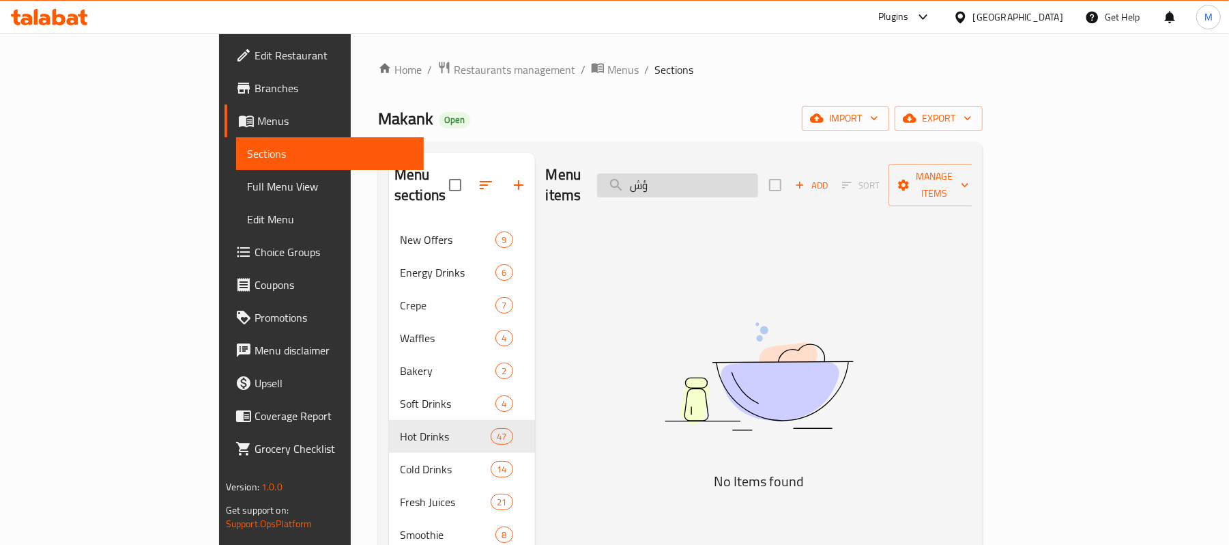
type input "ؤ"
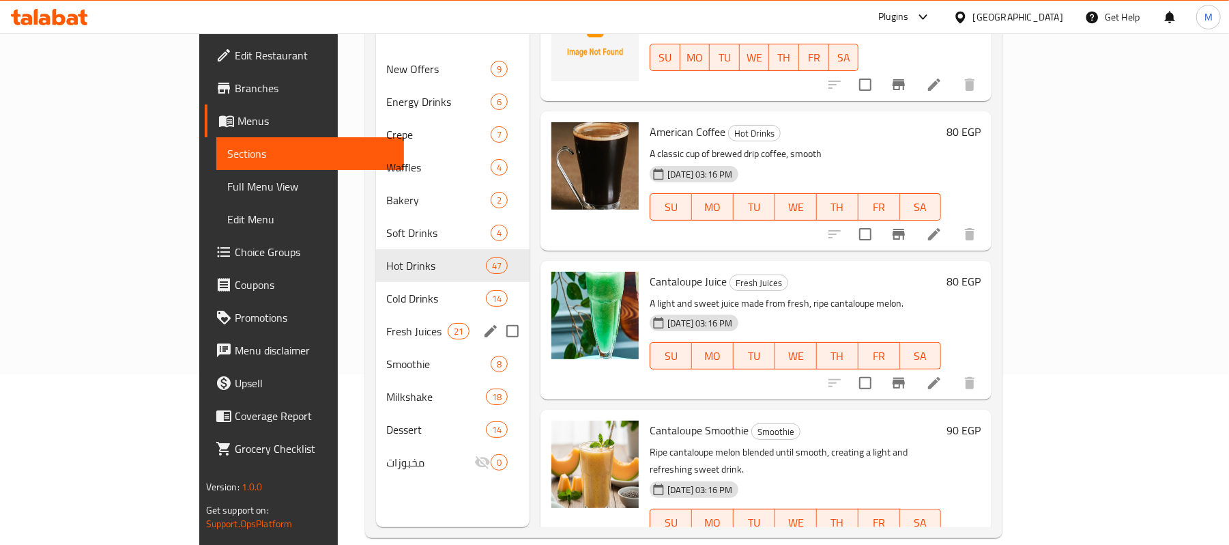
scroll to position [182, 0]
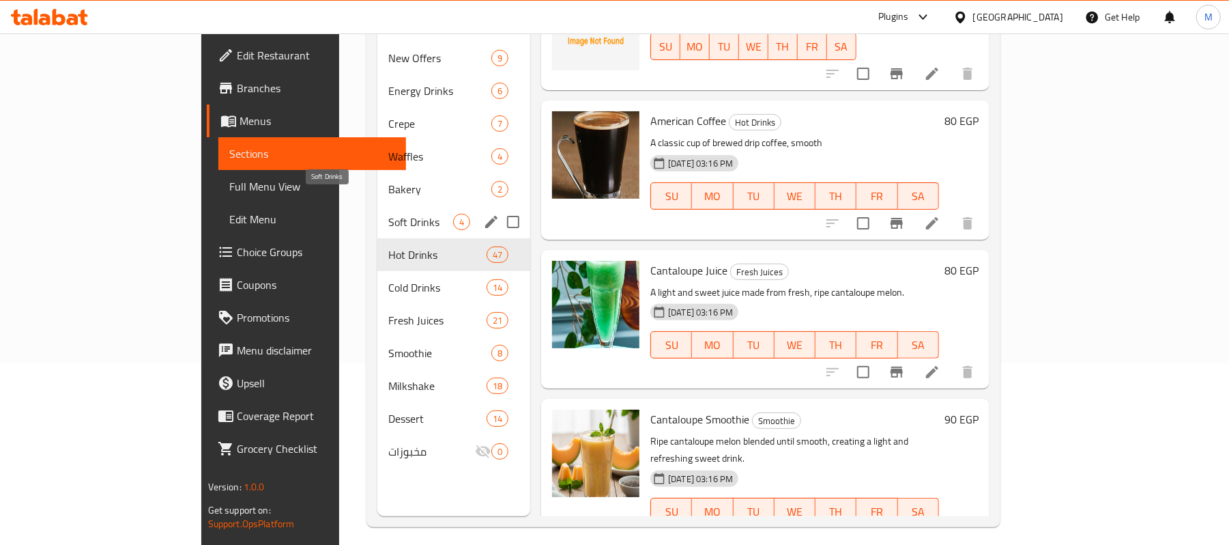
type input "can"
click at [388, 214] on span "Soft Drinks" at bounding box center [420, 222] width 65 height 16
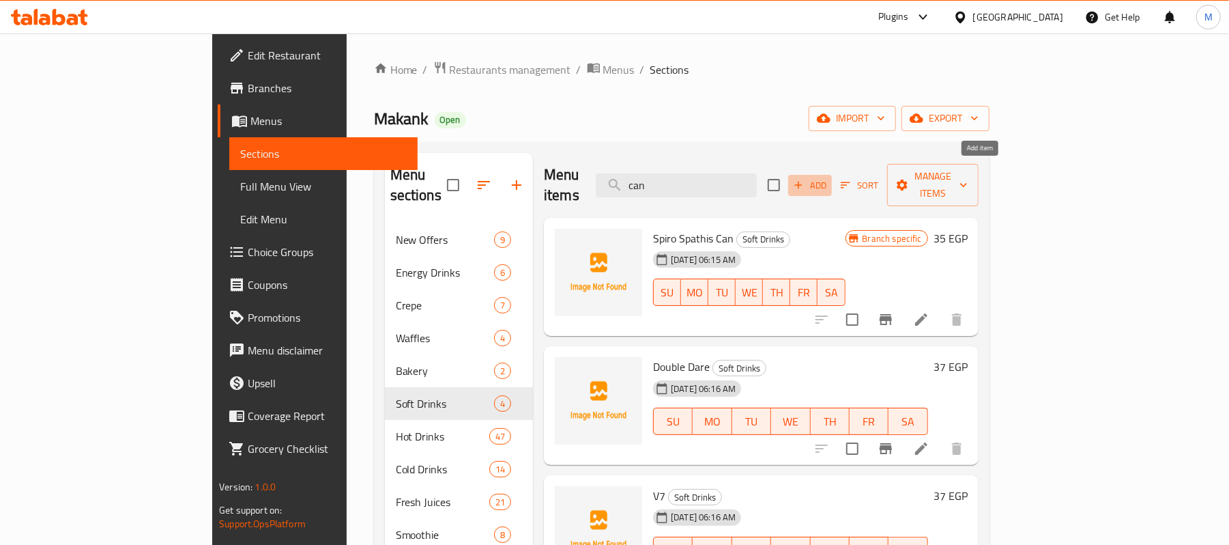
click at [828, 177] on span "Add" at bounding box center [810, 185] width 37 height 16
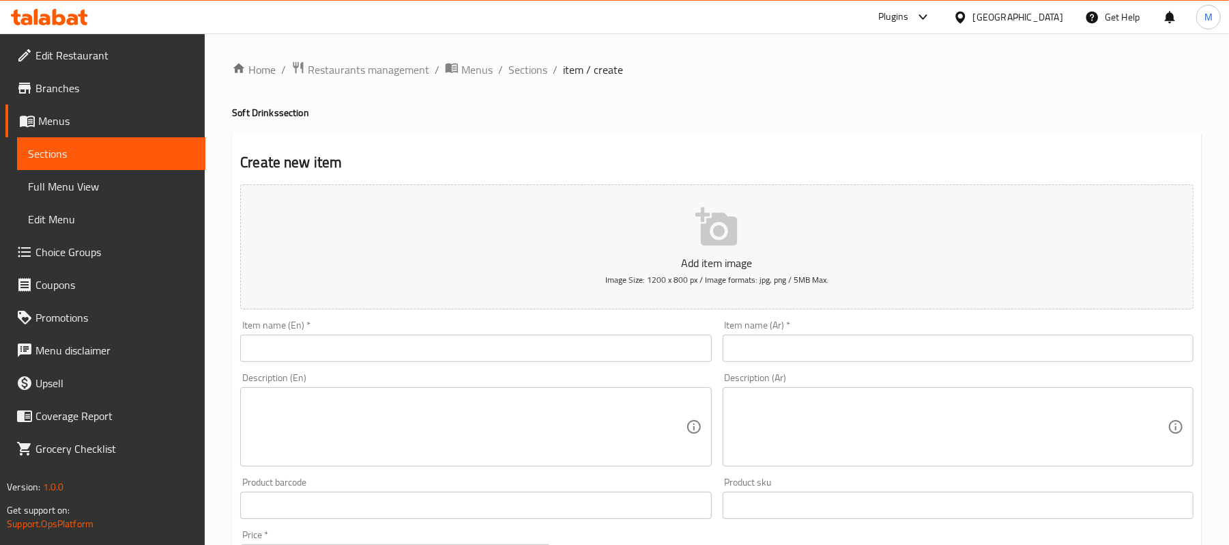
click at [536, 372] on div "Description (En) Description (En)" at bounding box center [476, 419] width 482 height 104
click at [532, 356] on input "text" at bounding box center [475, 347] width 471 height 27
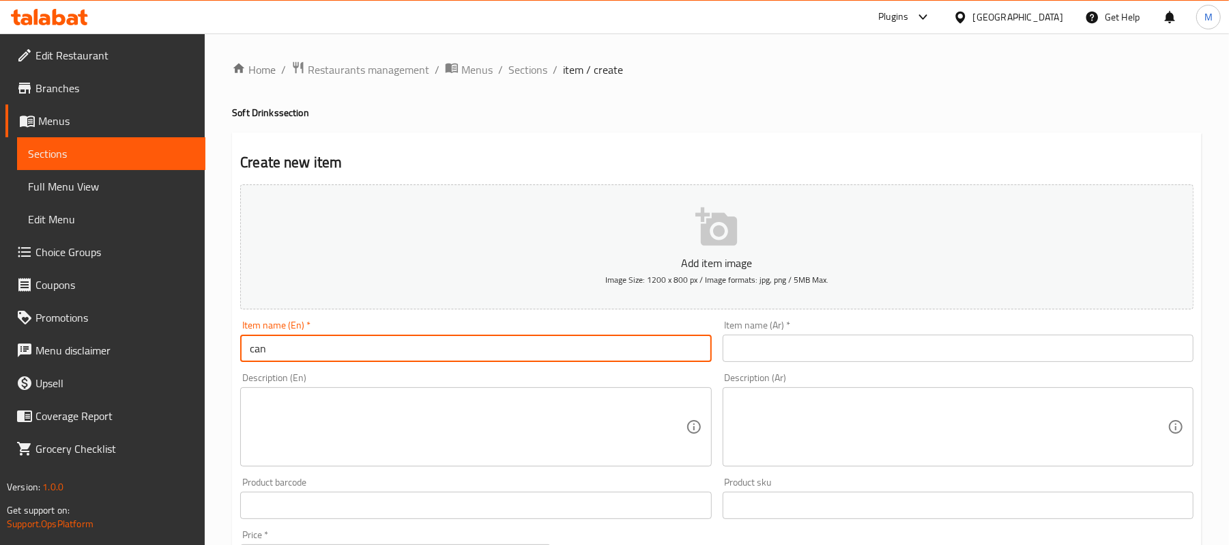
type input "can"
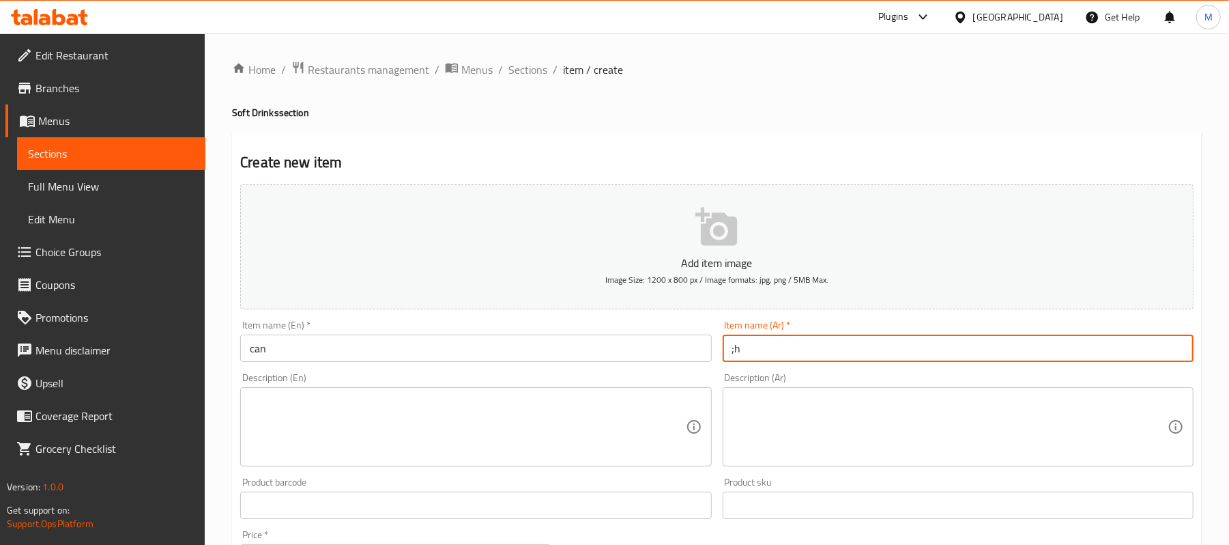
type input ";"
click at [252, 343] on input "can" at bounding box center [475, 347] width 471 height 27
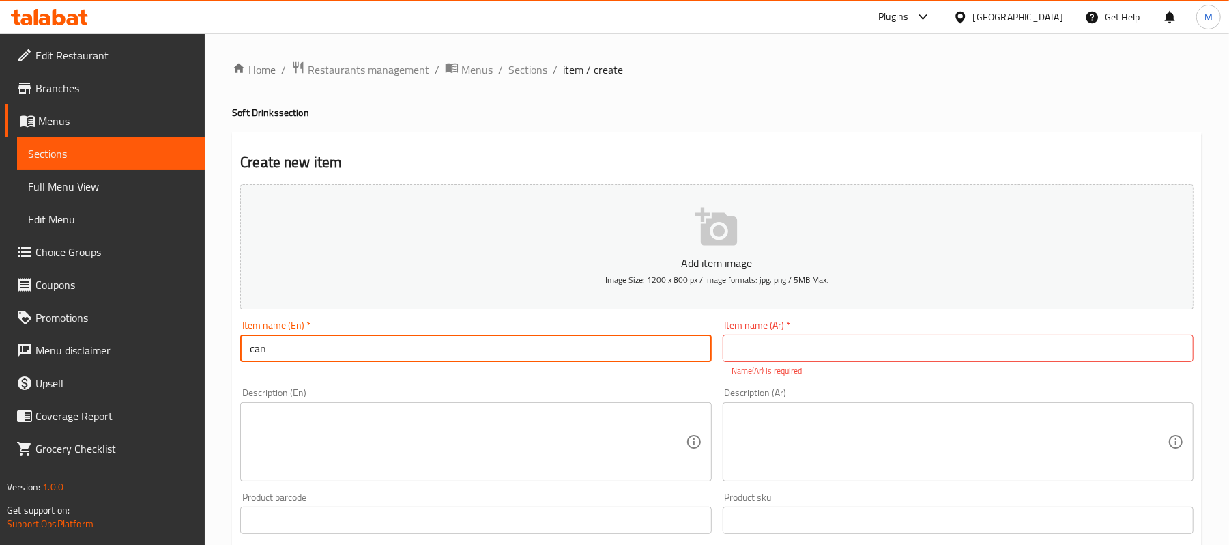
click at [248, 344] on input "can" at bounding box center [475, 347] width 471 height 27
type input "Soft Drink can"
click at [943, 345] on input "text" at bounding box center [958, 347] width 471 height 27
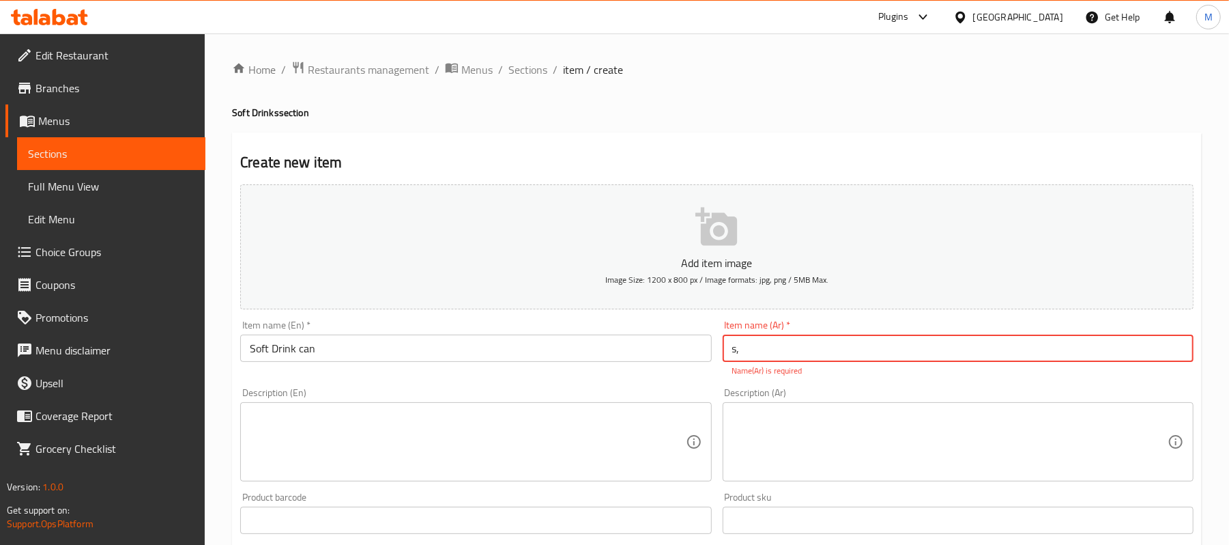
type input "s"
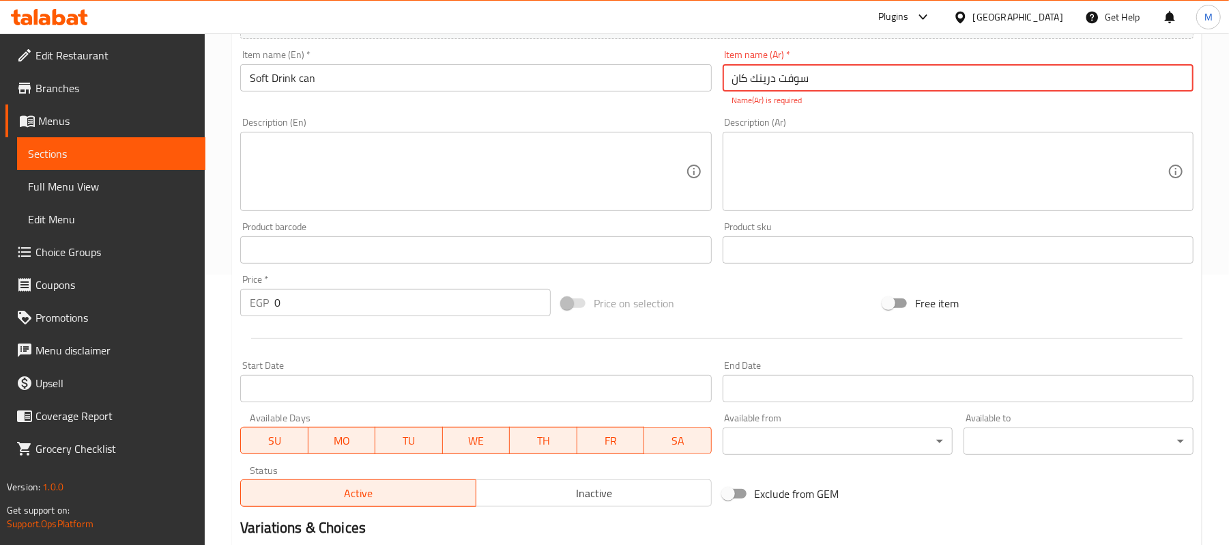
scroll to position [364, 0]
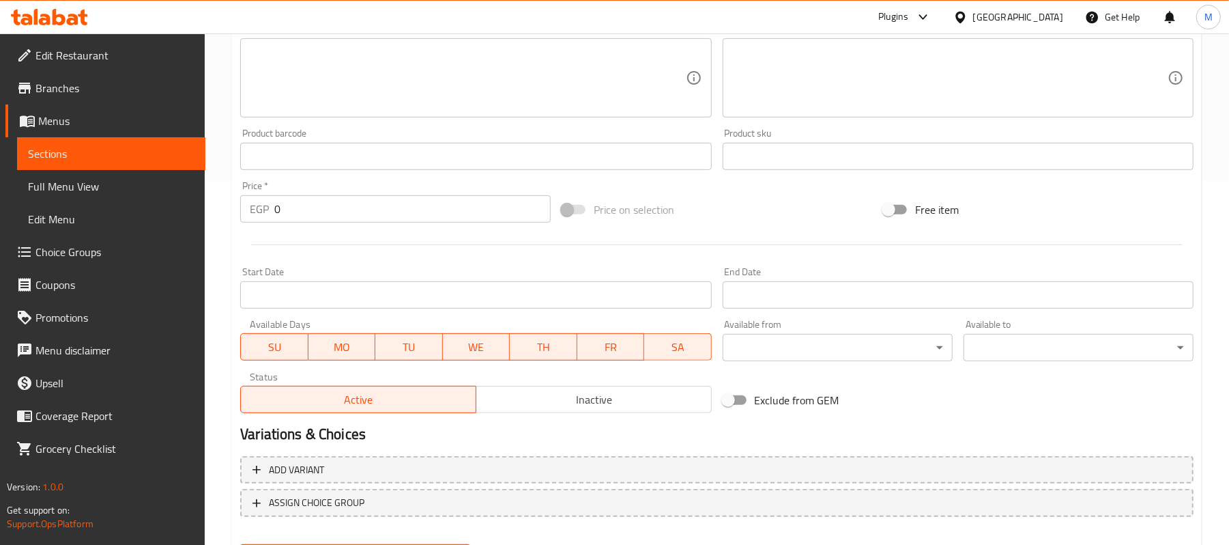
type input "سوفت درينك كان"
click at [369, 224] on div "Add item image Image Size: 1200 x 800 px / Image formats: jpg, png / 5MB Max. I…" at bounding box center [717, 116] width 964 height 603
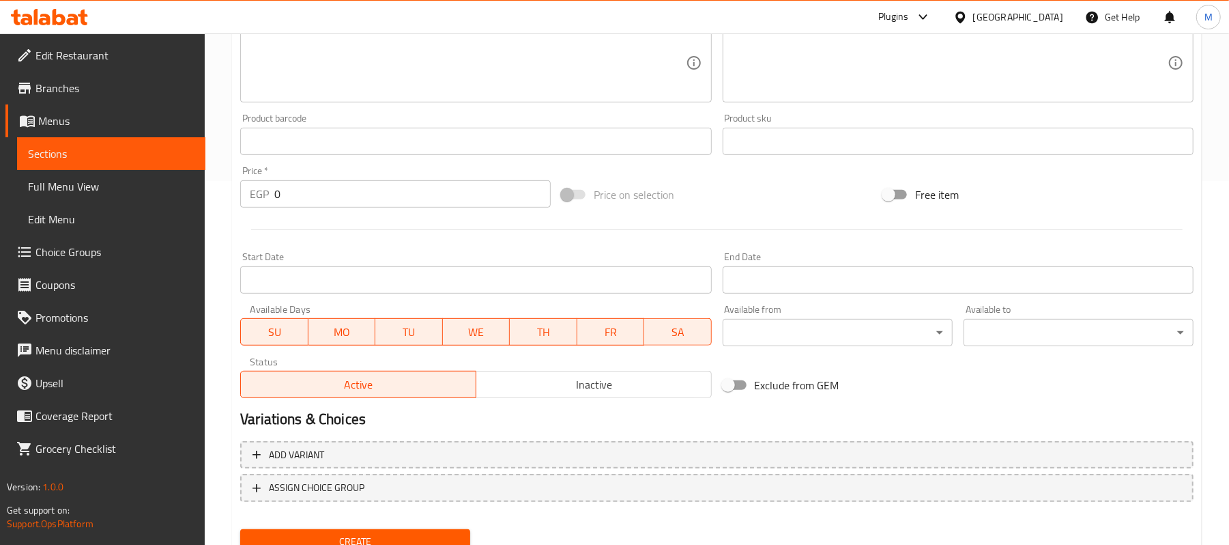
click at [372, 194] on input "0" at bounding box center [412, 193] width 276 height 27
type input "35"
click at [240, 529] on button "Create" at bounding box center [355, 541] width 230 height 25
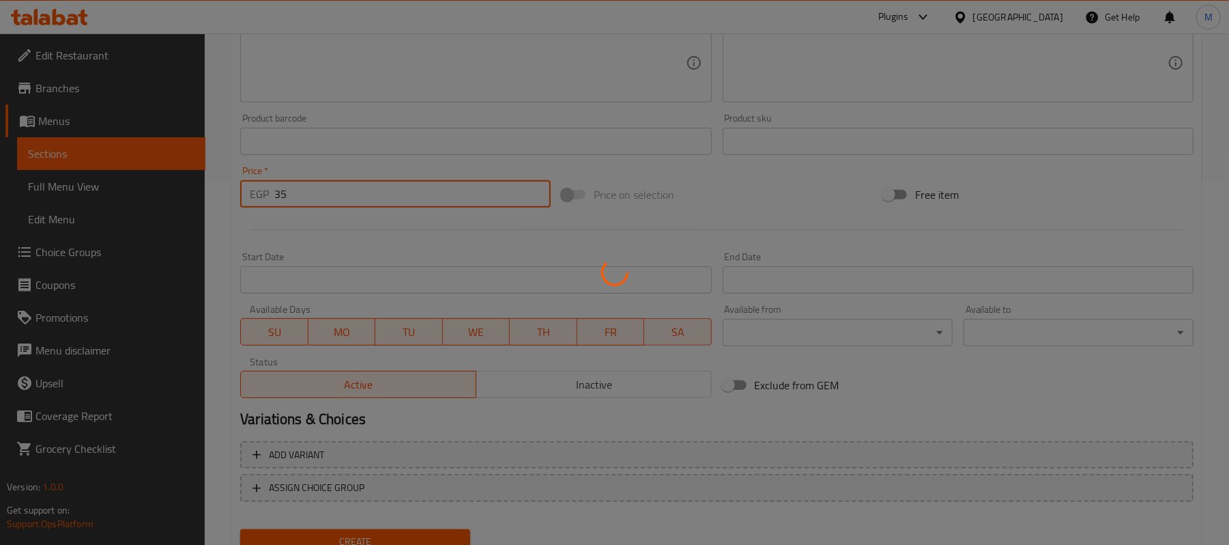
type input "0"
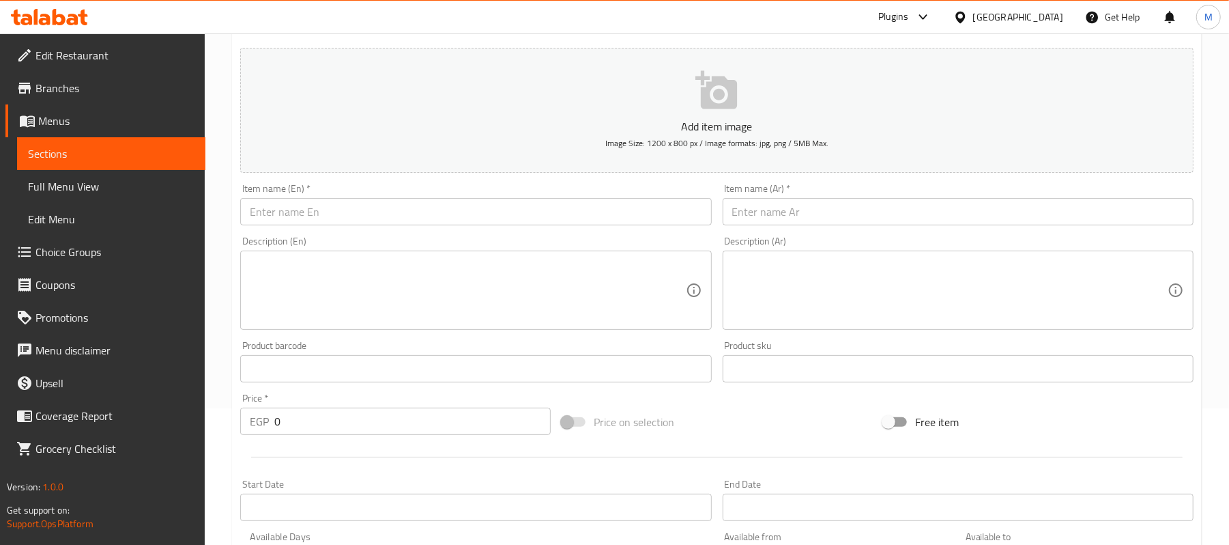
scroll to position [0, 0]
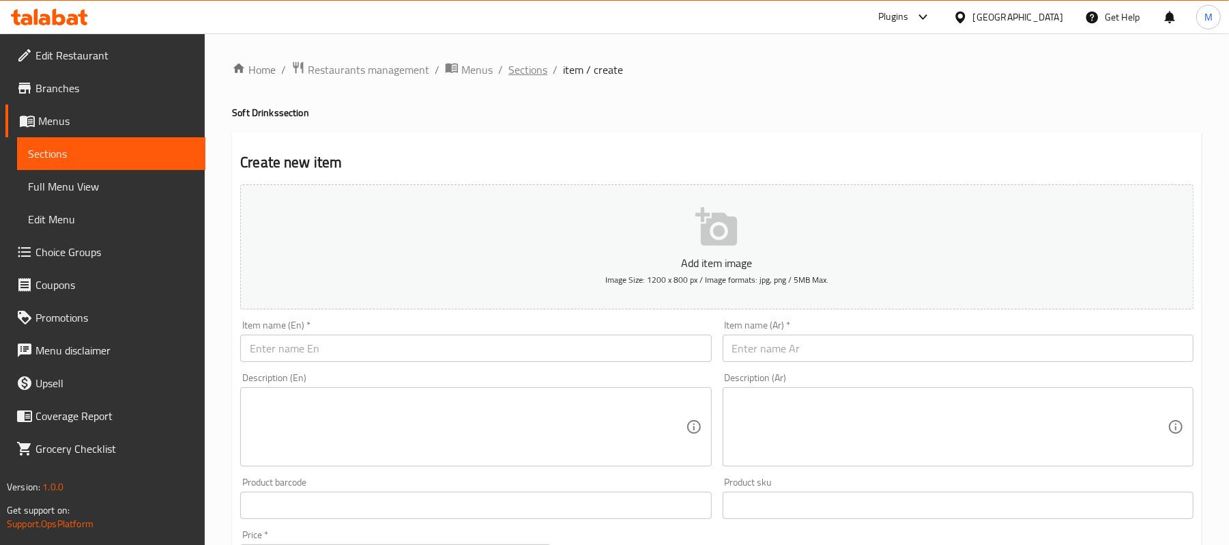
click at [531, 64] on span "Sections" at bounding box center [527, 69] width 39 height 16
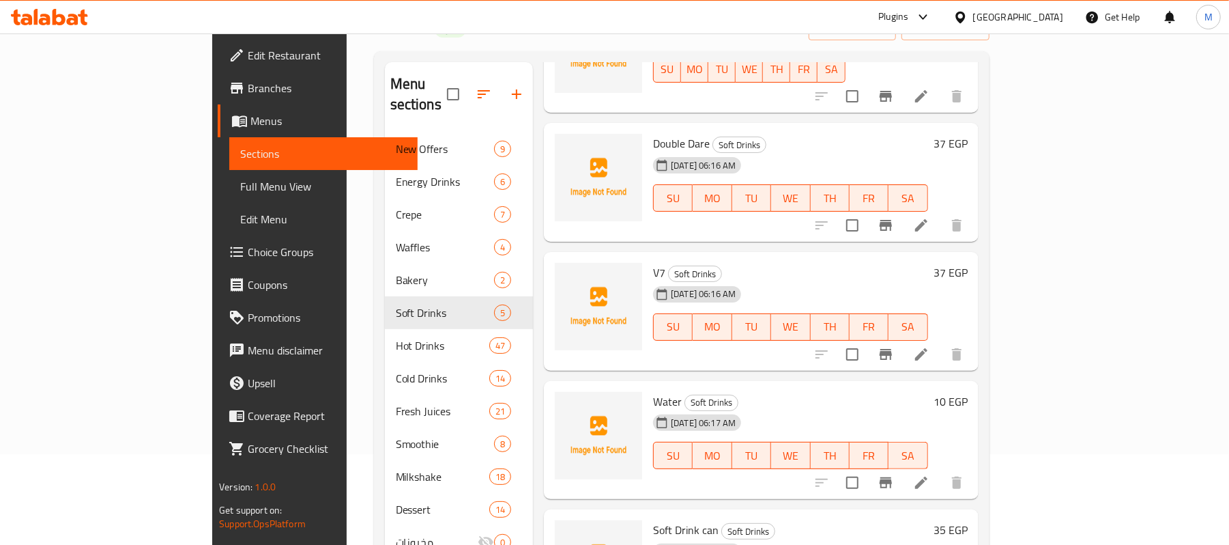
scroll to position [192, 0]
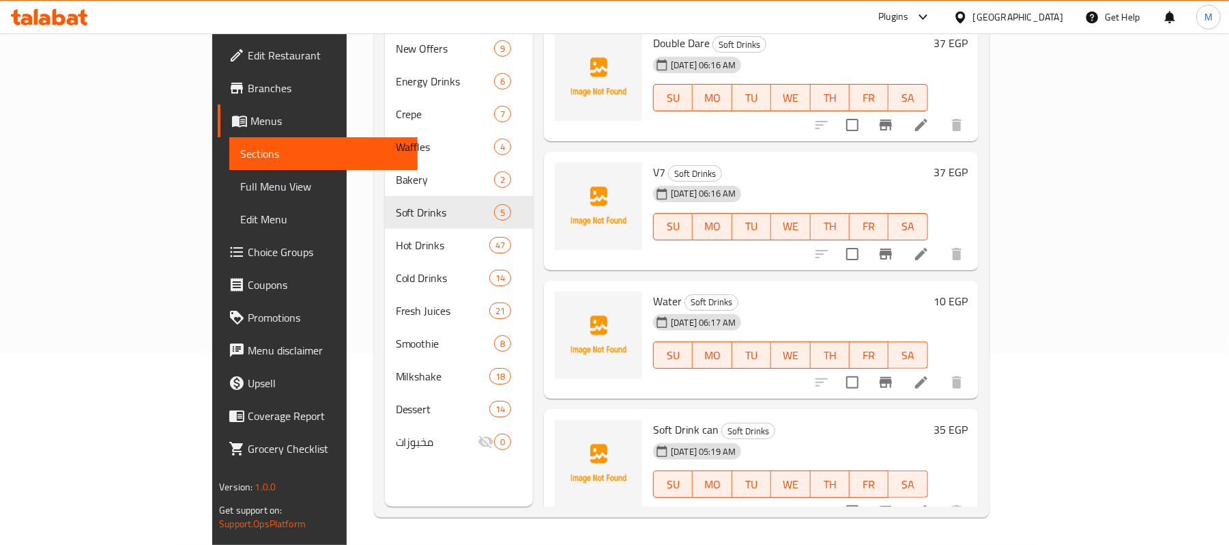
click at [240, 184] on span "Full Menu View" at bounding box center [323, 186] width 166 height 16
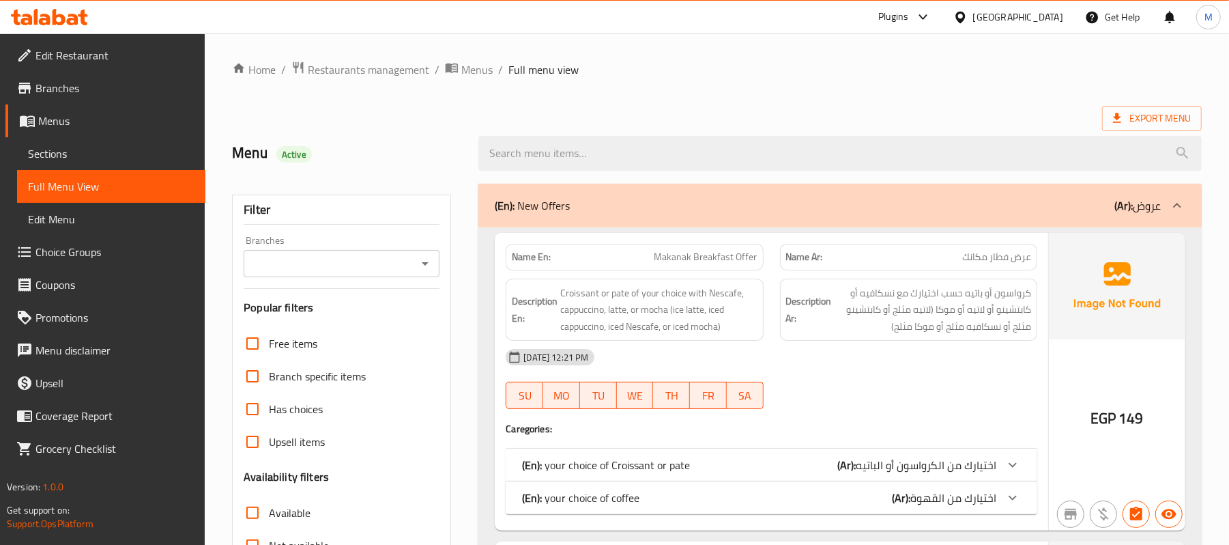
click at [631, 214] on div "(En): New Offers (Ar): عروض" at bounding box center [828, 205] width 666 height 16
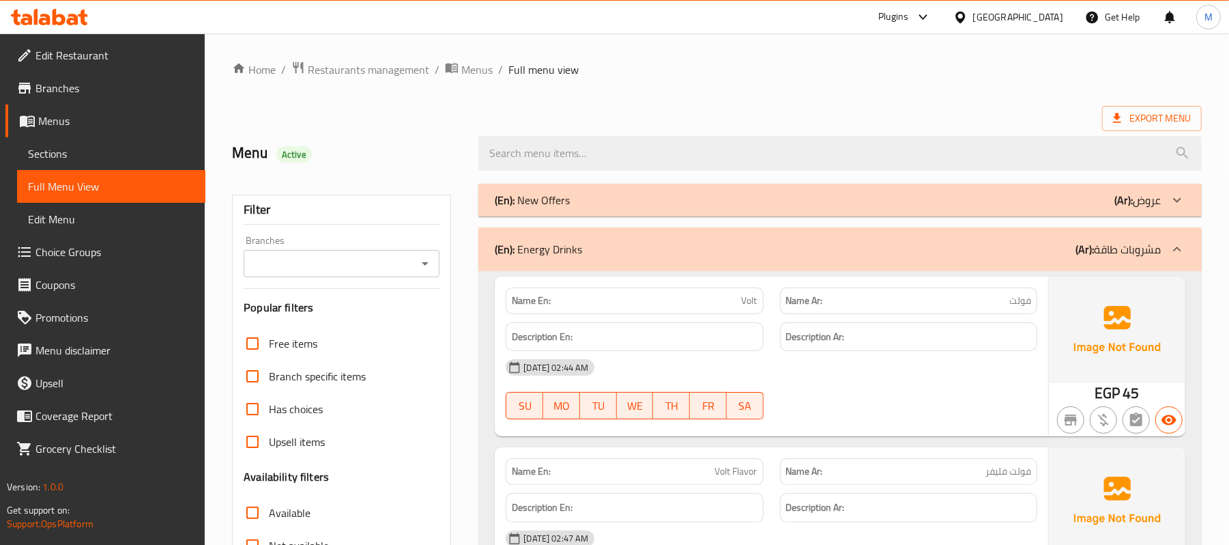
click at [443, 259] on div "Filter Branches Branches Popular filters Free items Branch specific items Has c…" at bounding box center [341, 446] width 219 height 504
click at [427, 267] on icon "Open" at bounding box center [425, 263] width 16 height 16
click at [399, 233] on div "Filter Branches Branches Popular filters Free items Branch specific items Has c…" at bounding box center [341, 446] width 219 height 504
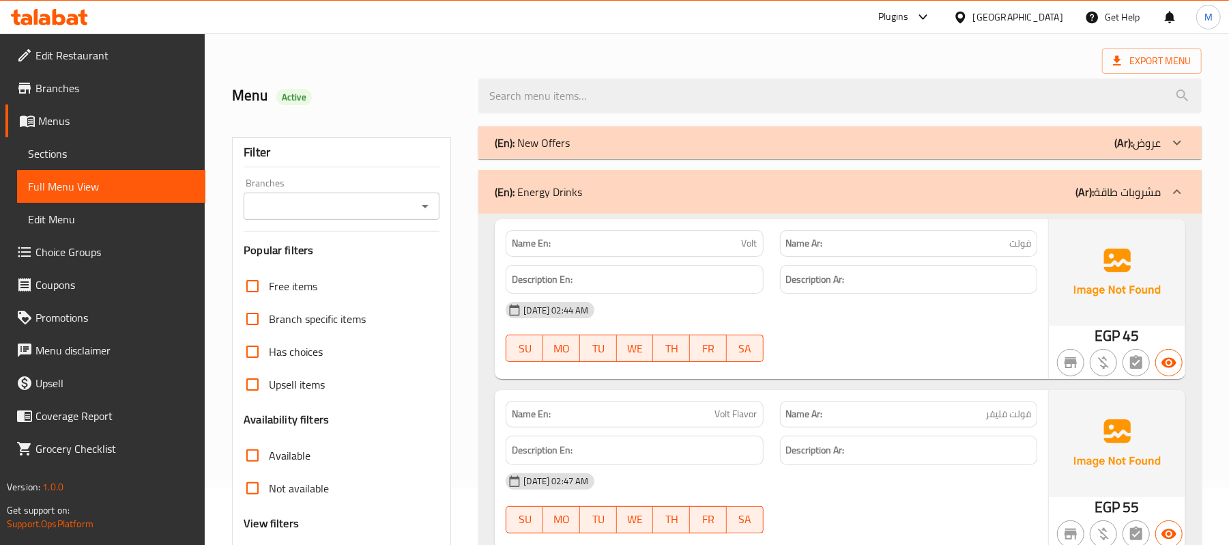
scroll to position [182, 0]
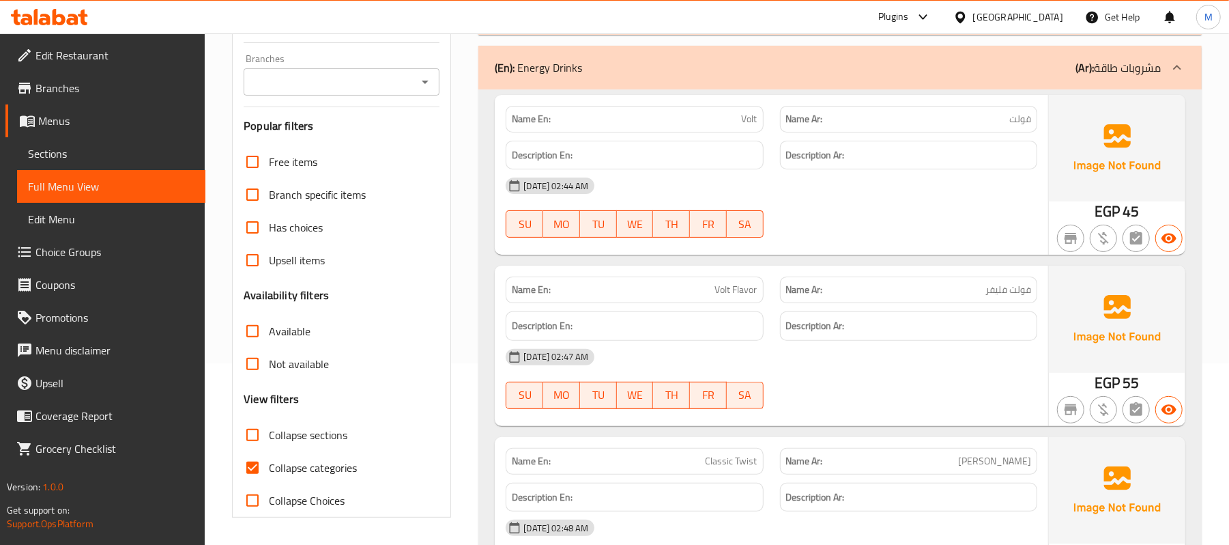
click at [261, 437] on input "Collapse sections" at bounding box center [252, 434] width 33 height 33
checkbox input "true"
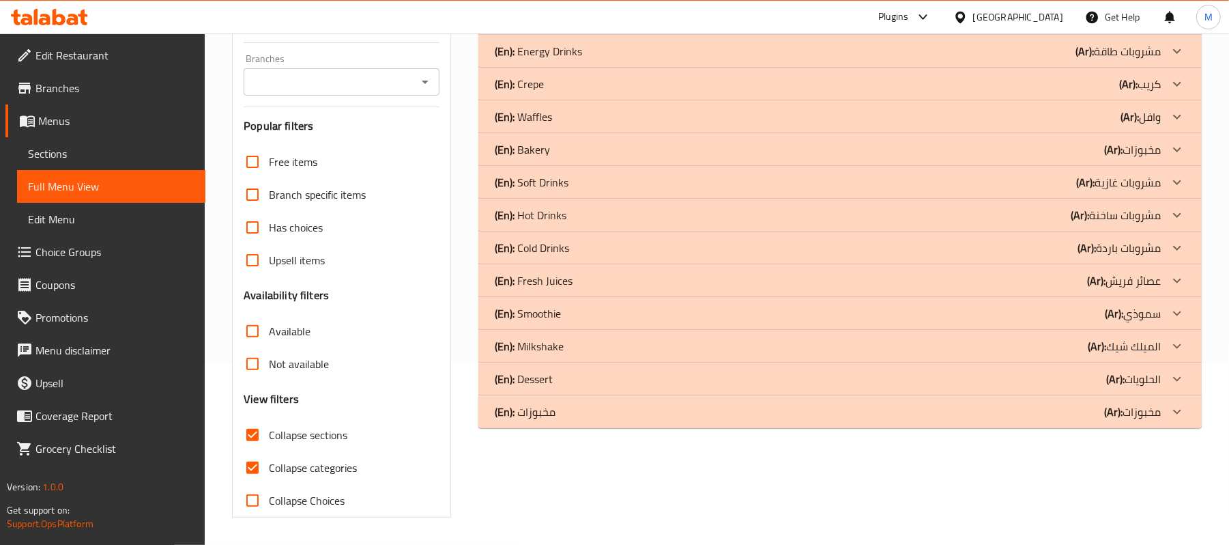
click at [1034, 27] on div "(En): Hot Drinks (Ar): مشروبات ساخنة" at bounding box center [828, 18] width 666 height 16
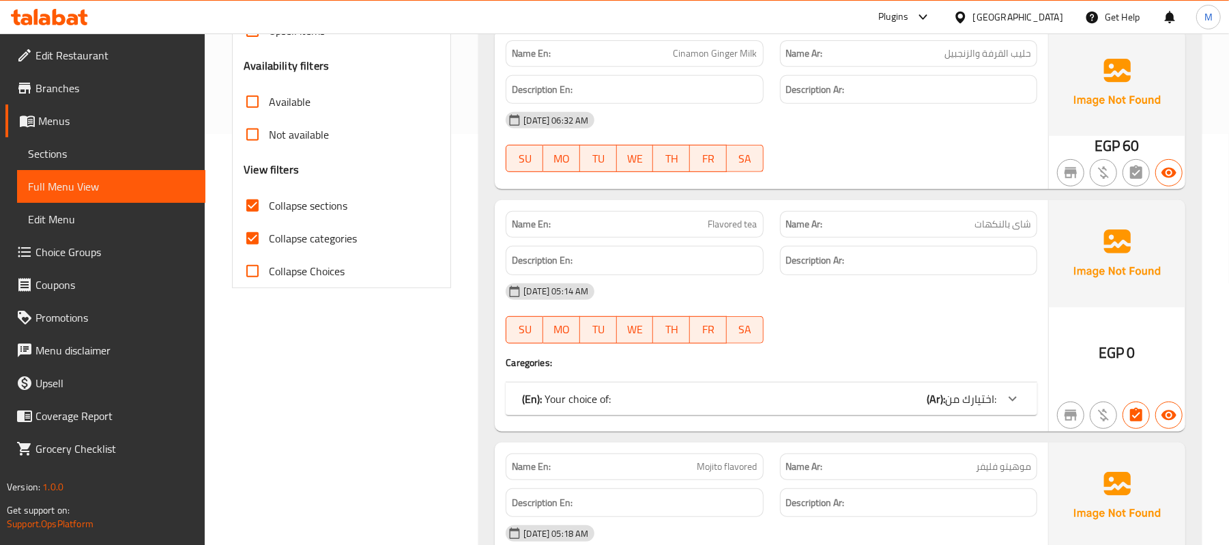
scroll to position [454, 0]
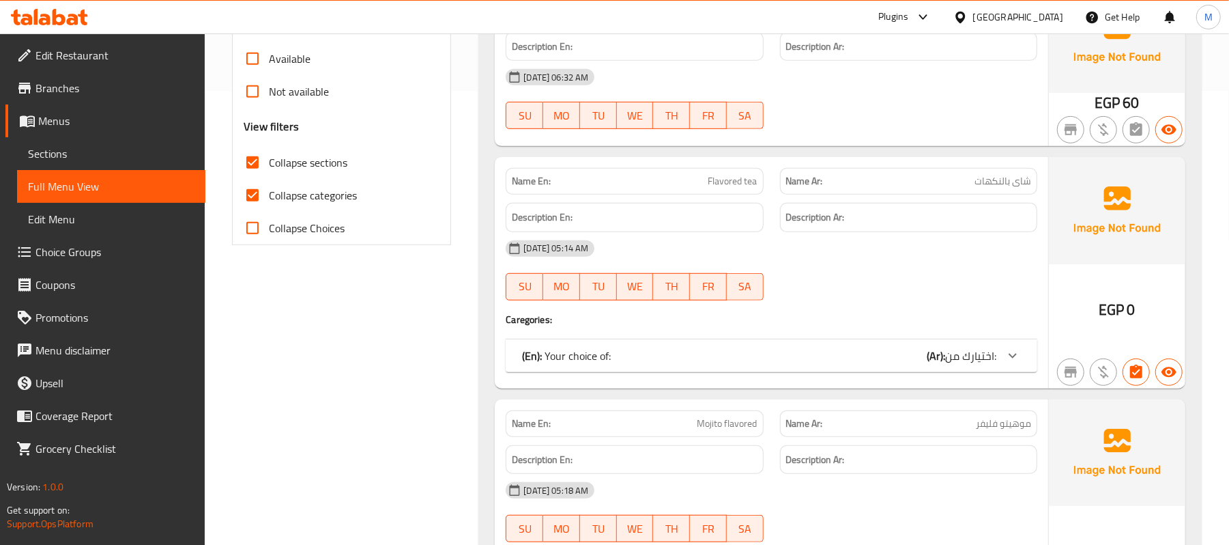
click at [749, 345] on div "(En): Your choice of: (Ar): اختيارك من:" at bounding box center [772, 355] width 532 height 33
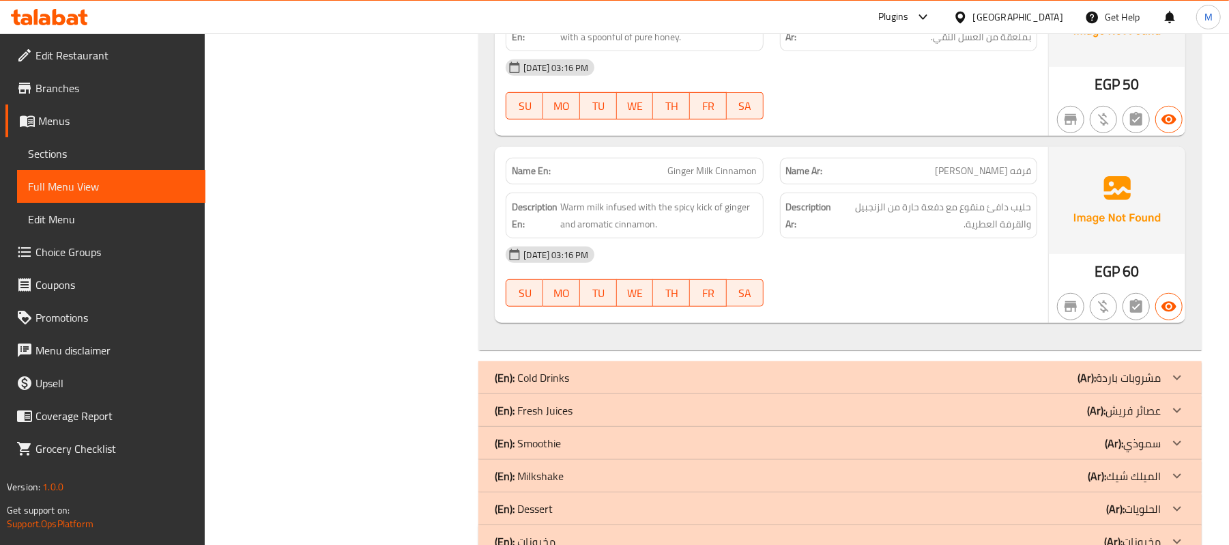
scroll to position [11623, 0]
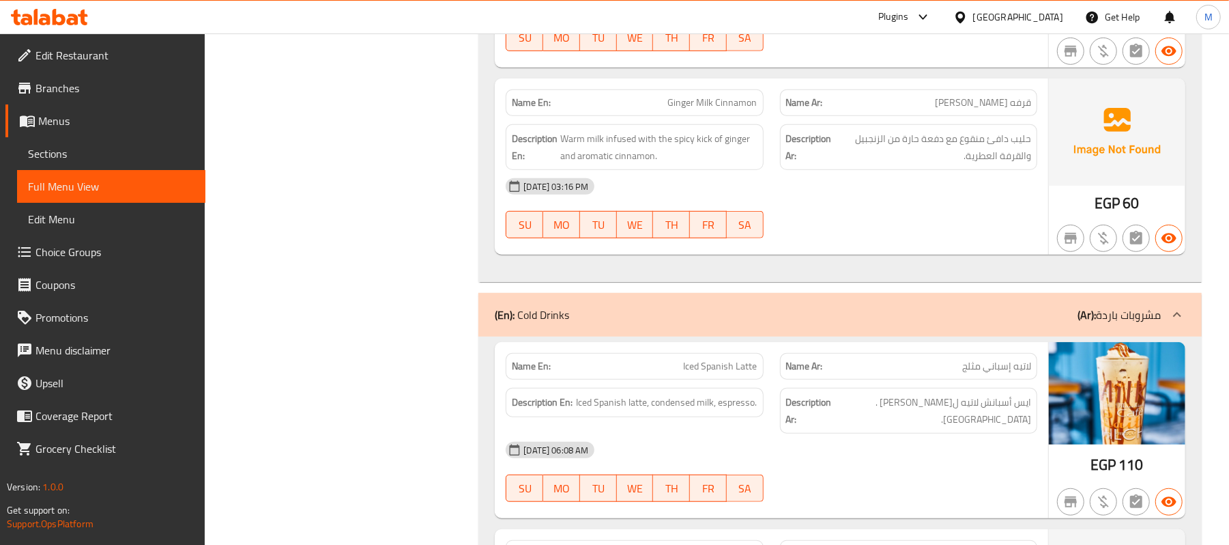
scroll to position [884, 0]
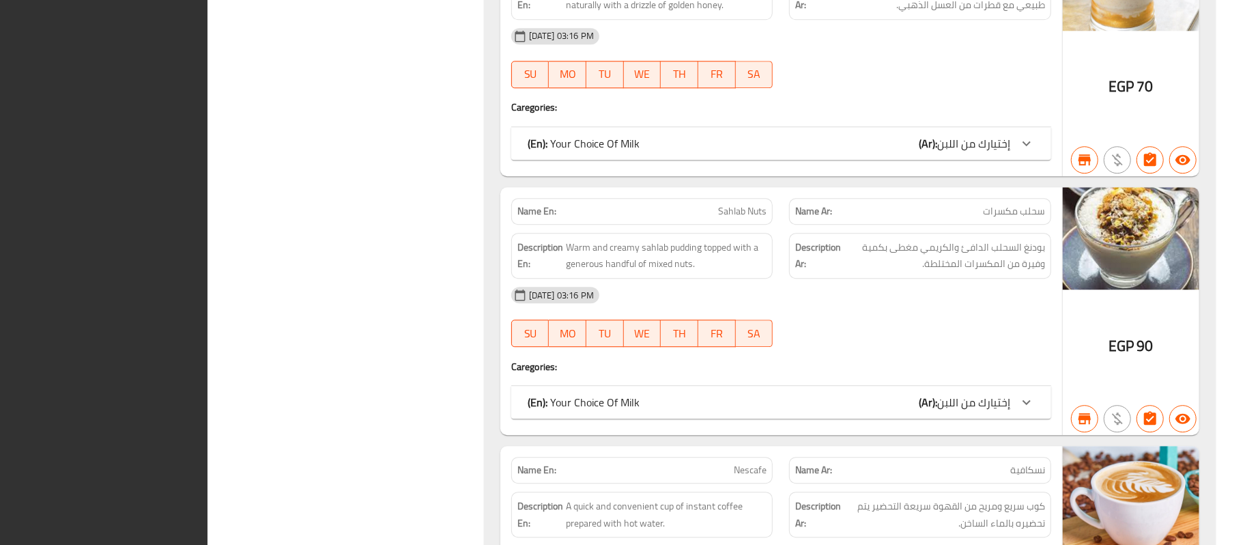
scroll to position [6319, 0]
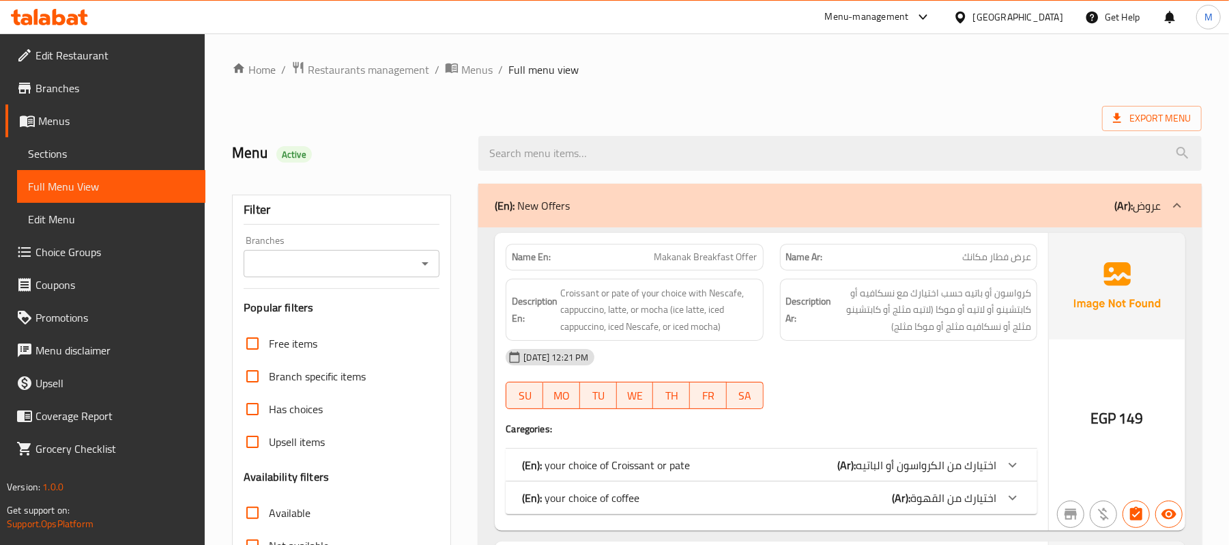
click at [399, 273] on input "Branches" at bounding box center [330, 263] width 165 height 19
click at [325, 216] on div "Filter" at bounding box center [342, 209] width 196 height 29
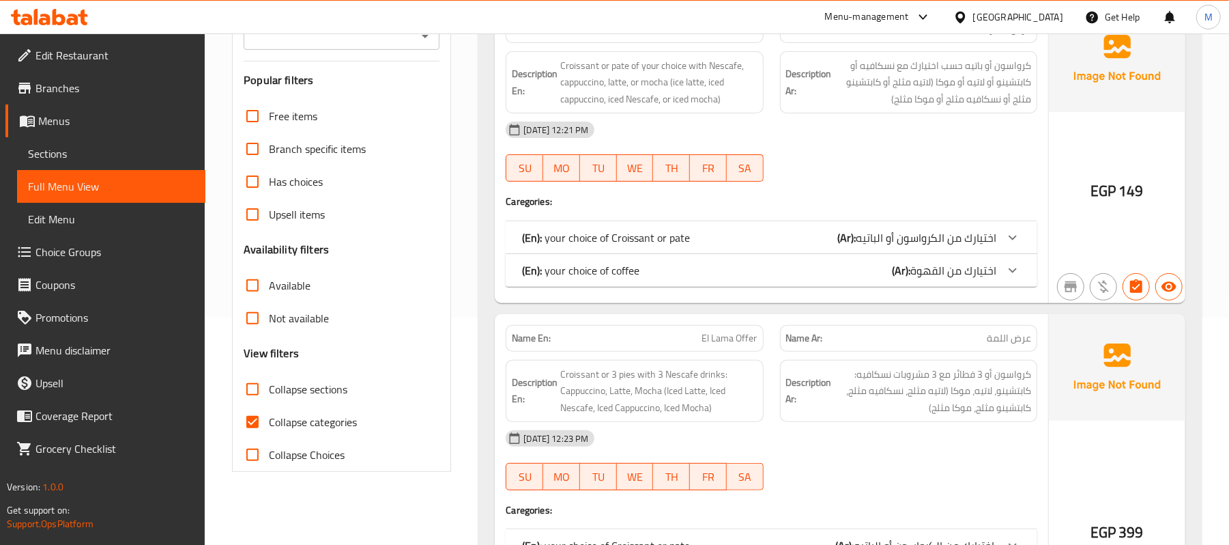
scroll to position [364, 0]
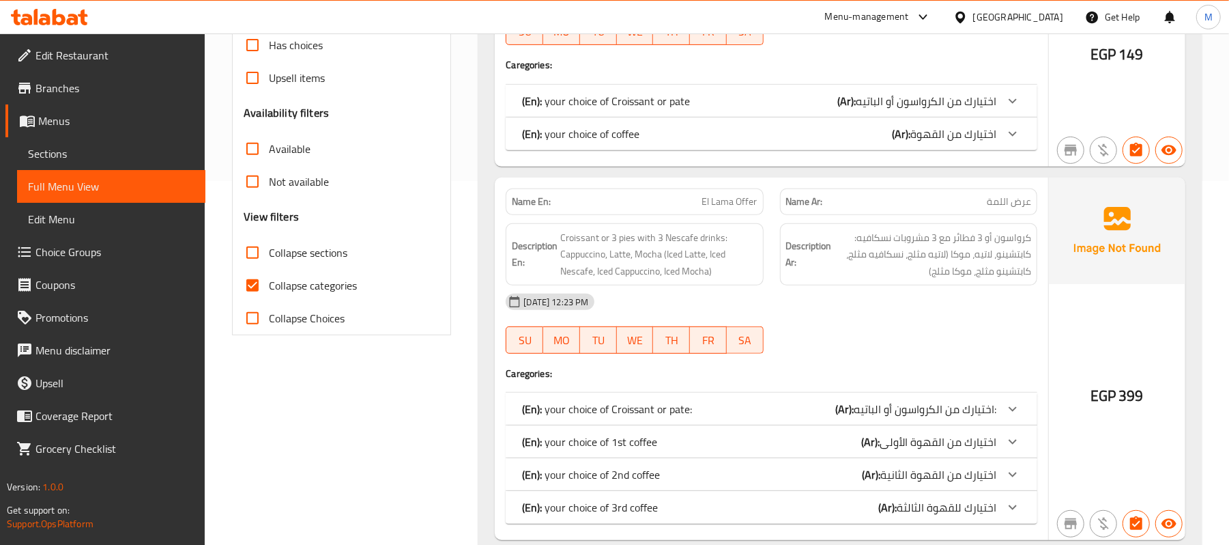
click at [265, 284] on input "Collapse categories" at bounding box center [252, 285] width 33 height 33
checkbox input "false"
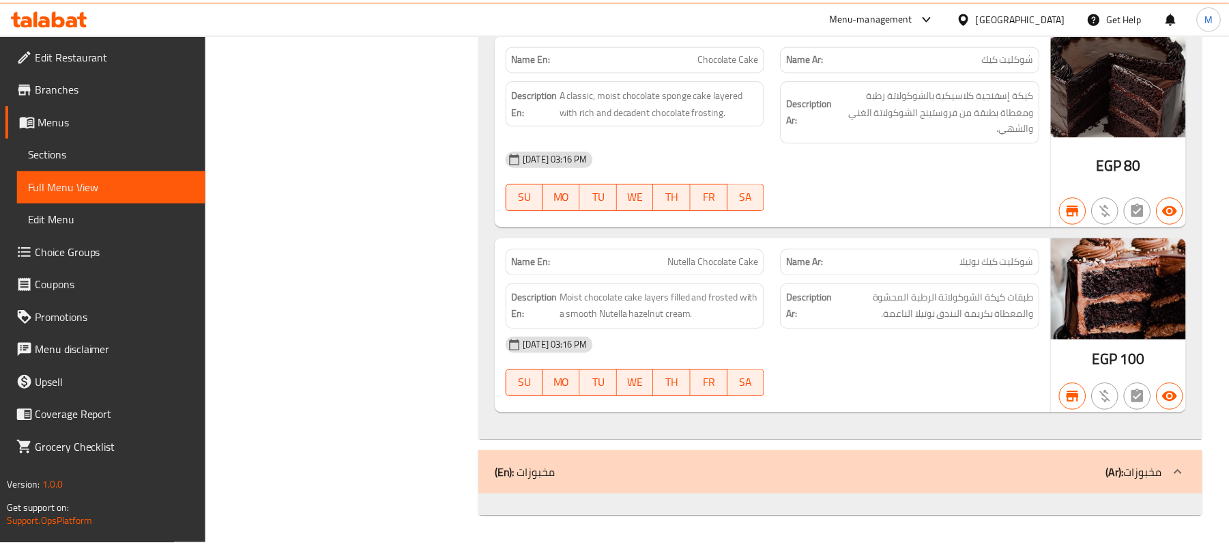
scroll to position [45192, 0]
